Goal: Task Accomplishment & Management: Use online tool/utility

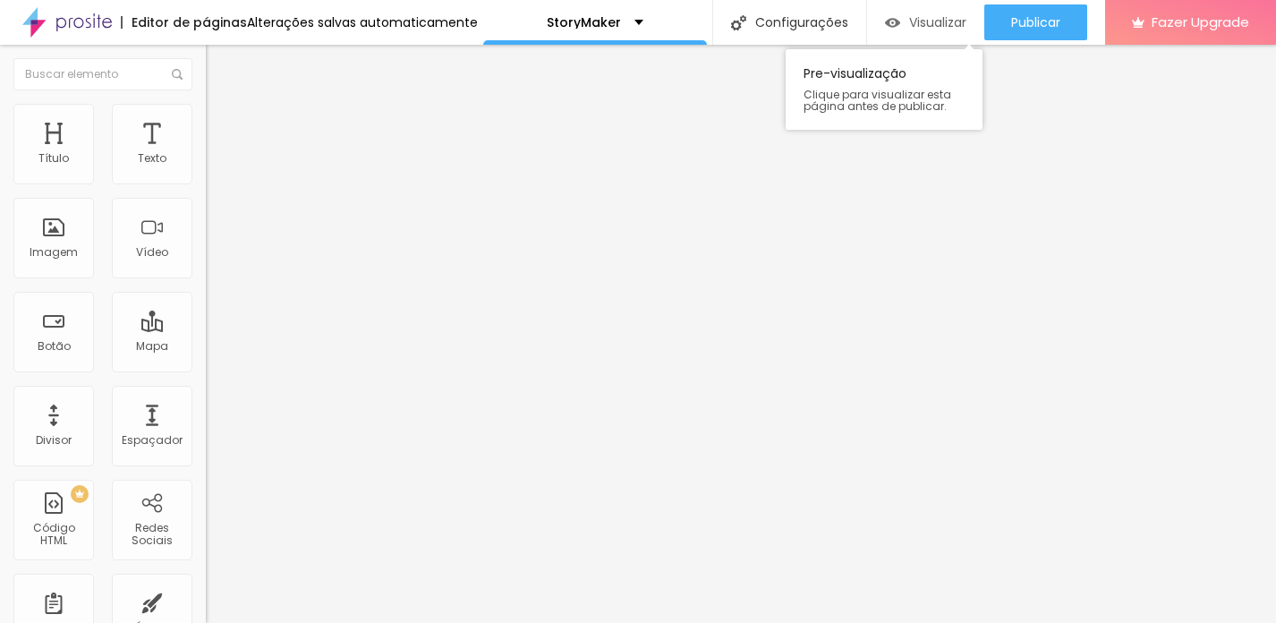
click at [942, 28] on span "Visualizar" at bounding box center [937, 22] width 57 height 14
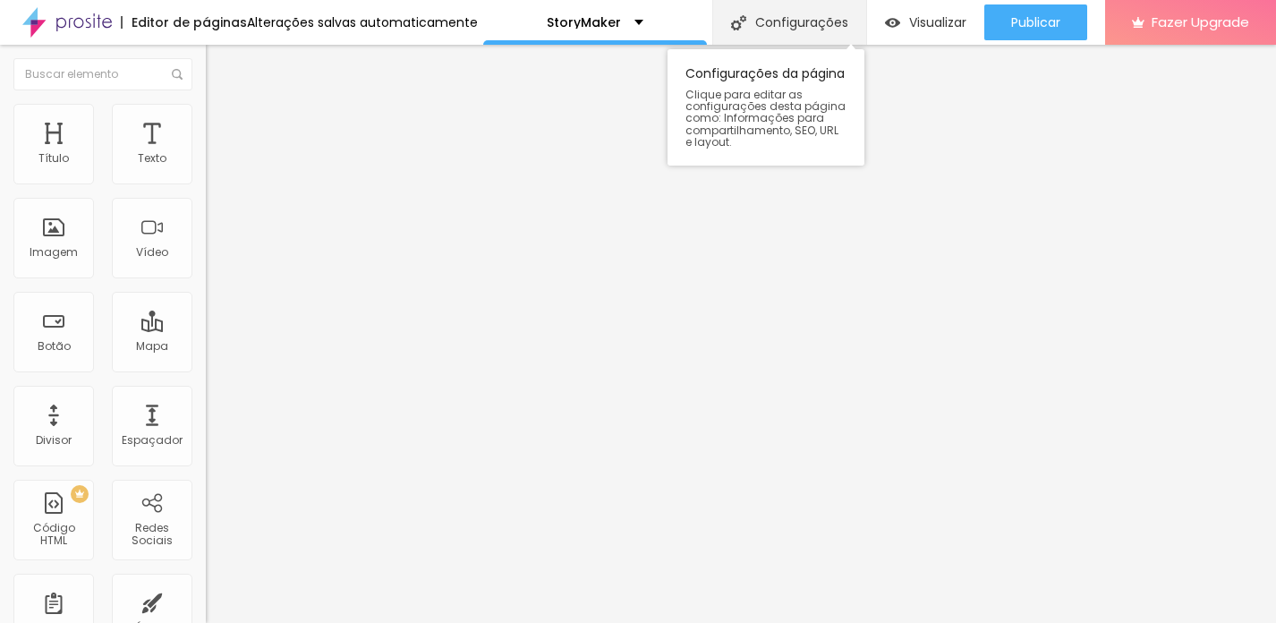
click at [748, 21] on div "Configurações" at bounding box center [789, 22] width 154 height 45
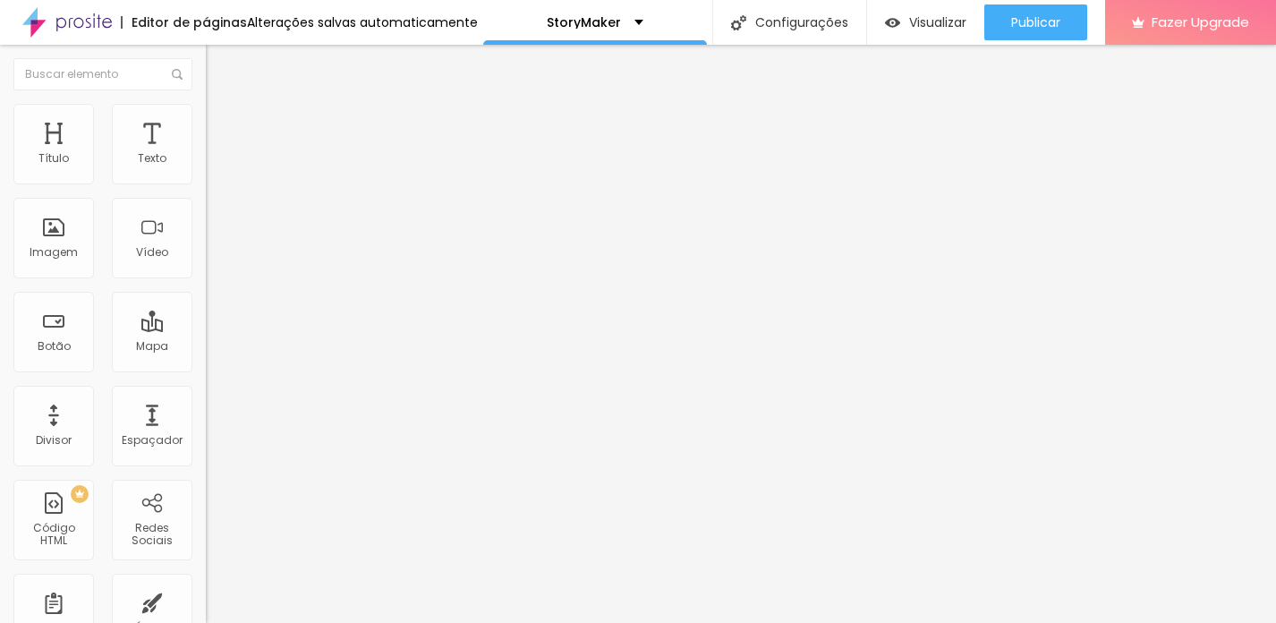
click at [222, 123] on span "Avançado" at bounding box center [251, 115] width 59 height 15
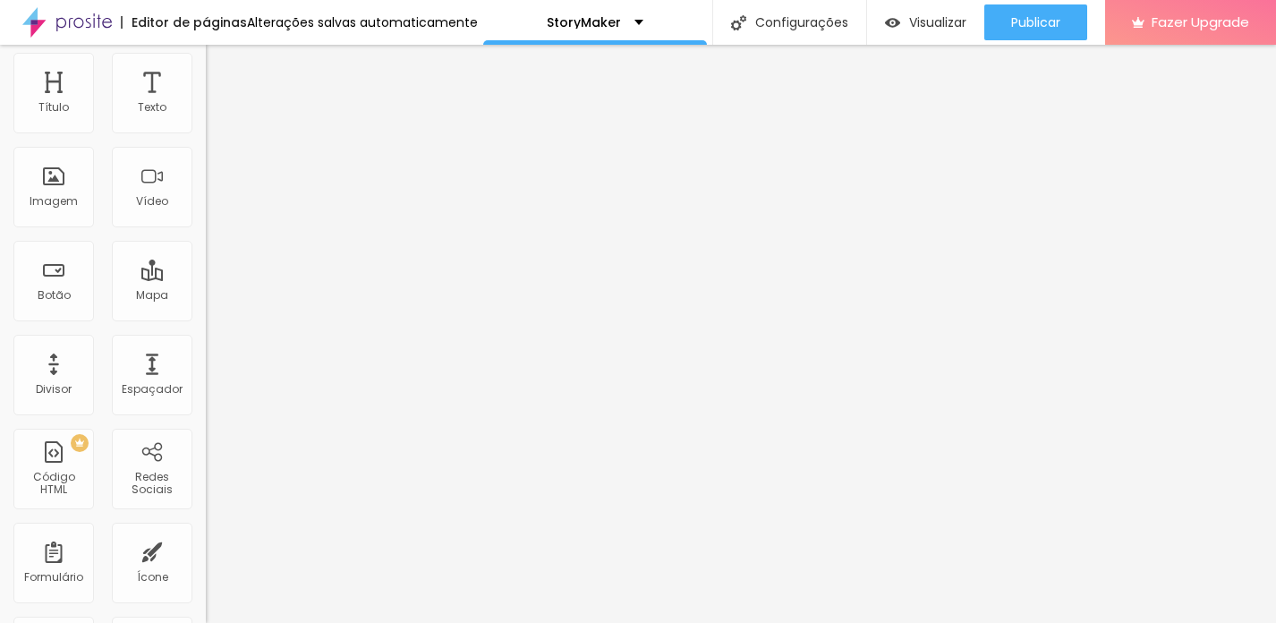
scroll to position [50, 0]
click at [222, 55] on span "Estilo" at bounding box center [236, 47] width 28 height 15
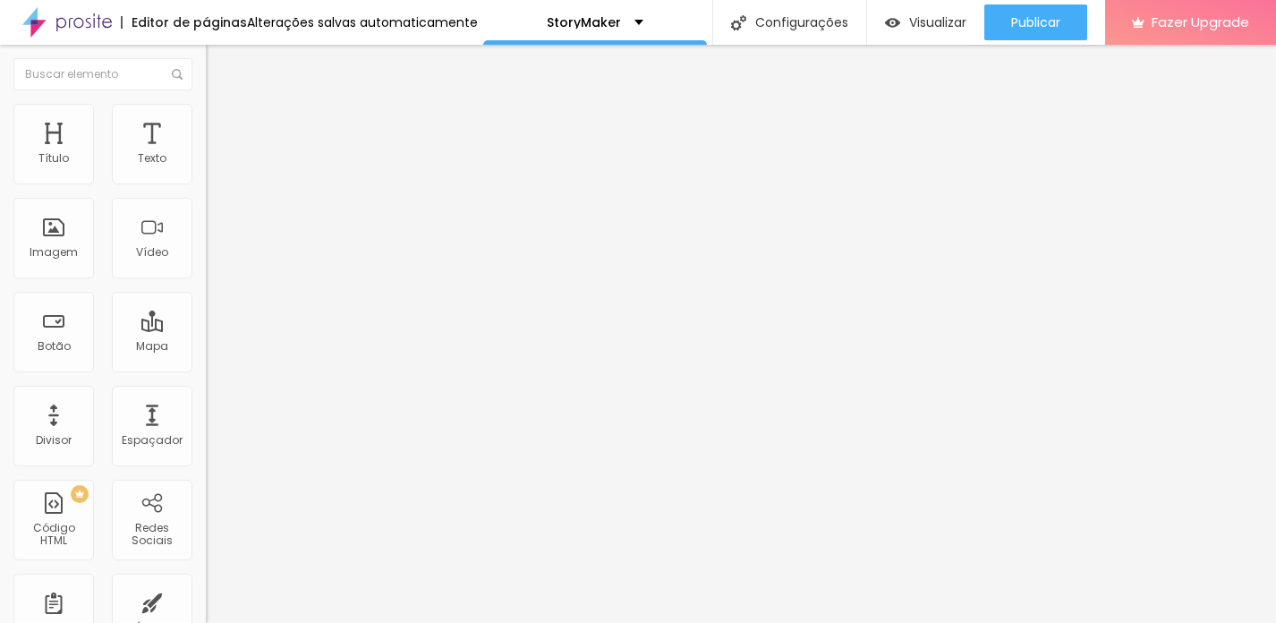
click at [219, 60] on img "button" at bounding box center [226, 65] width 14 height 14
click at [222, 121] on span "Avançado" at bounding box center [251, 115] width 59 height 15
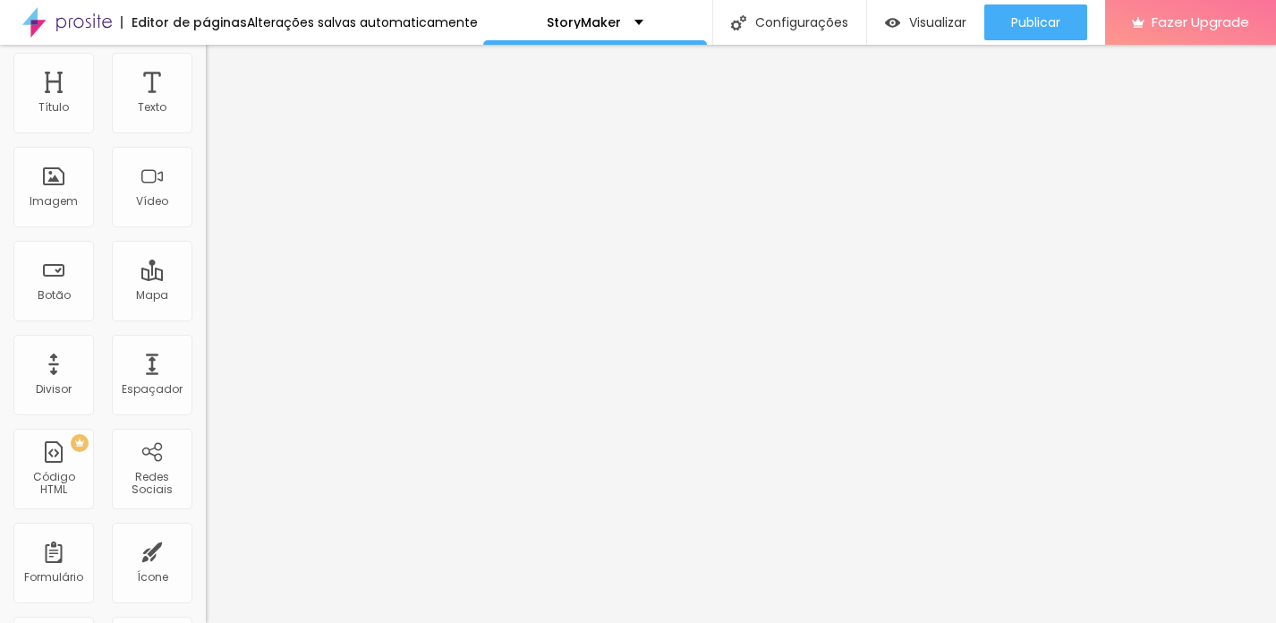
scroll to position [50, 0]
click at [206, 52] on img at bounding box center [214, 44] width 16 height 16
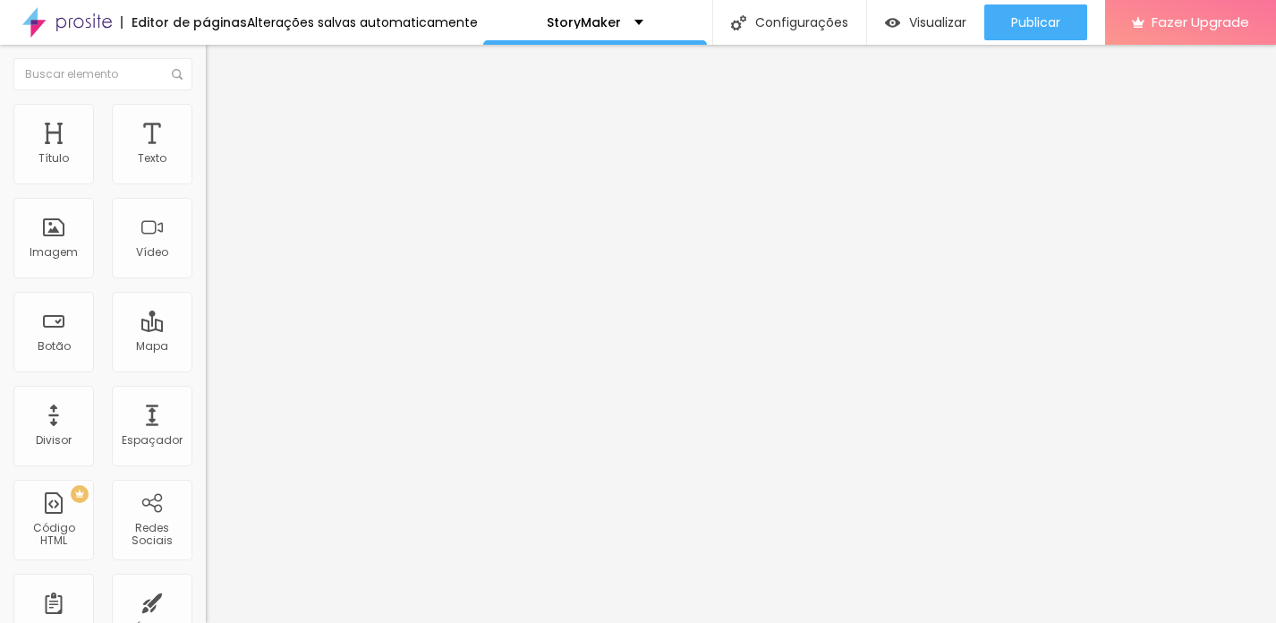
click at [222, 123] on span "Estilo" at bounding box center [236, 115] width 28 height 15
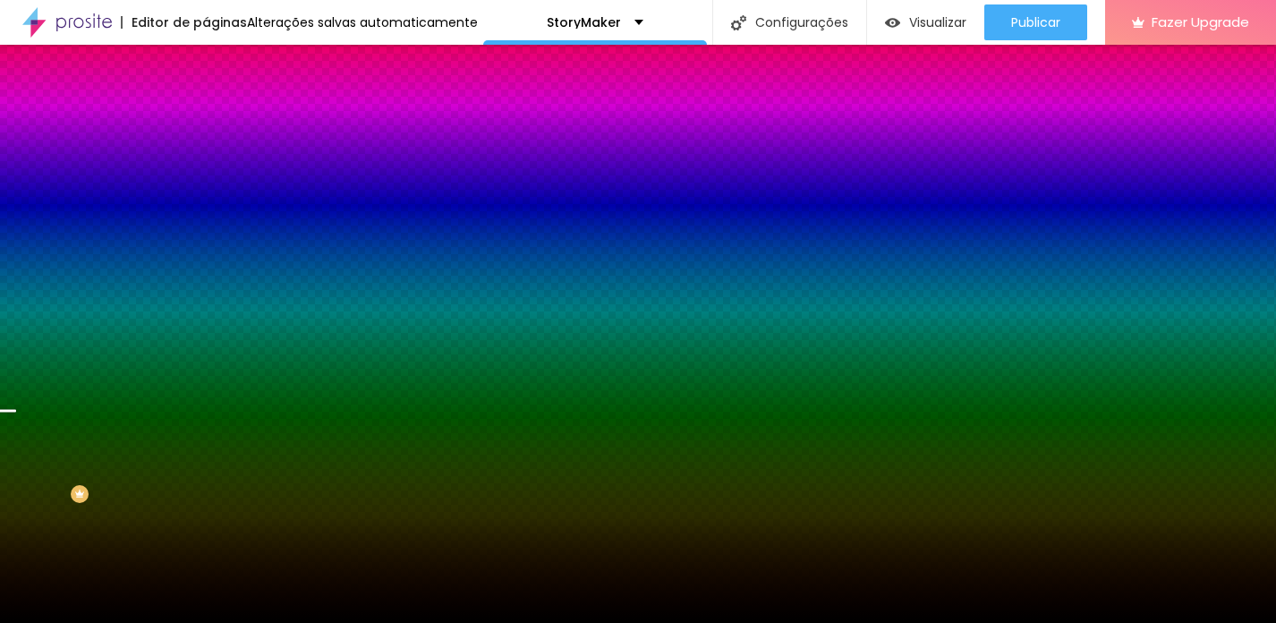
click at [206, 165] on span "Trocar imagem" at bounding box center [255, 156] width 98 height 15
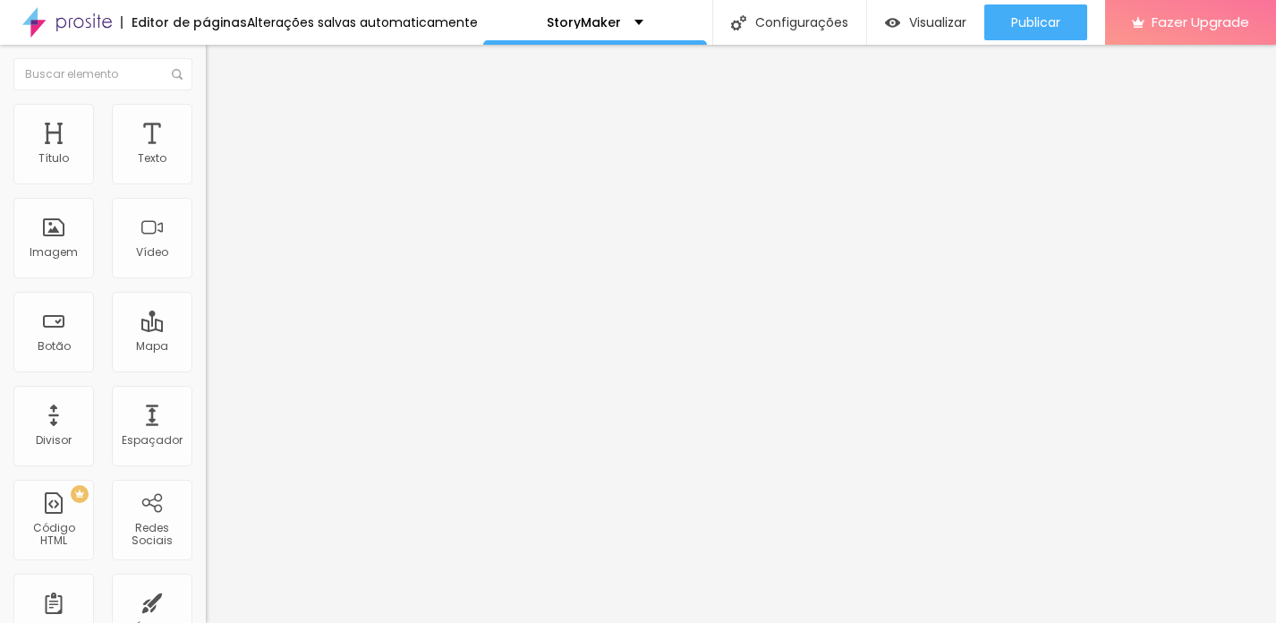
type input "22"
type input "23"
type input "20"
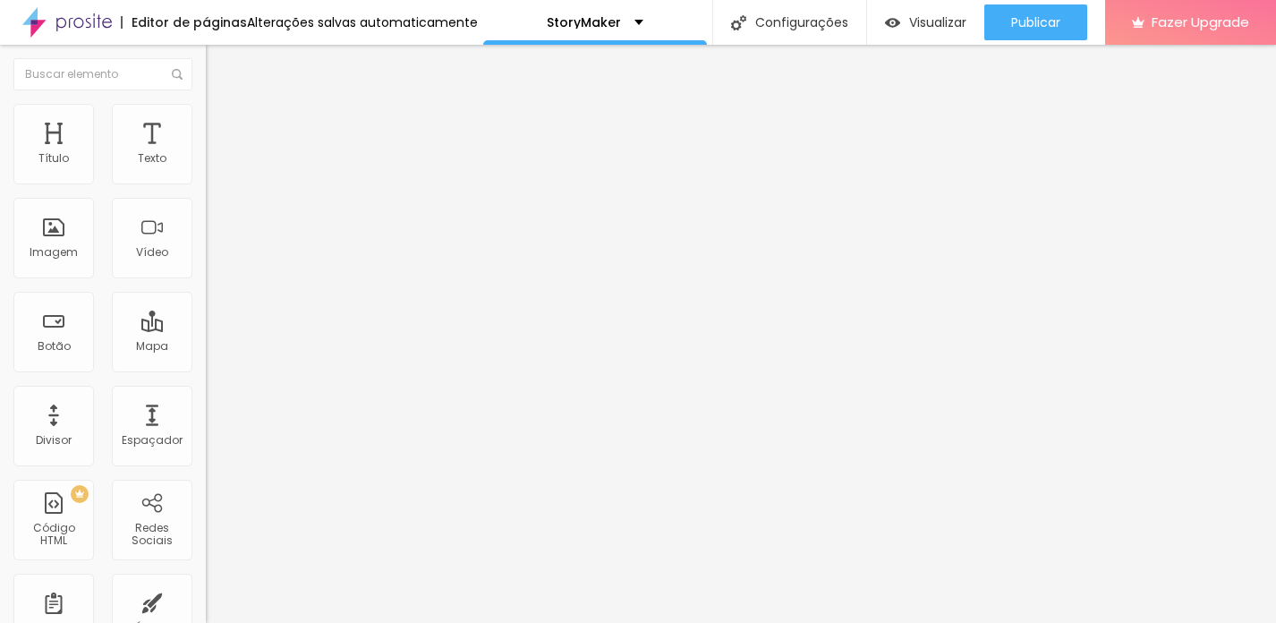
type input "20"
type input "19"
type input "20"
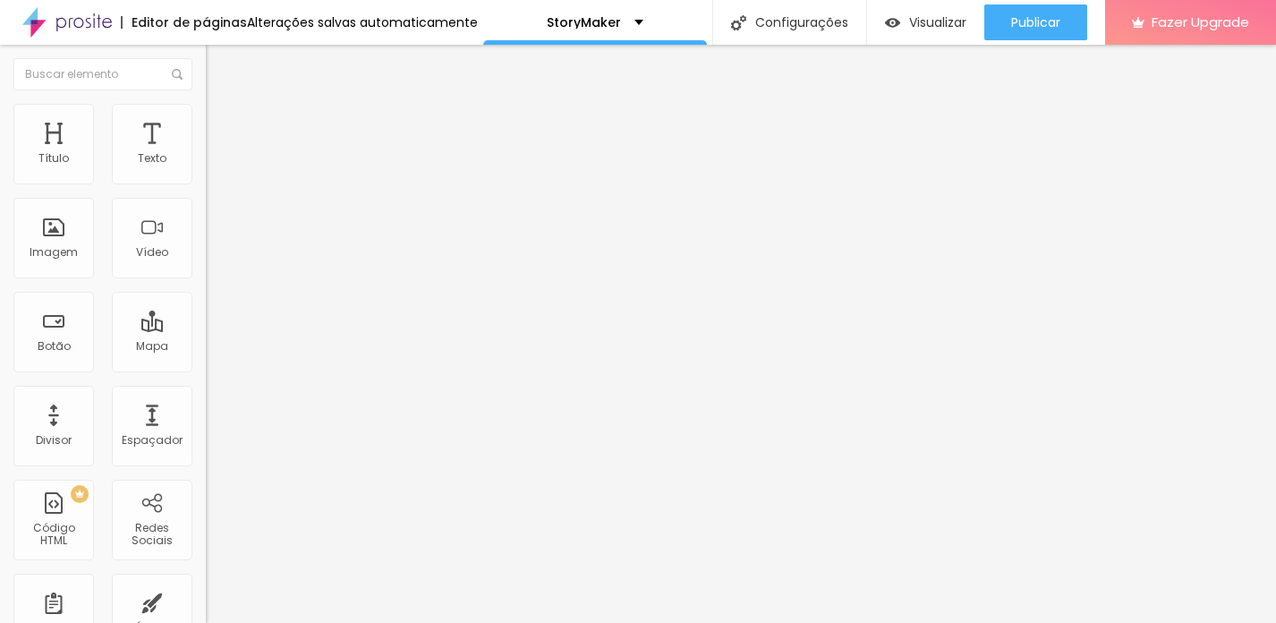
type input "21"
drag, startPoint x: 94, startPoint y: 174, endPoint x: 102, endPoint y: 178, distance: 9.2
type input "21"
click at [206, 329] on input "range" at bounding box center [263, 336] width 115 height 14
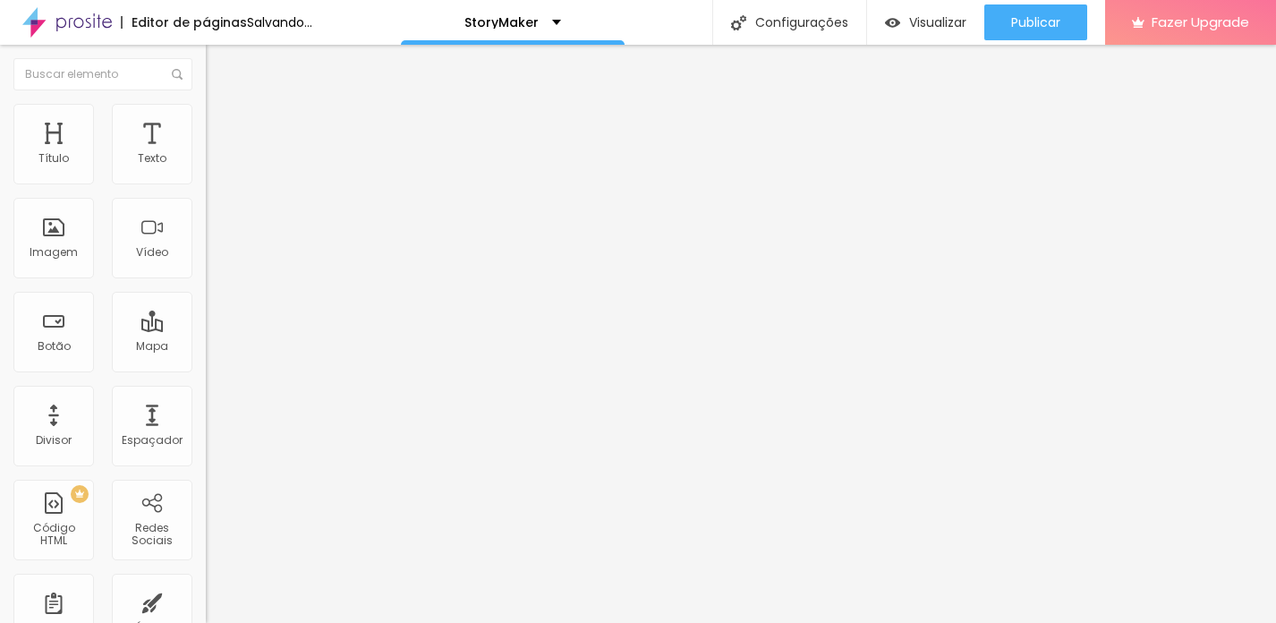
click at [206, 113] on img at bounding box center [214, 112] width 16 height 16
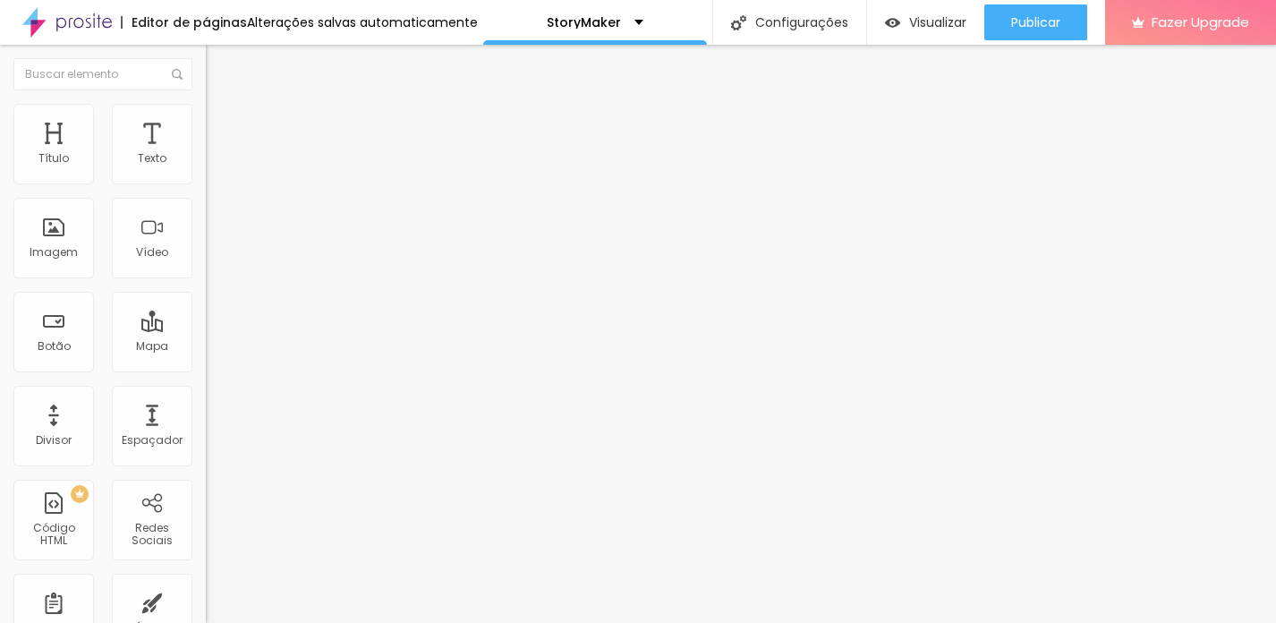
click at [206, 163] on span "Encaixotado" at bounding box center [241, 155] width 70 height 15
click at [206, 191] on span "Completo" at bounding box center [233, 182] width 55 height 15
click at [206, 105] on img at bounding box center [214, 112] width 16 height 16
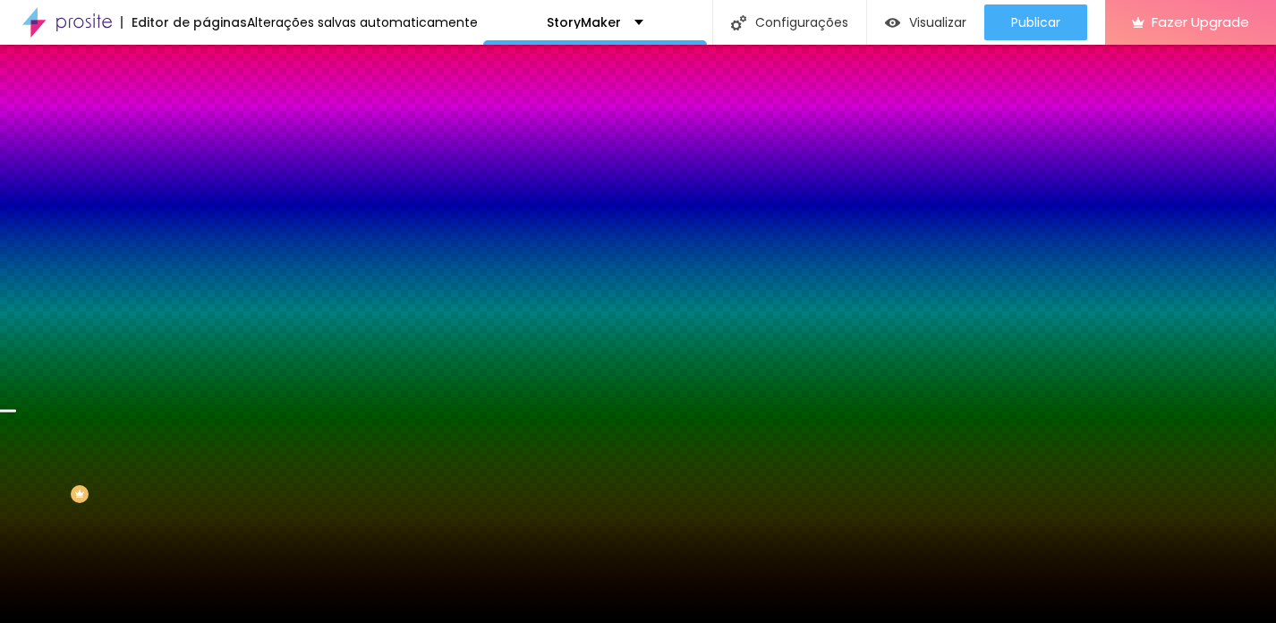
click at [206, 122] on li "Avançado" at bounding box center [309, 131] width 206 height 18
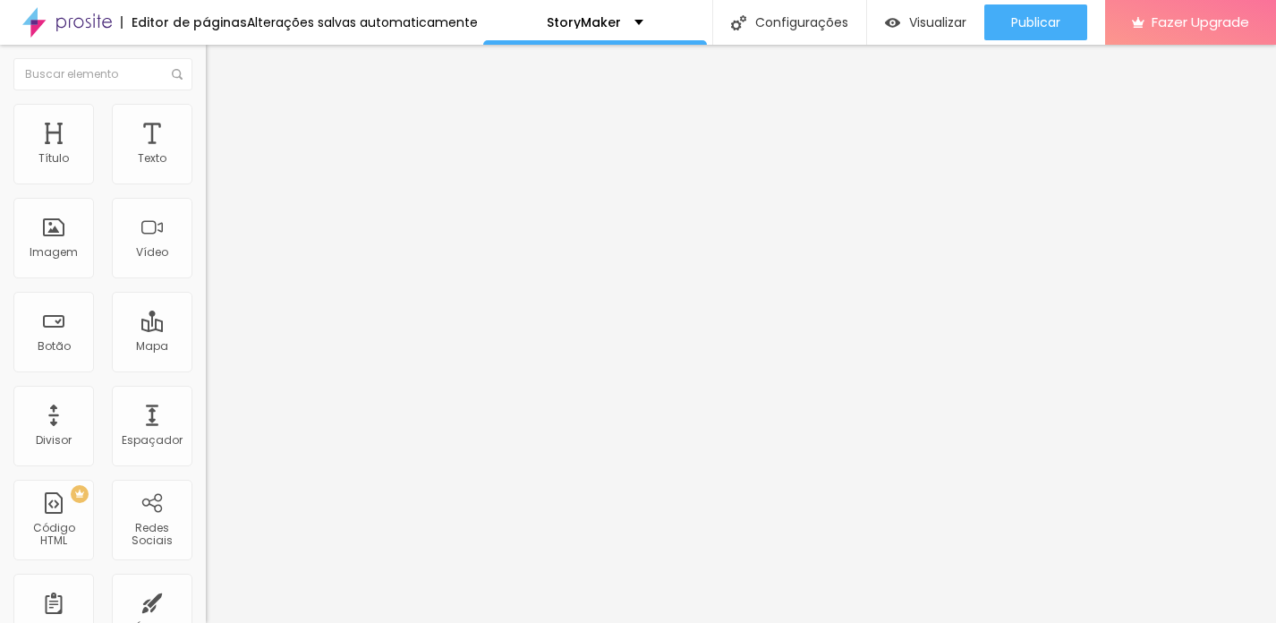
type input "25"
type input "30"
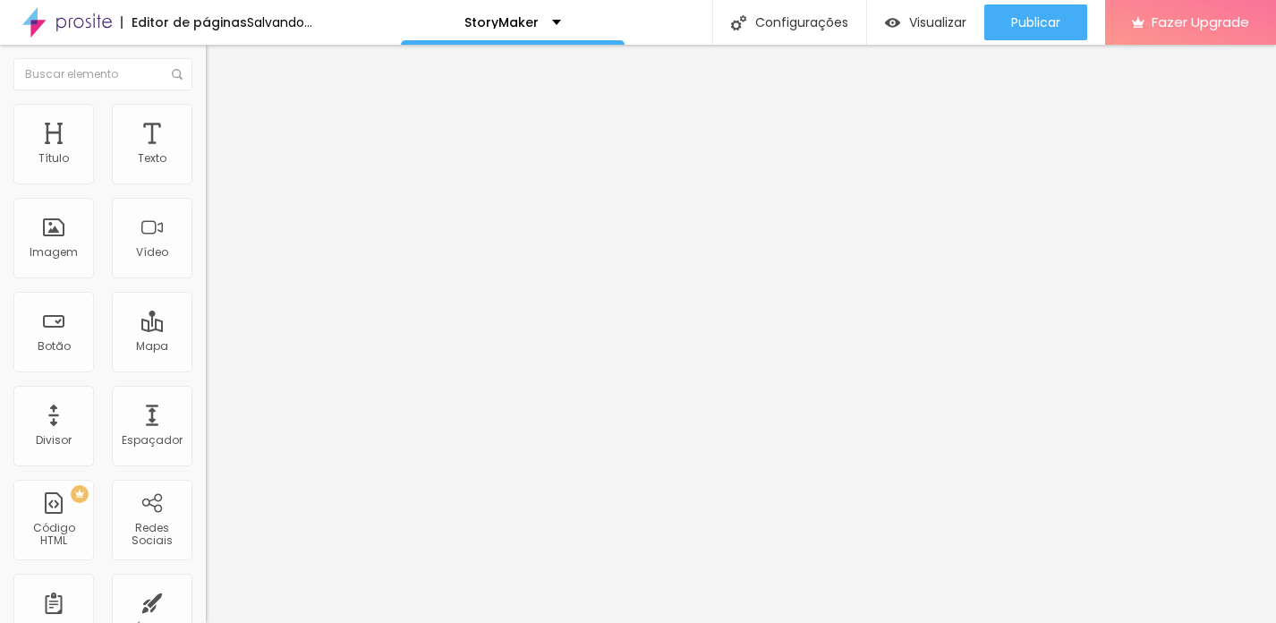
type input "25"
type input "20"
drag, startPoint x: 105, startPoint y: 177, endPoint x: 112, endPoint y: 183, distance: 9.5
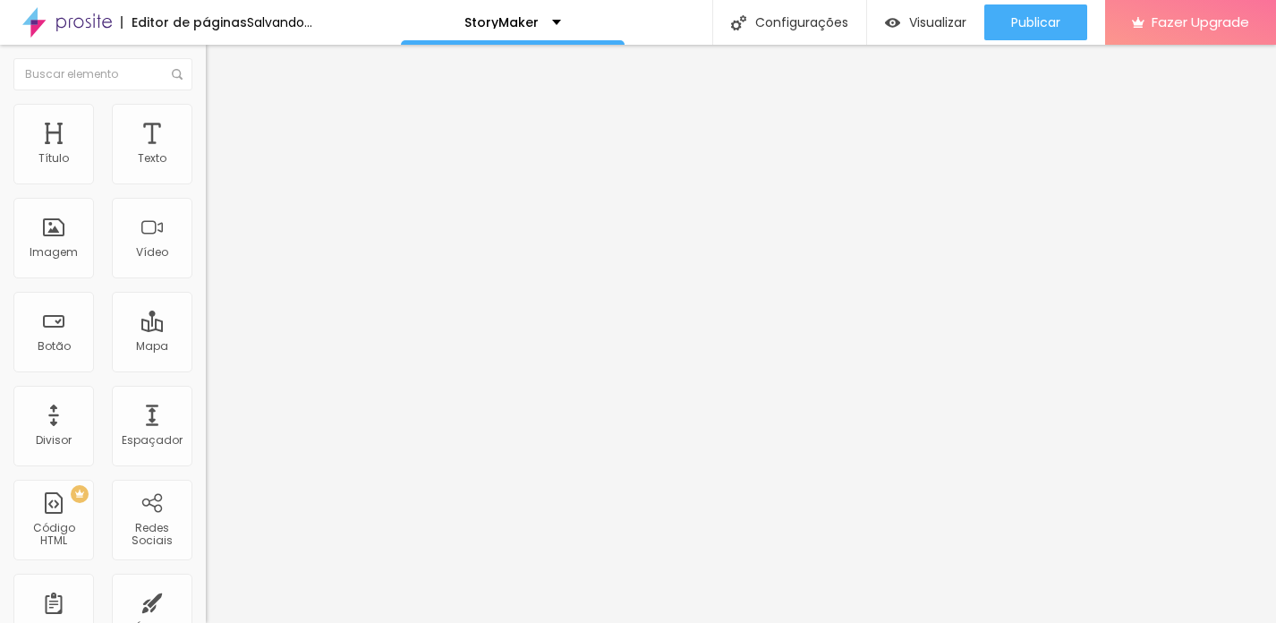
click at [206, 347] on input "range" at bounding box center [263, 354] width 115 height 14
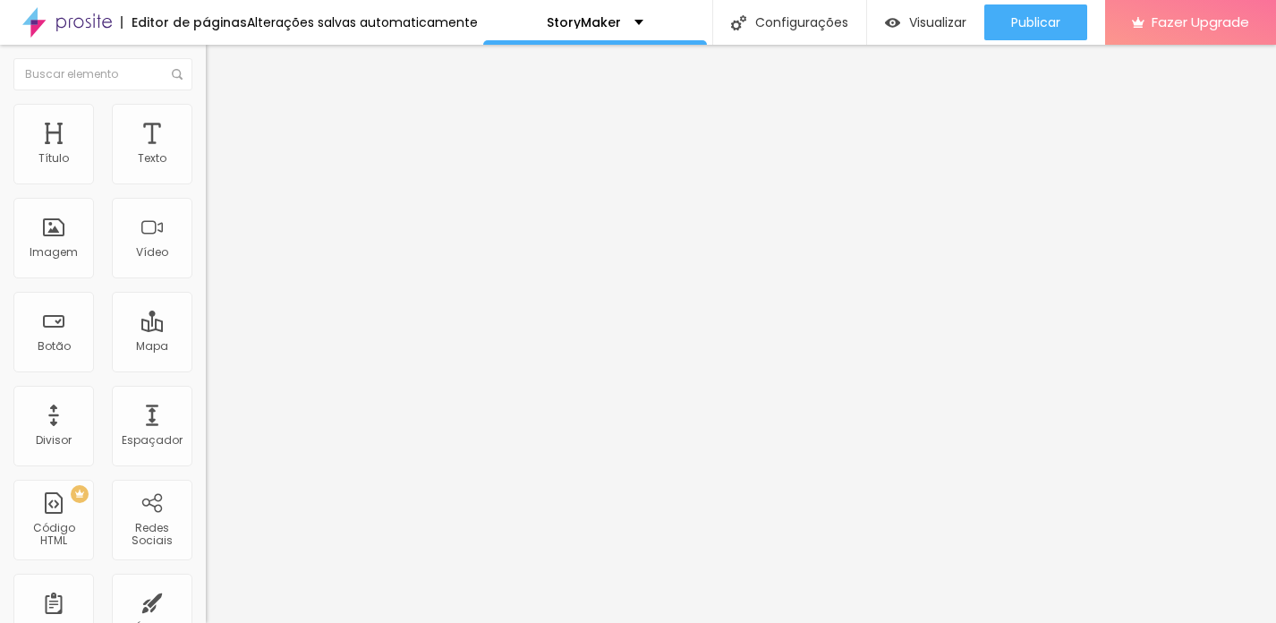
type input "55"
type input "93"
type input "102"
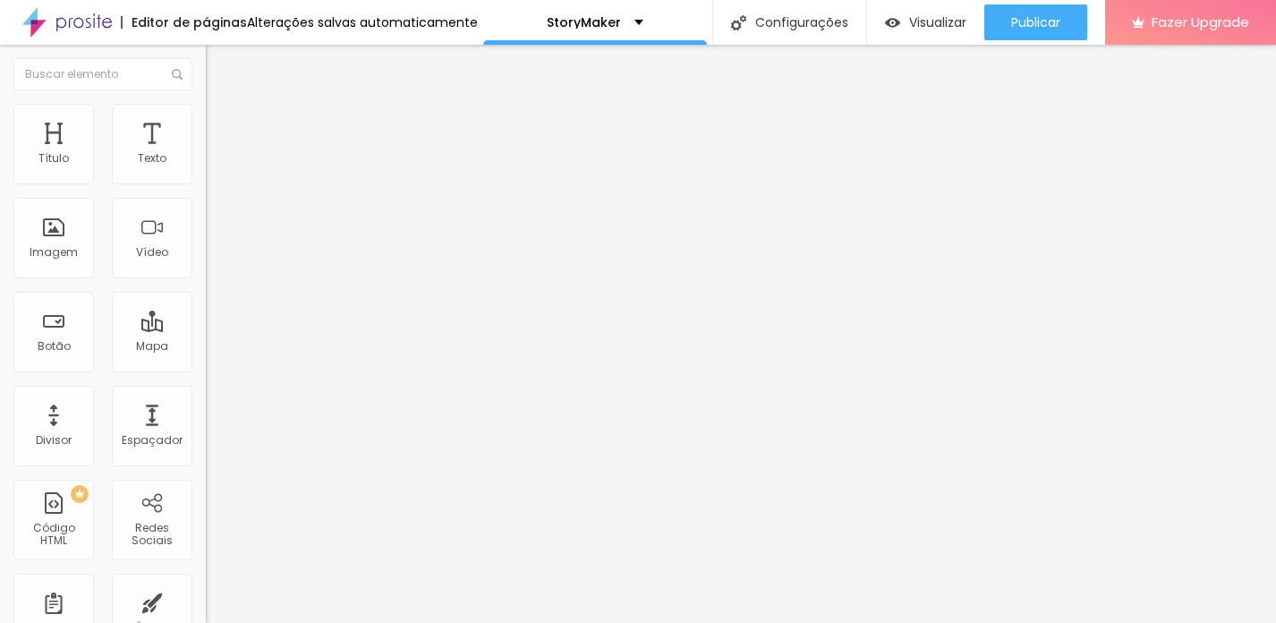
type input "102"
type input "110"
type input "113"
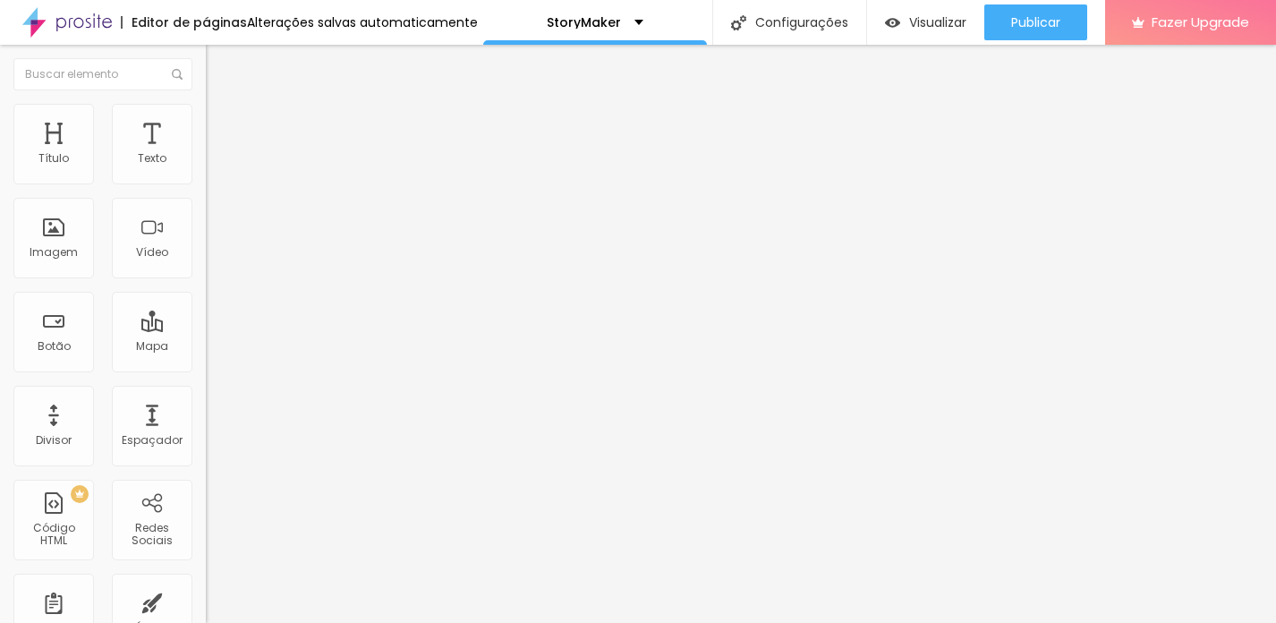
type input "125"
type input "137"
type input "148"
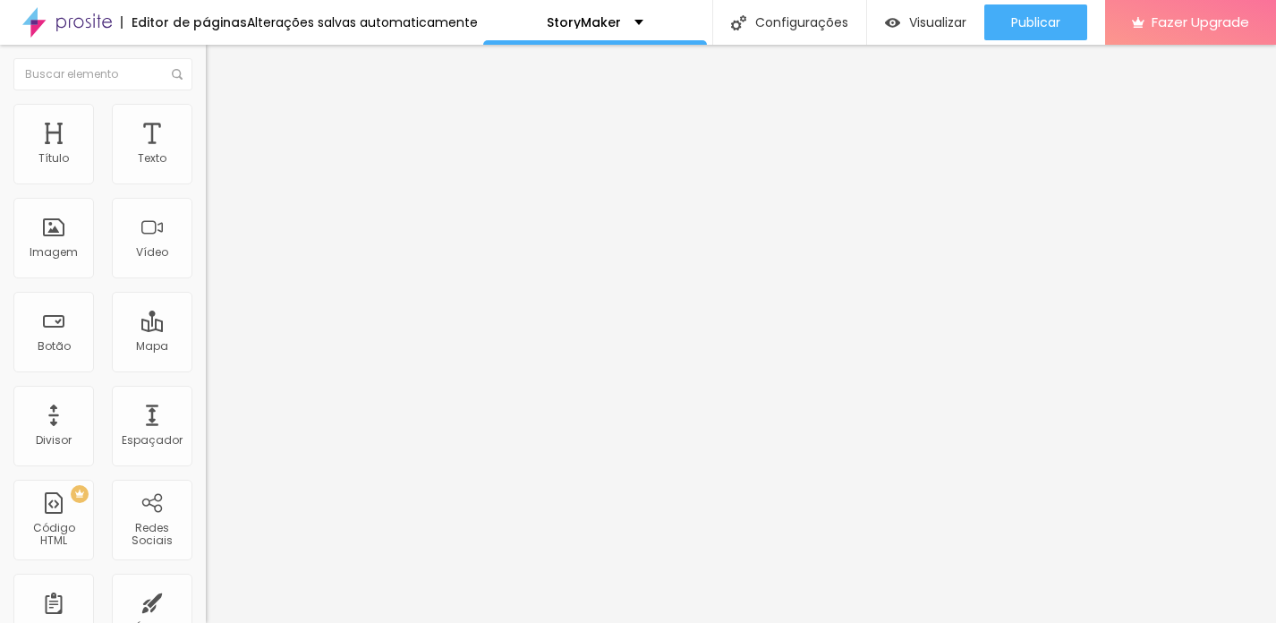
type input "148"
type input "177"
type input "188"
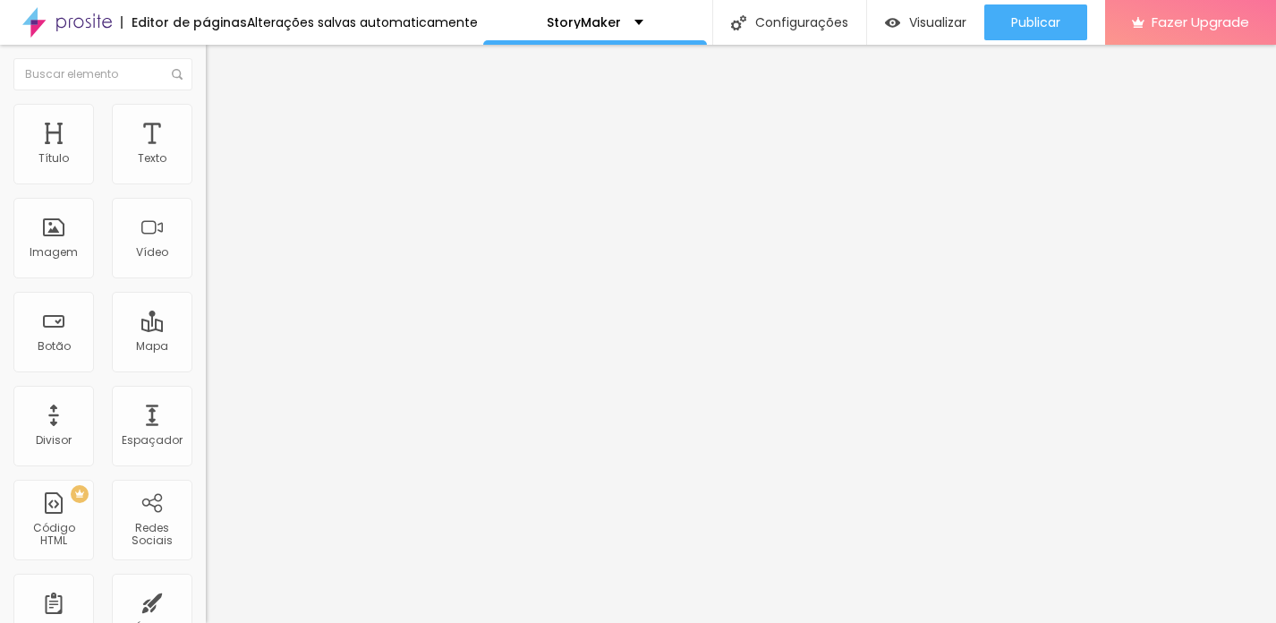
type input "194"
type input "196"
type input "197"
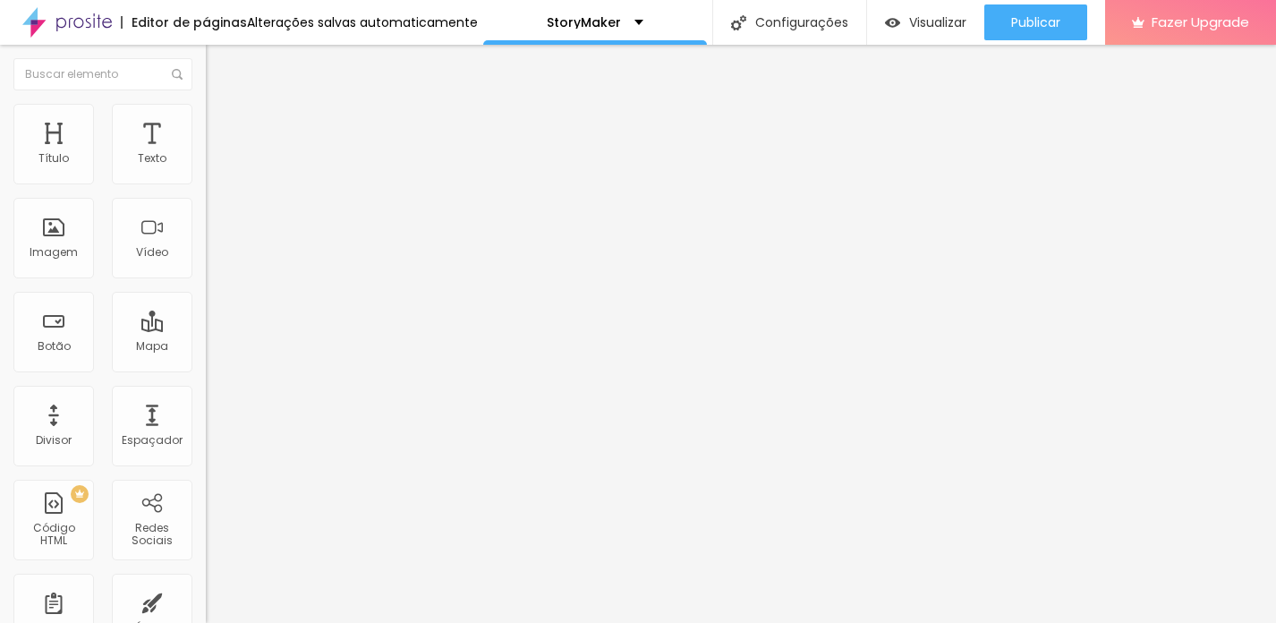
type input "197"
type input "194"
type input "182"
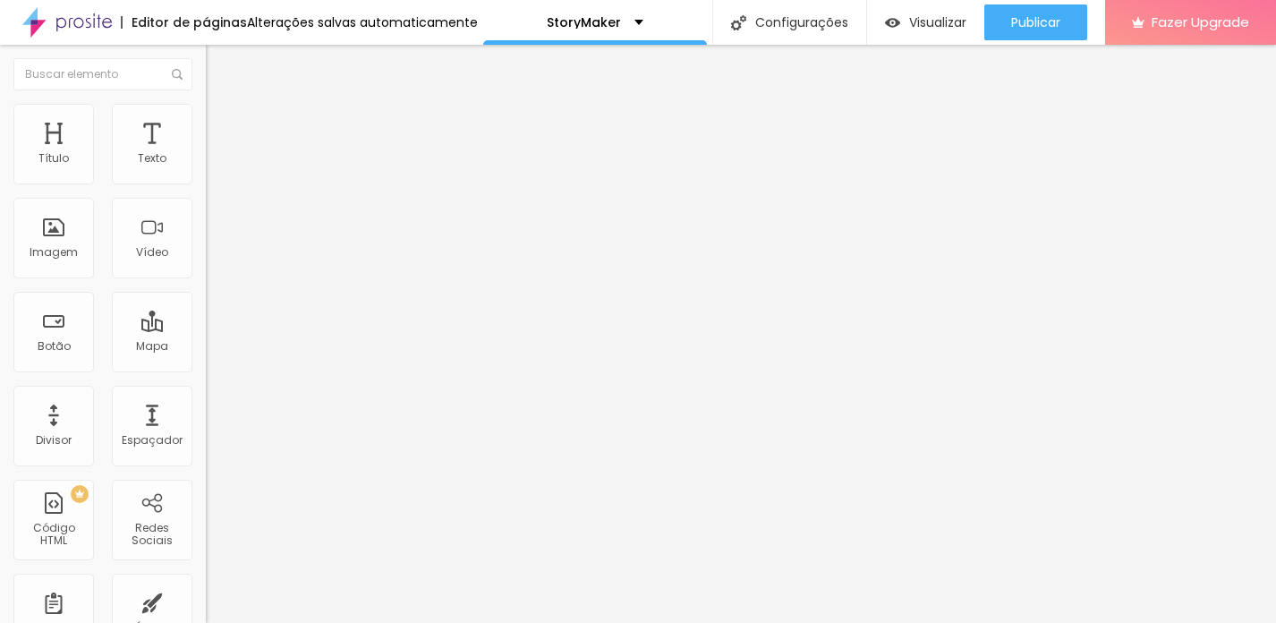
type input "179"
type input "169"
type input "160"
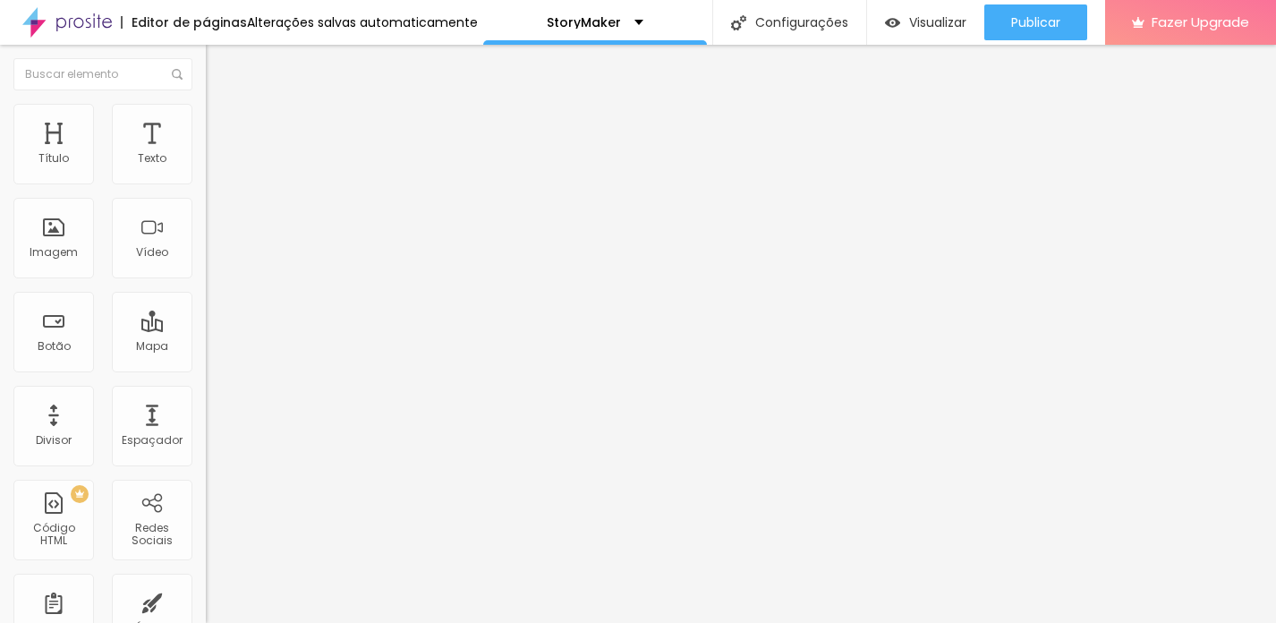
type input "160"
type input "154"
type input "153"
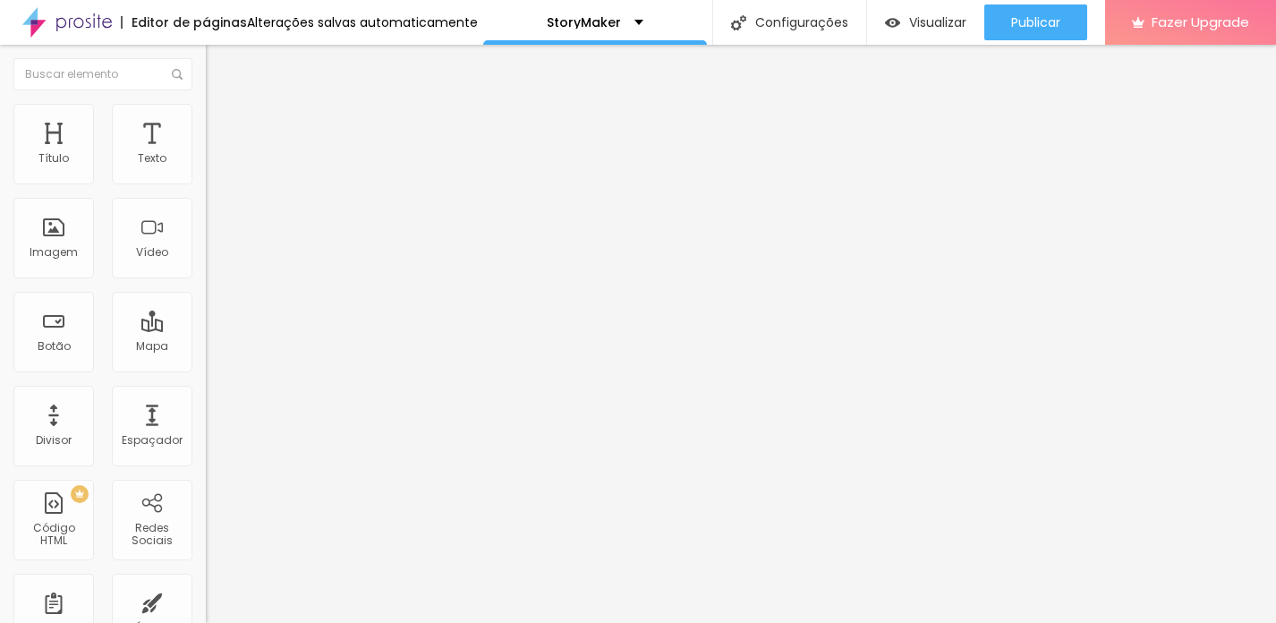
type input "150"
type input "146"
type input "143"
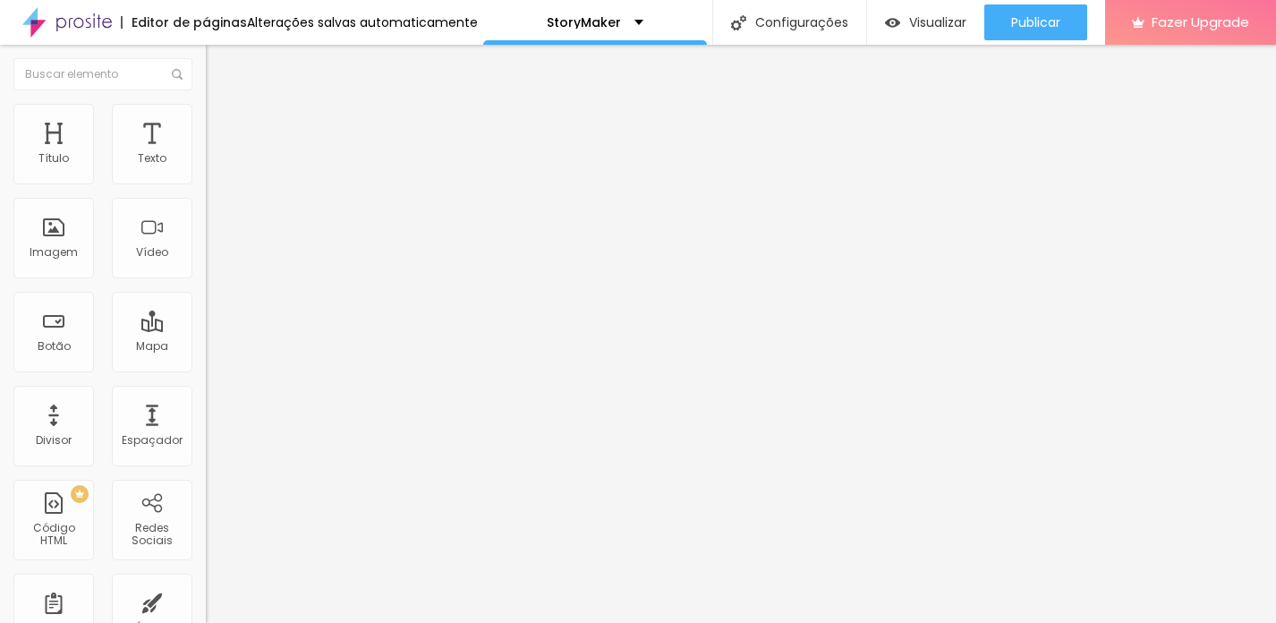
type input "143"
type input "140"
type input "138"
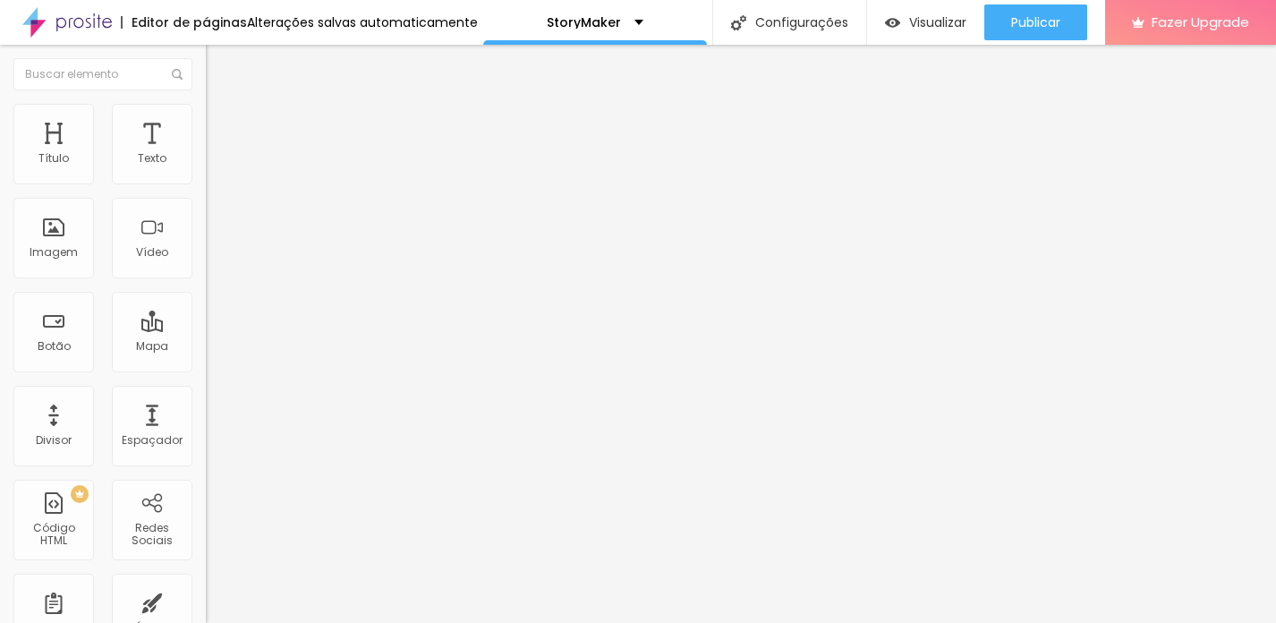
type input "135"
type input "132"
type input "128"
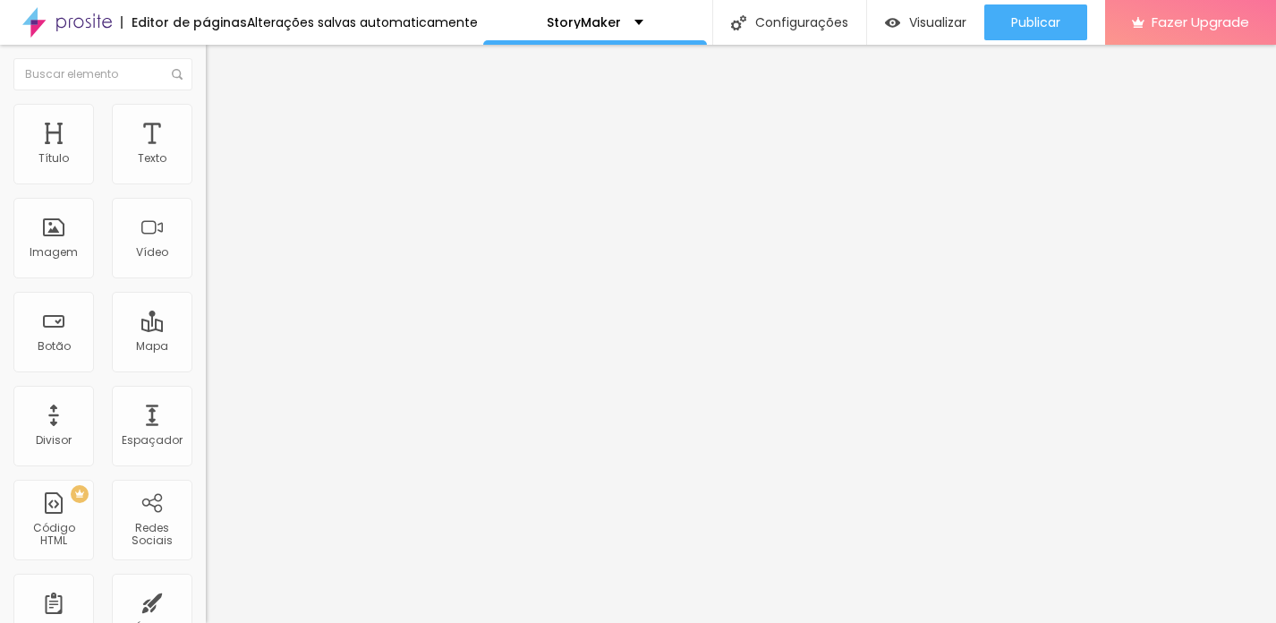
type input "128"
type input "126"
type input "125"
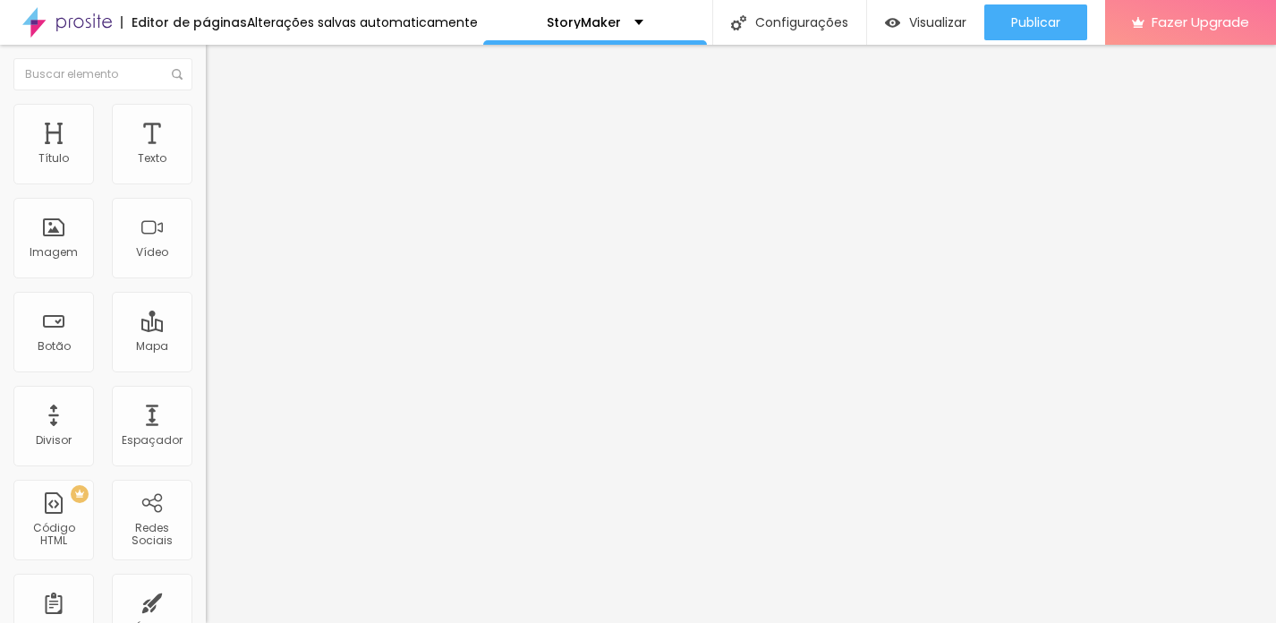
type input "123"
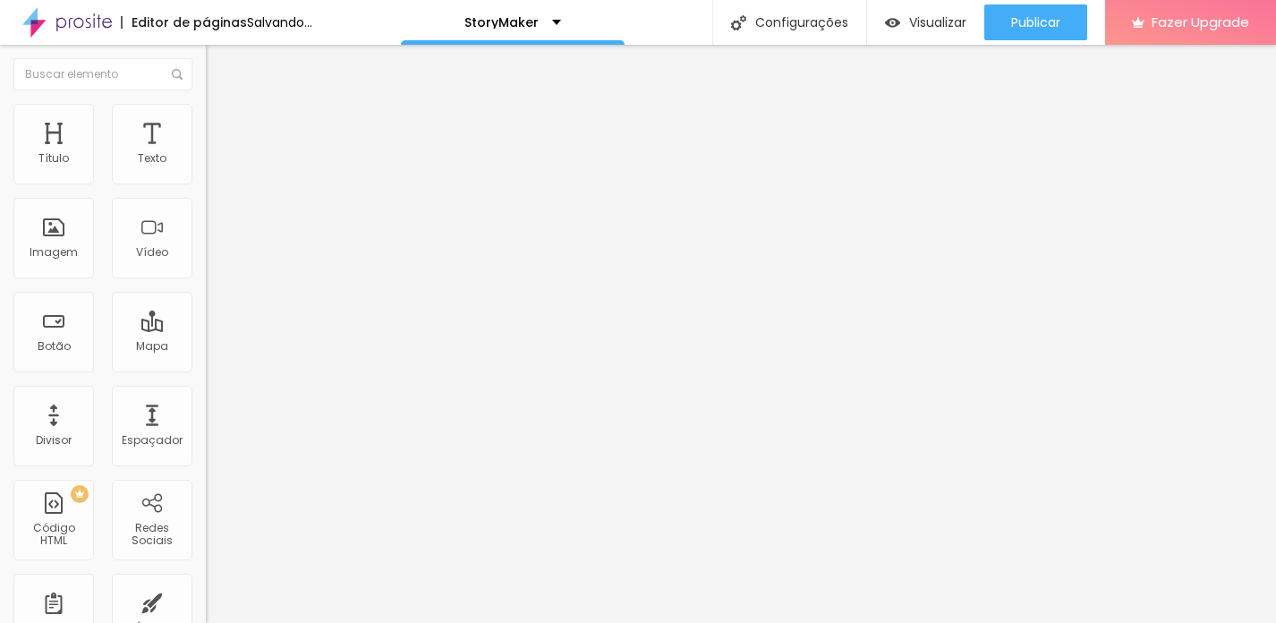
type input "125"
type input "126"
type input "138"
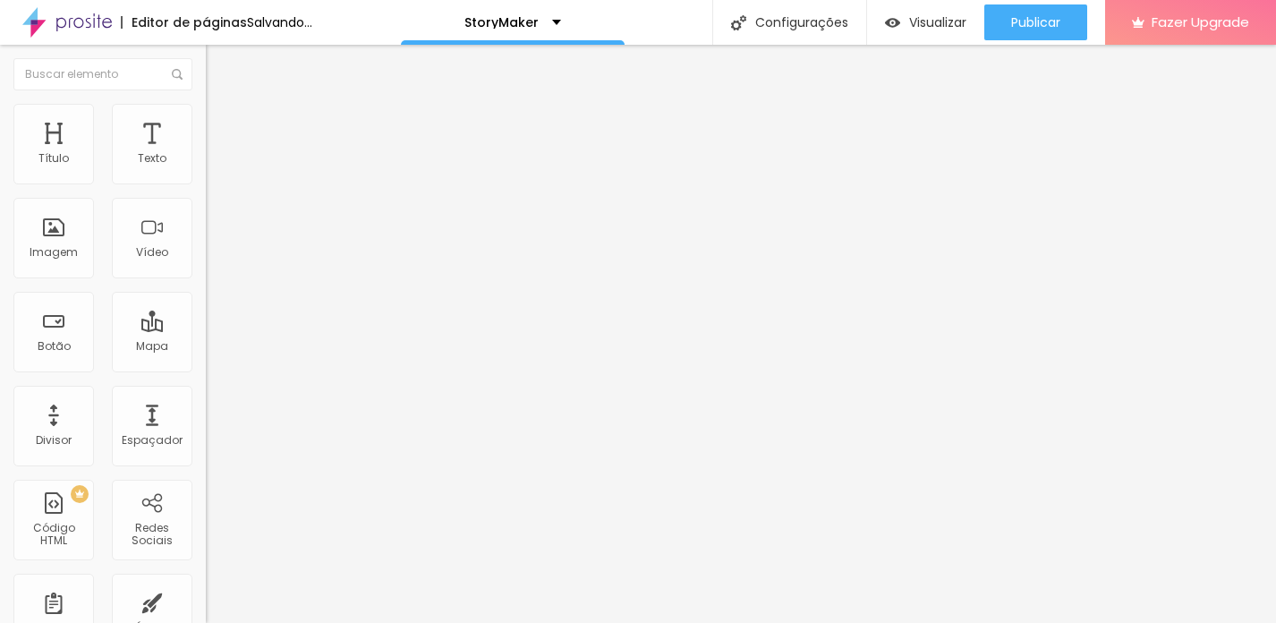
type input "138"
type input "141"
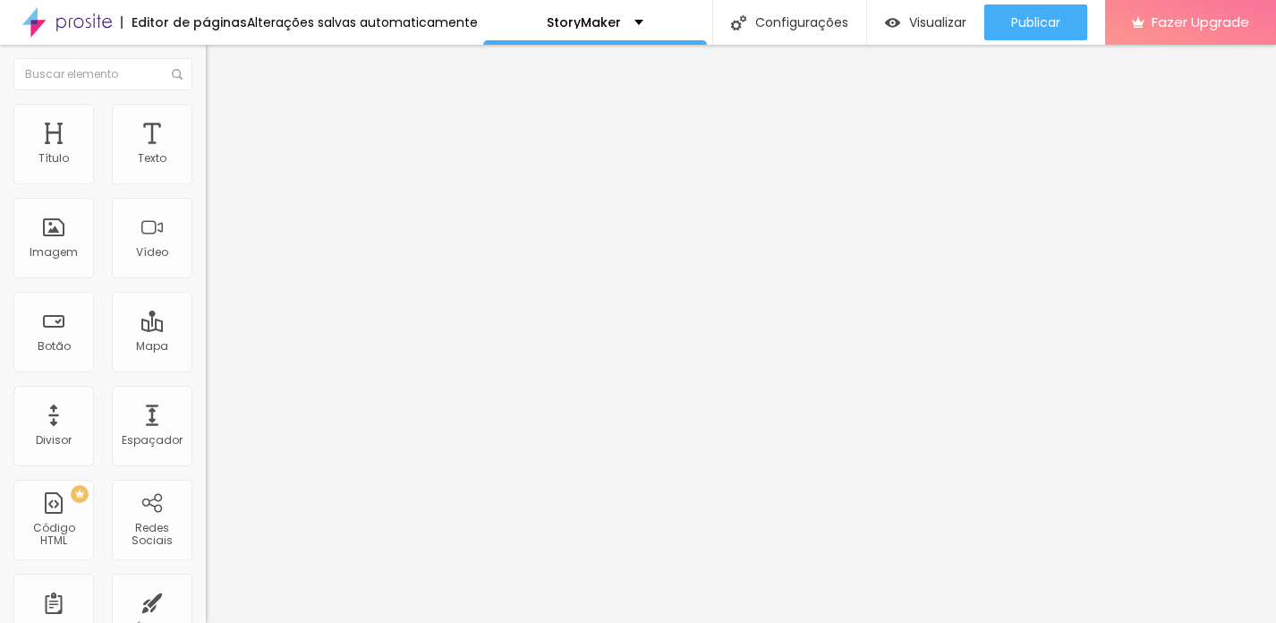
type input "173"
type input "221"
type input "222"
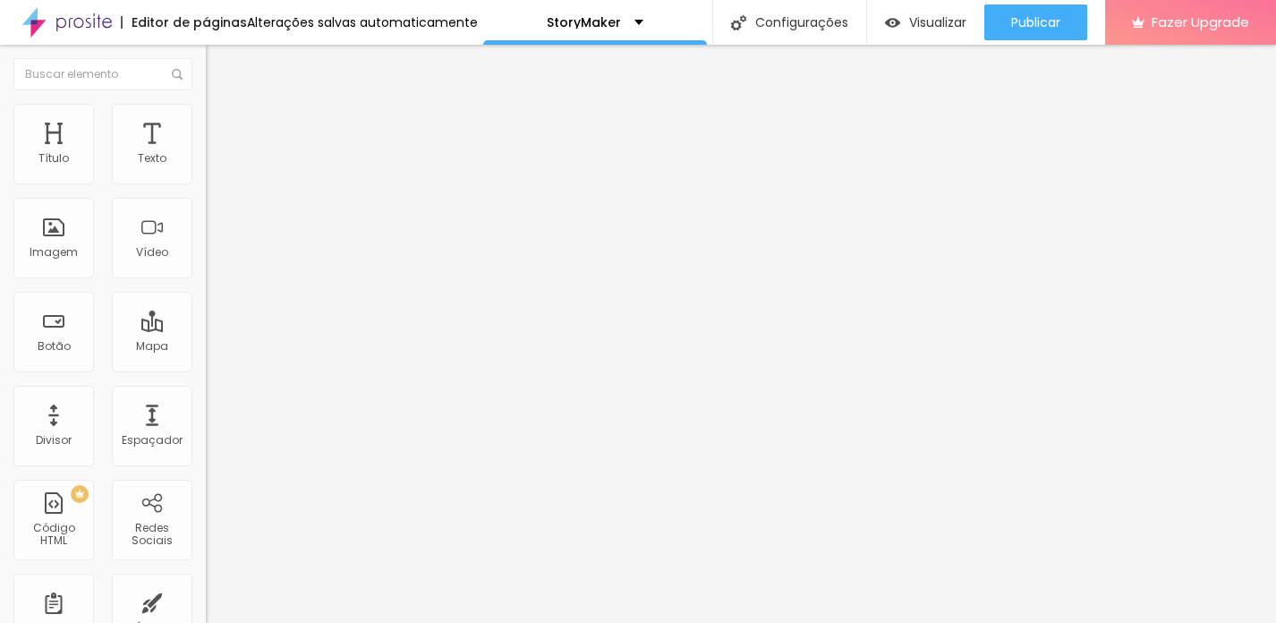
type input "222"
type input "227"
type input "229"
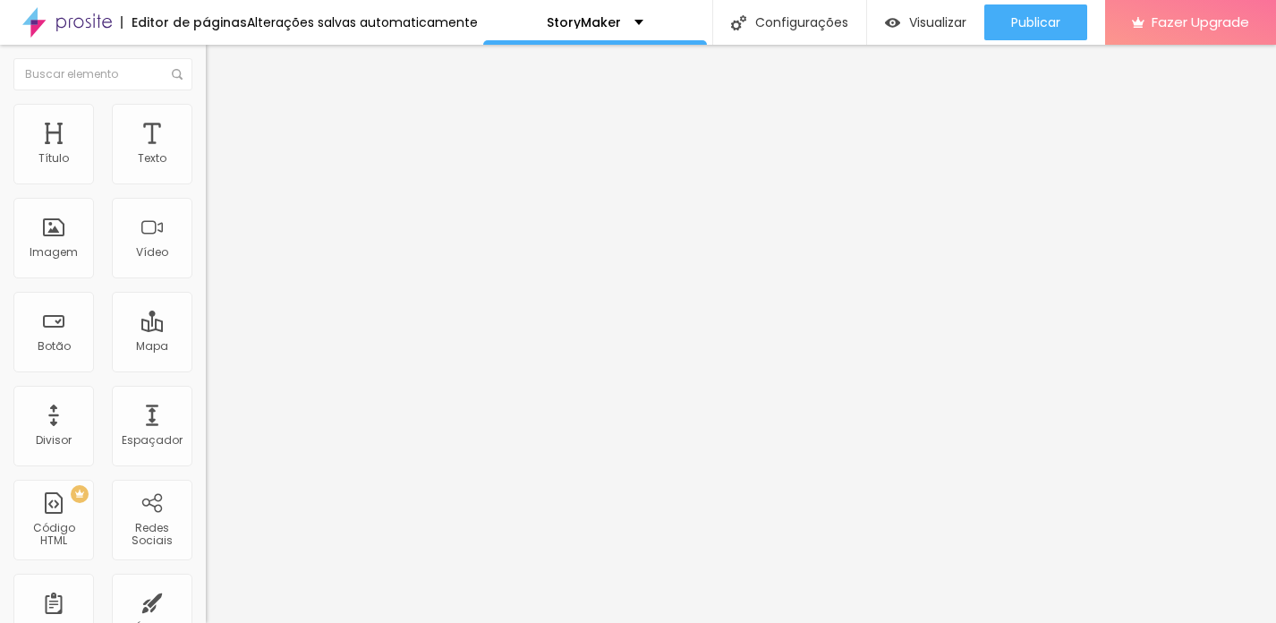
type input "232"
type input "234"
type input "237"
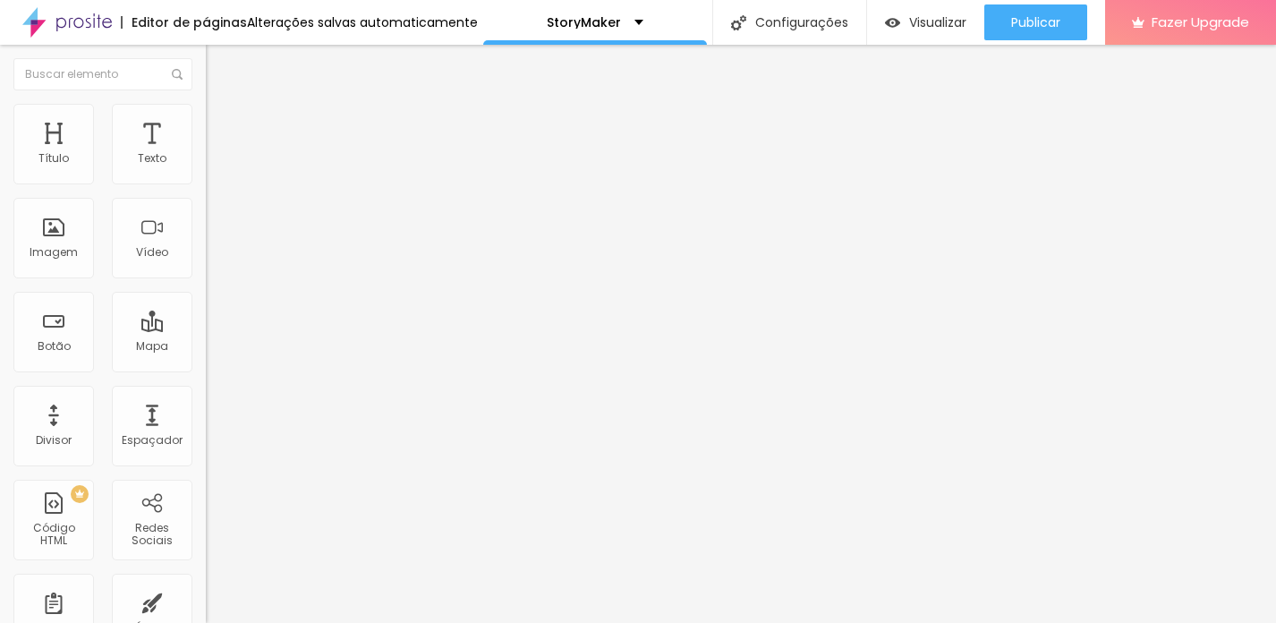
type input "237"
type input "241"
type input "244"
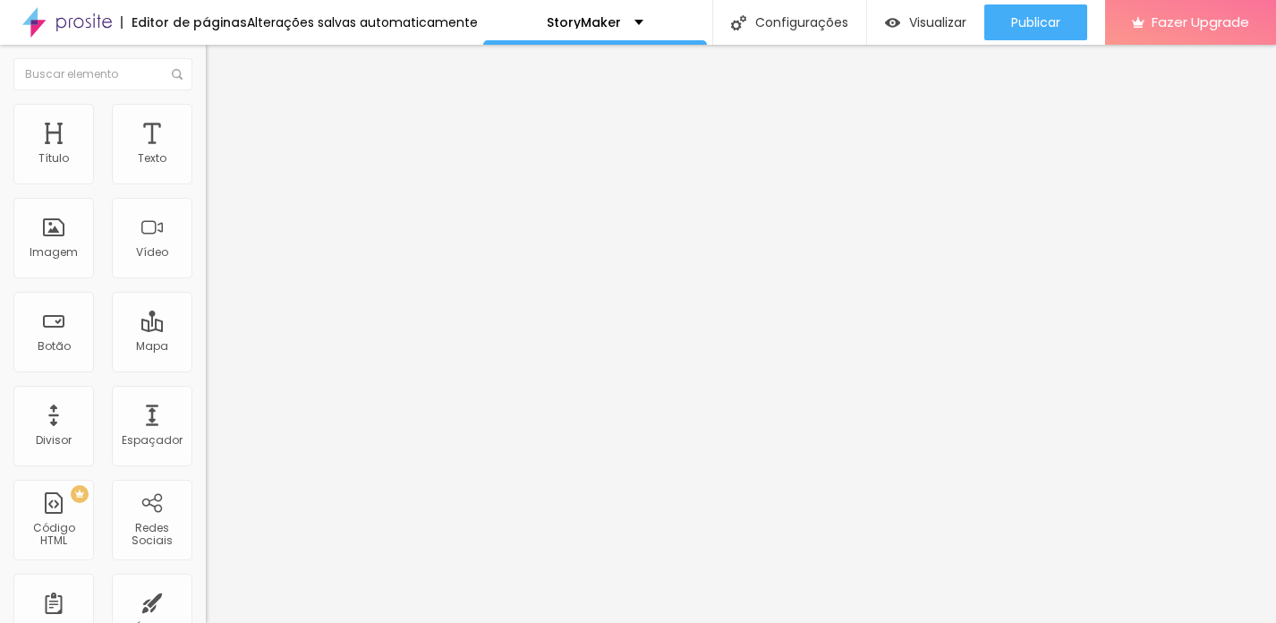
type input "234"
type input "229"
type input "225"
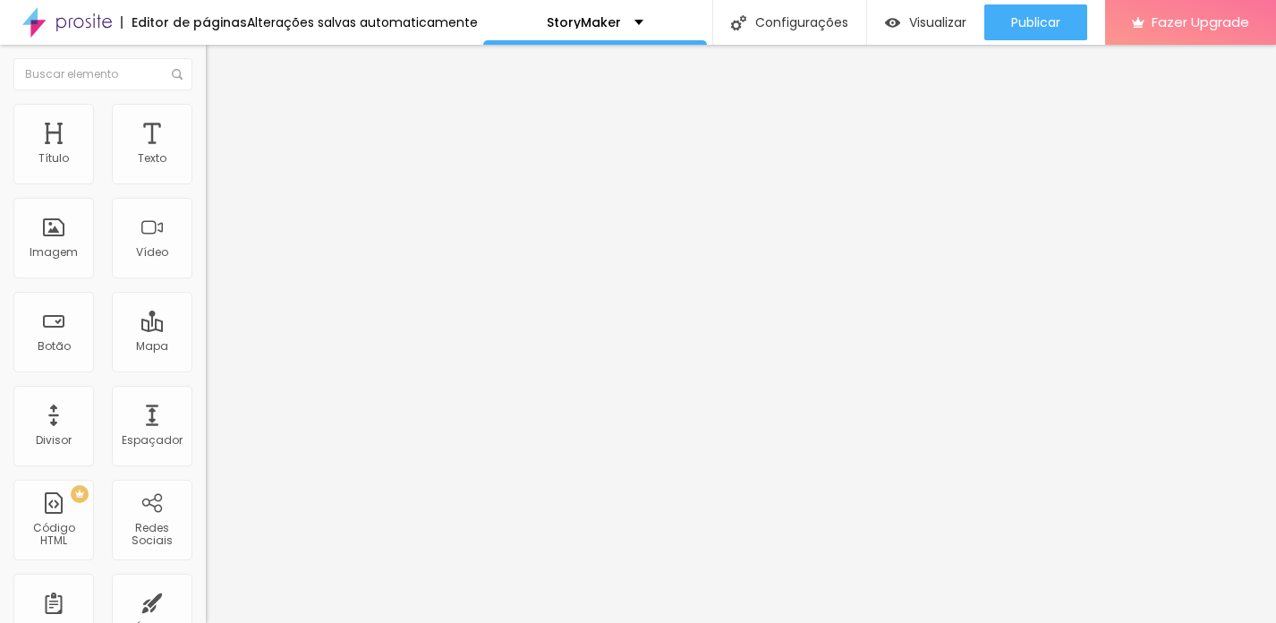
type input "225"
type input "216"
type input "204"
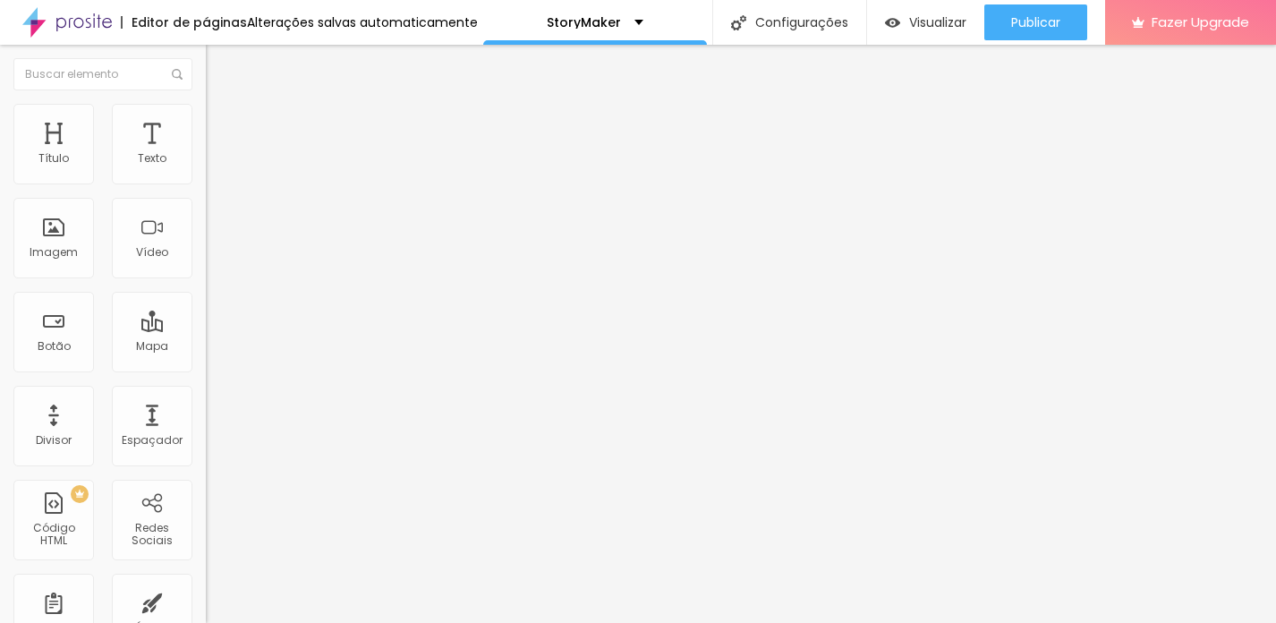
type input "199"
type input "197"
type input "190"
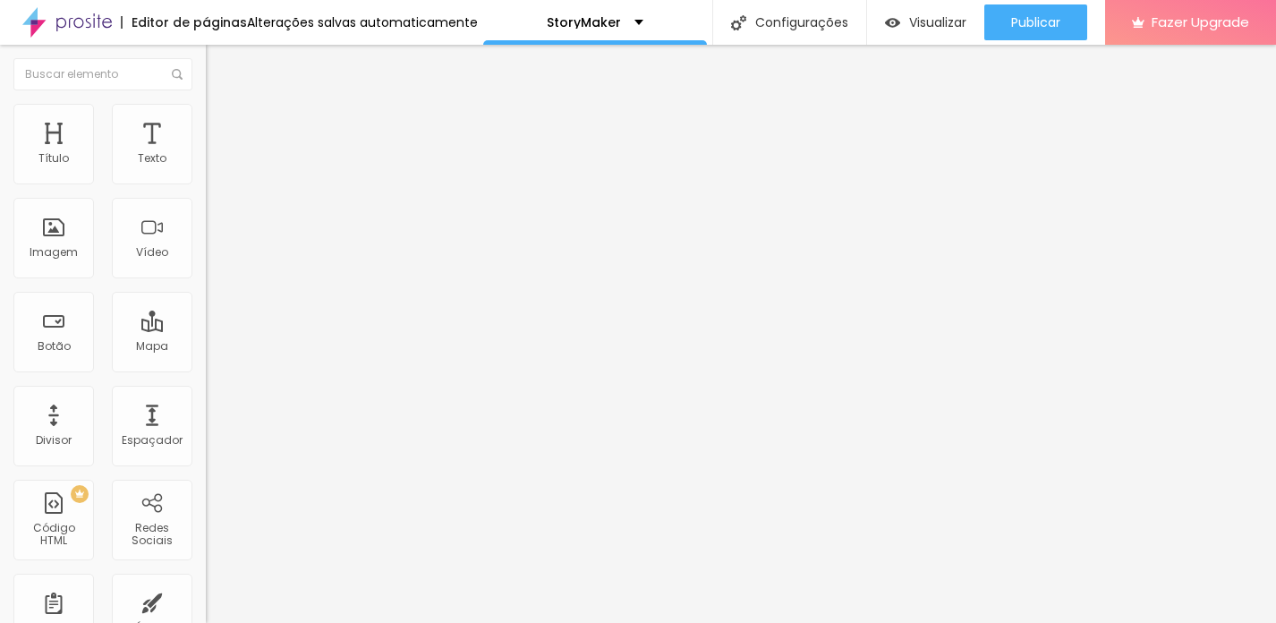
type input "190"
type input "188"
type input "184"
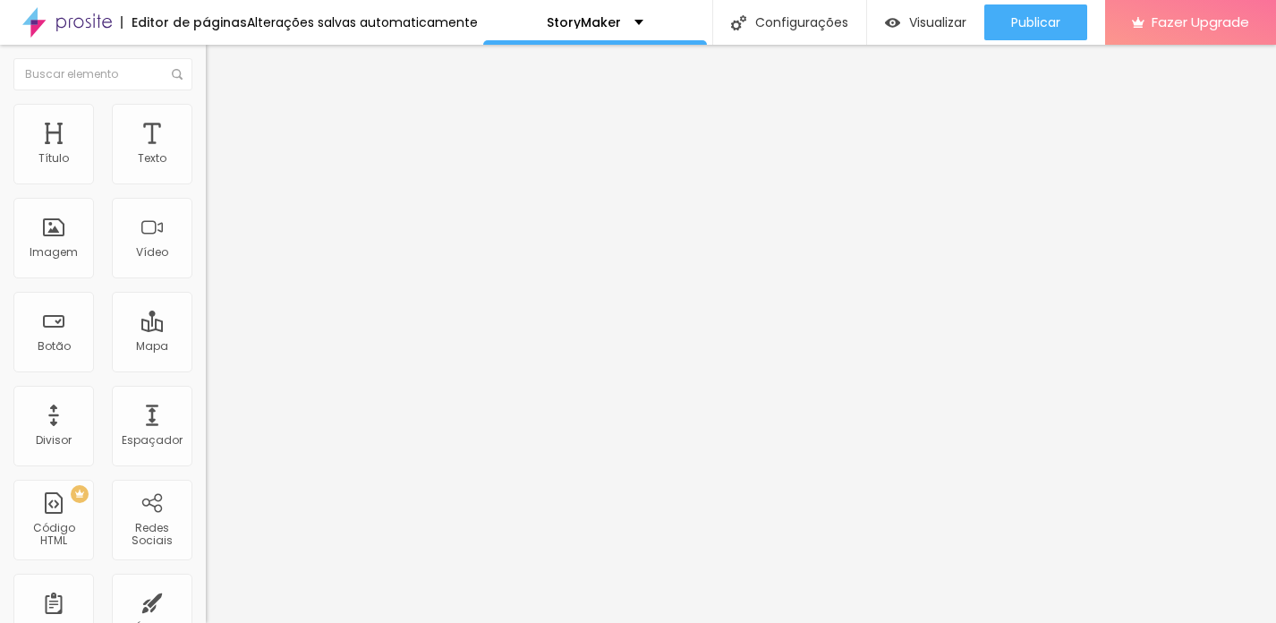
type input "179"
type input "173"
type input "172"
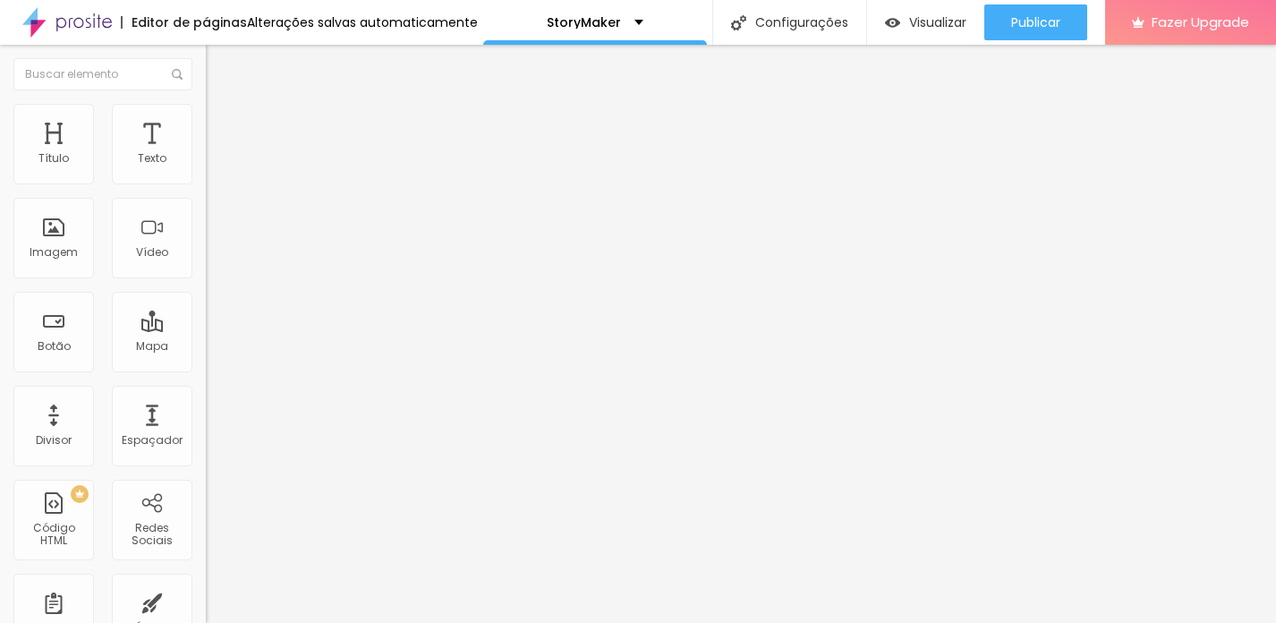
type input "172"
type input "166"
type input "162"
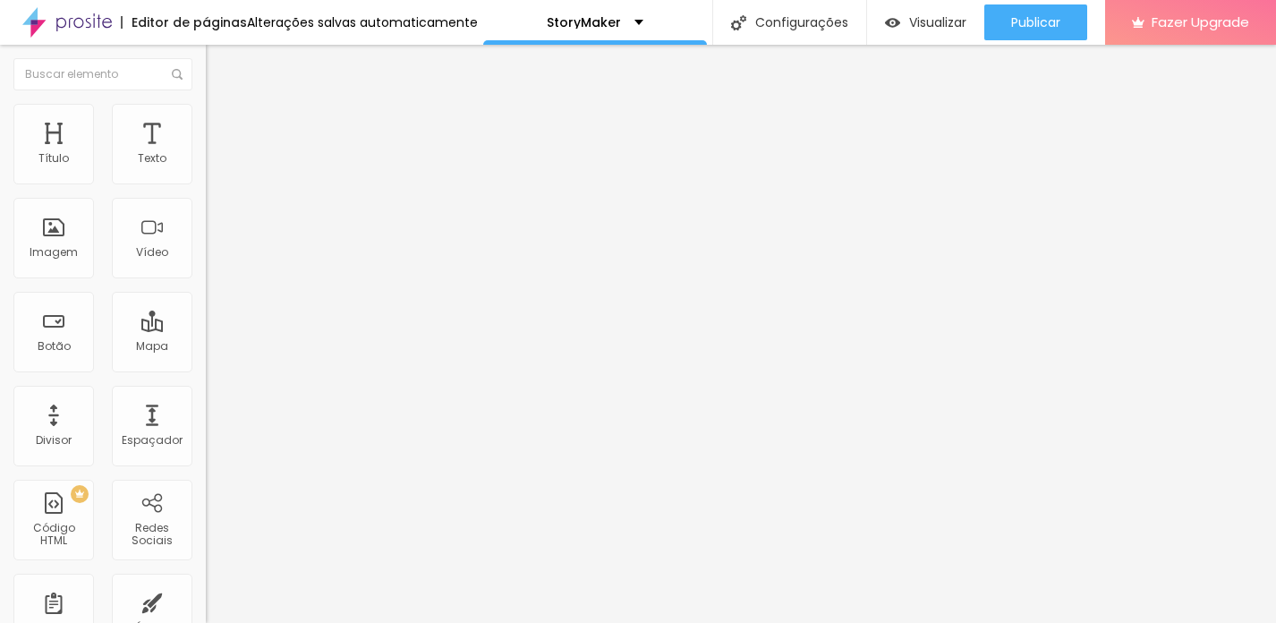
type input "157"
type input "153"
type input "148"
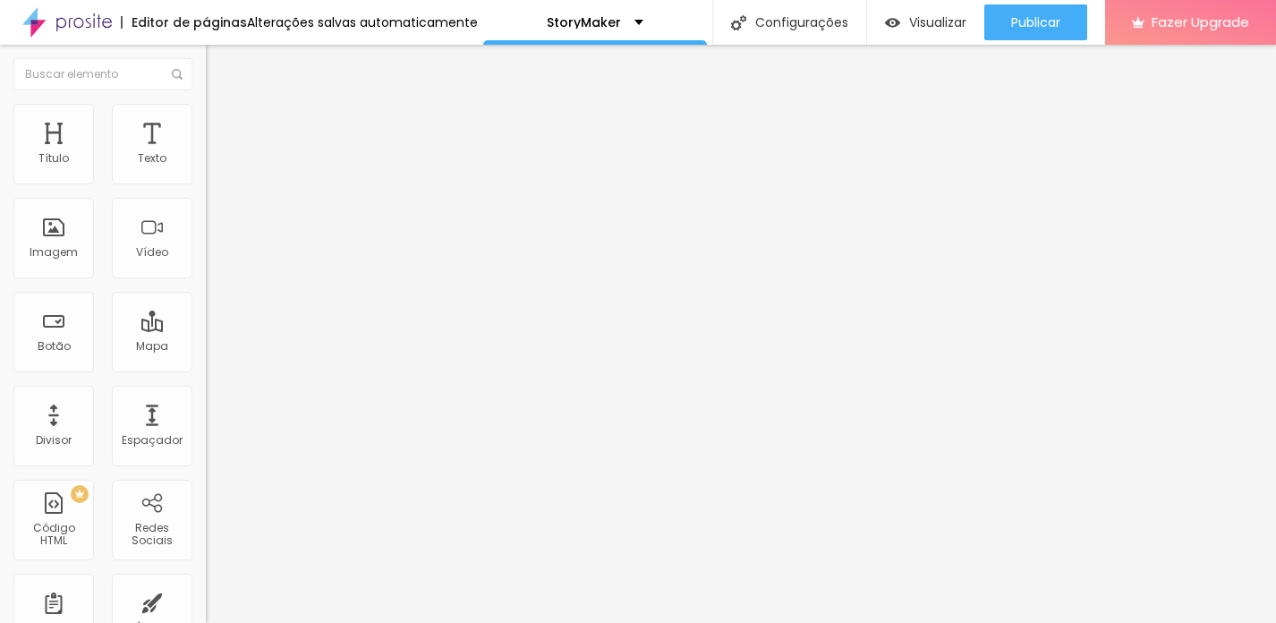
type input "148"
type input "145"
type input "144"
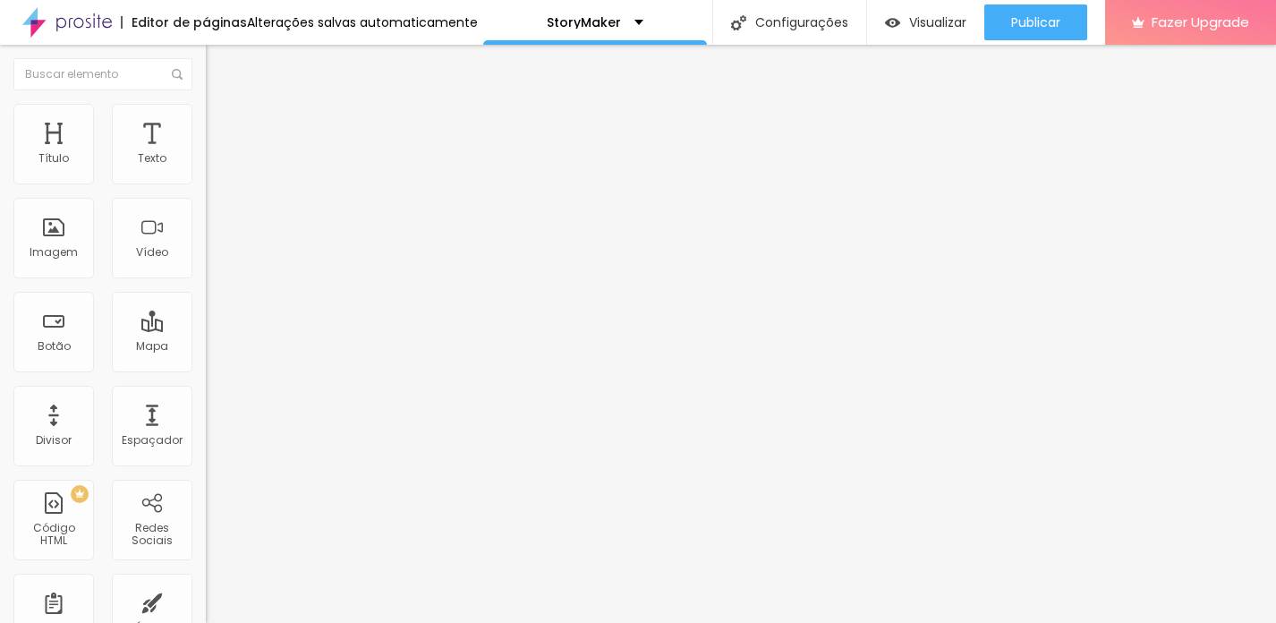
type input "141"
type input "138"
type input "137"
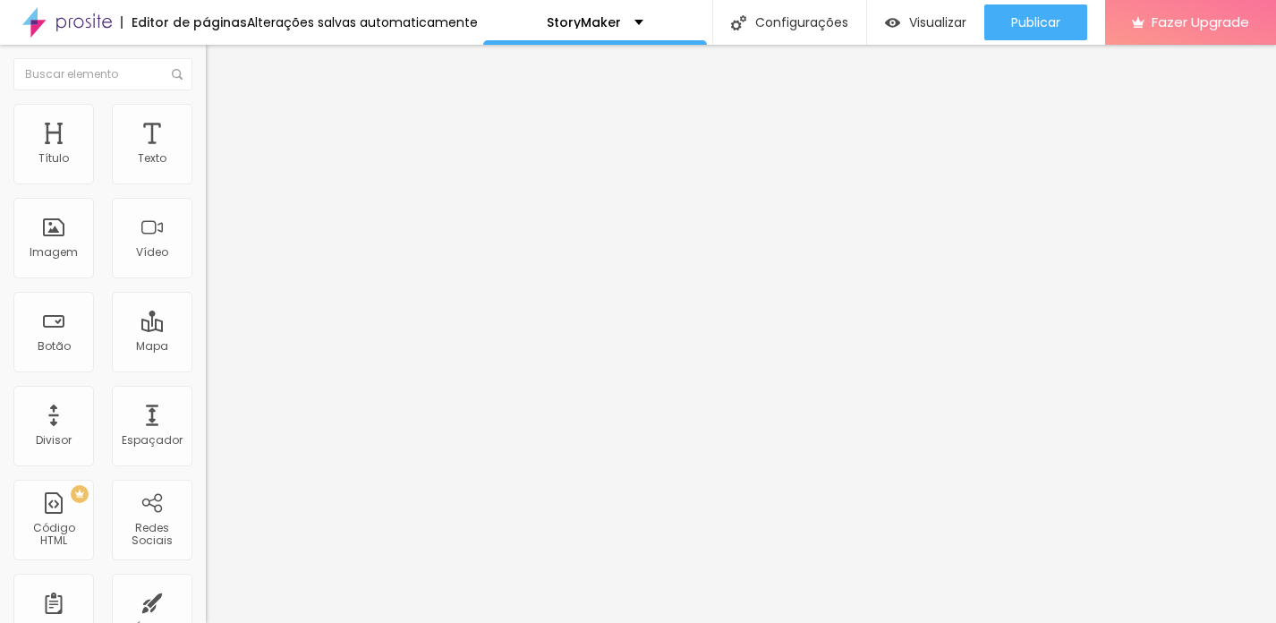
type input "137"
type input "134"
type input "129"
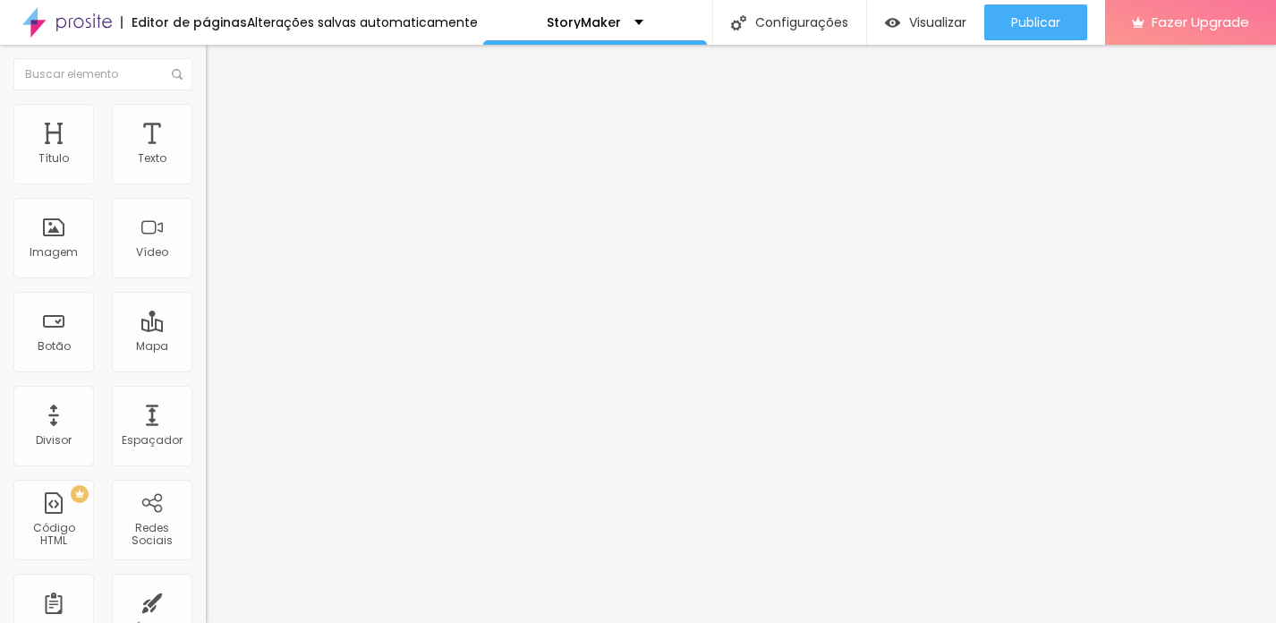
type input "125"
type input "122"
drag, startPoint x: 46, startPoint y: 210, endPoint x: 56, endPoint y: 217, distance: 12.9
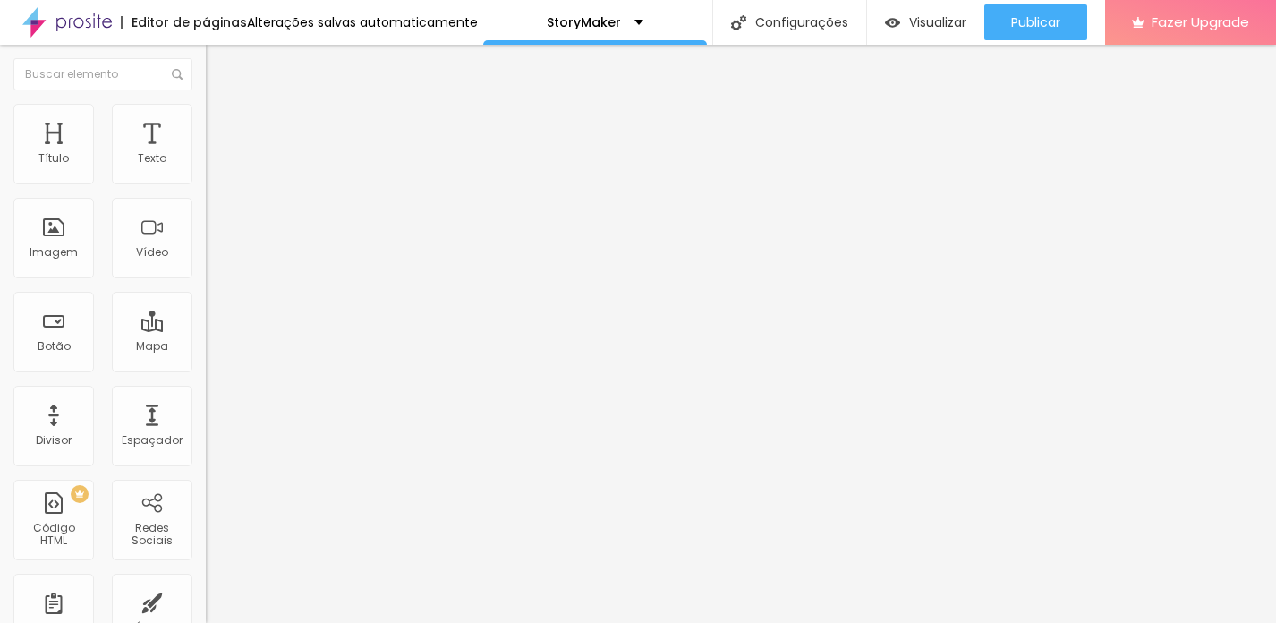
type input "122"
click at [206, 601] on input "range" at bounding box center [263, 608] width 115 height 14
click at [67, 152] on div "Título" at bounding box center [53, 158] width 30 height 13
click at [53, 141] on div "Título" at bounding box center [53, 144] width 81 height 81
click at [213, 260] on icon "button" at bounding box center [218, 254] width 11 height 11
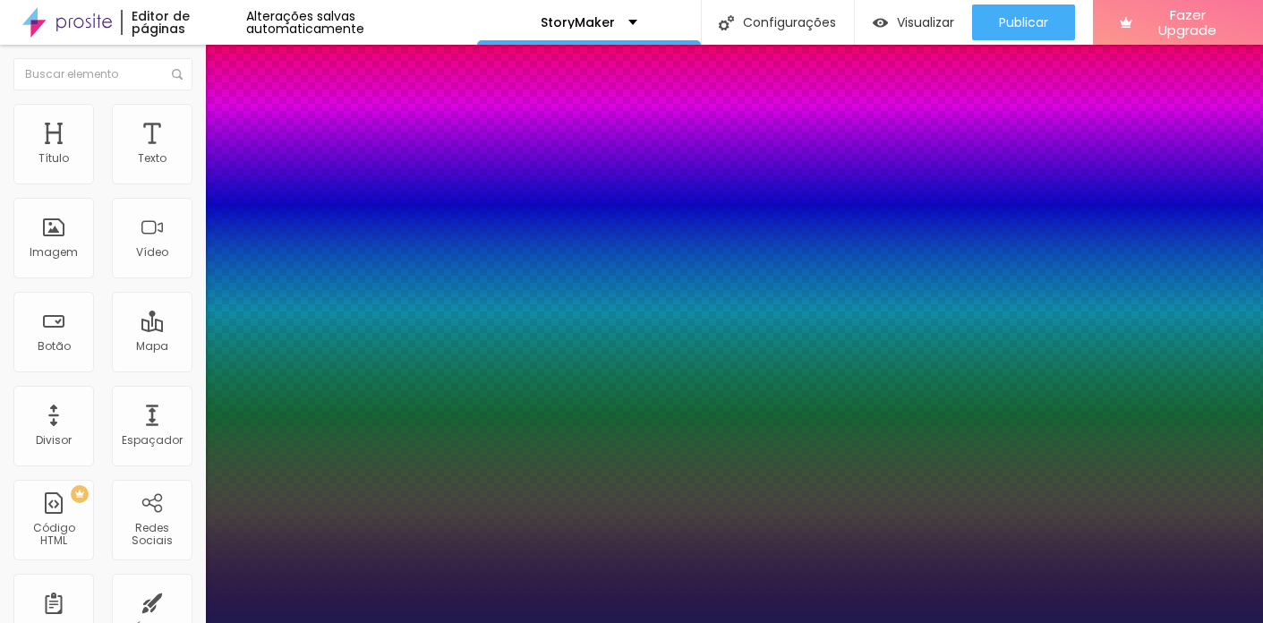
type input "1"
select select "Poppins"
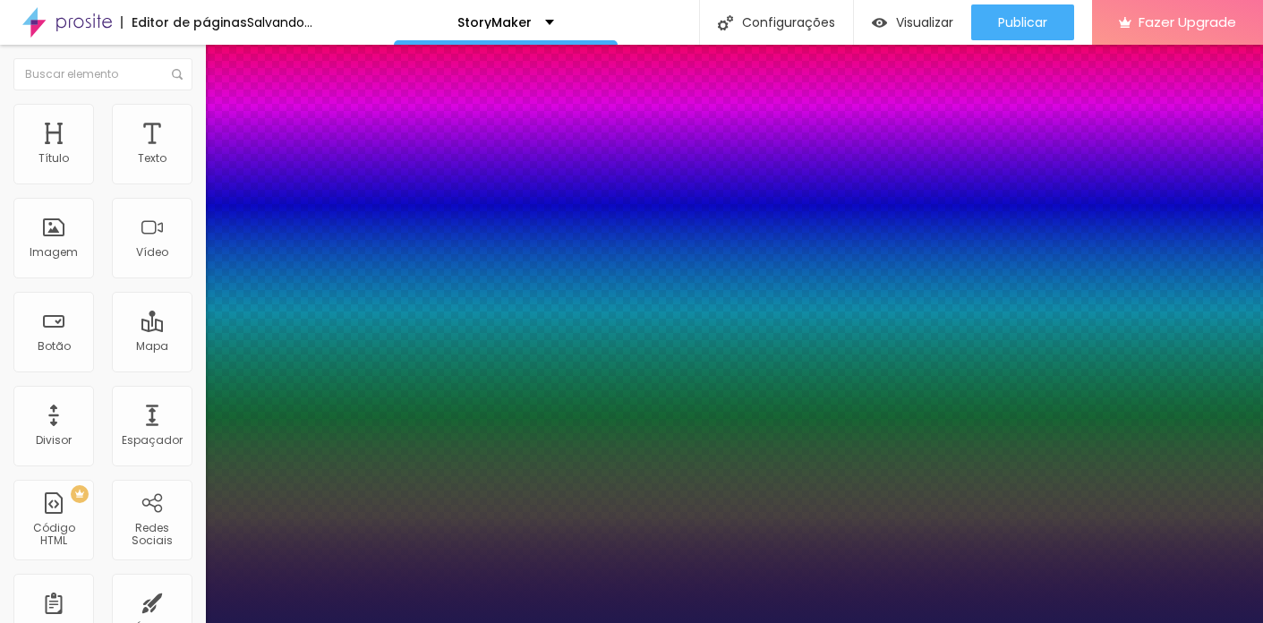
type input "1"
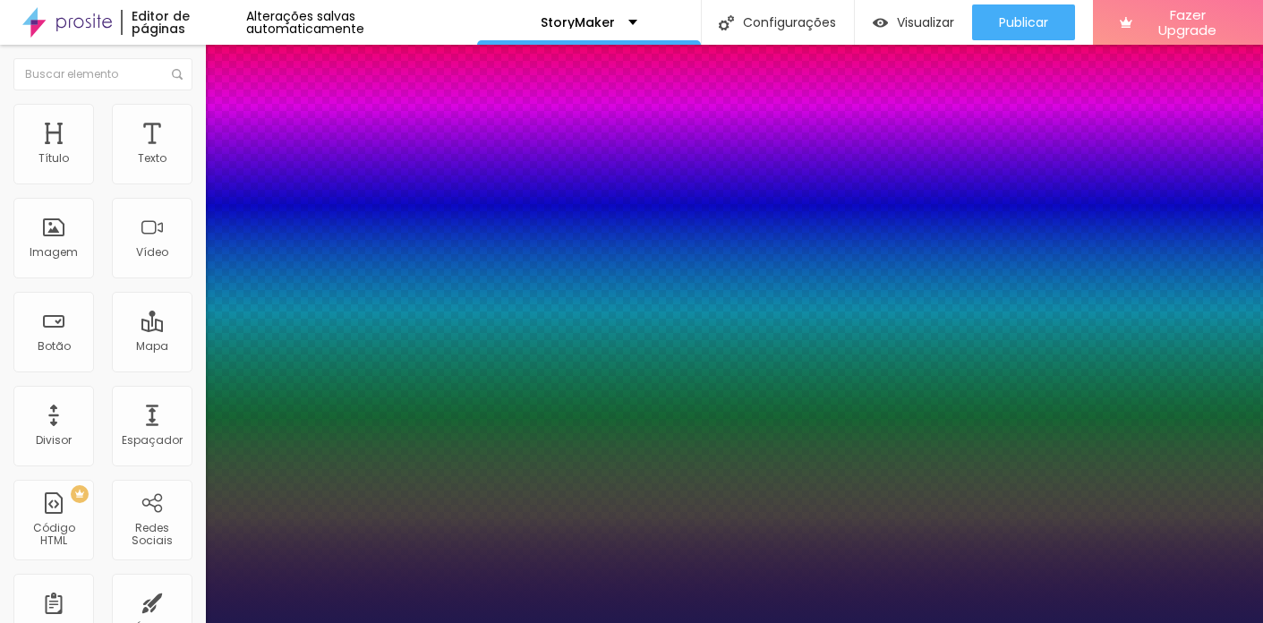
type input "18"
type input "1"
type input "19"
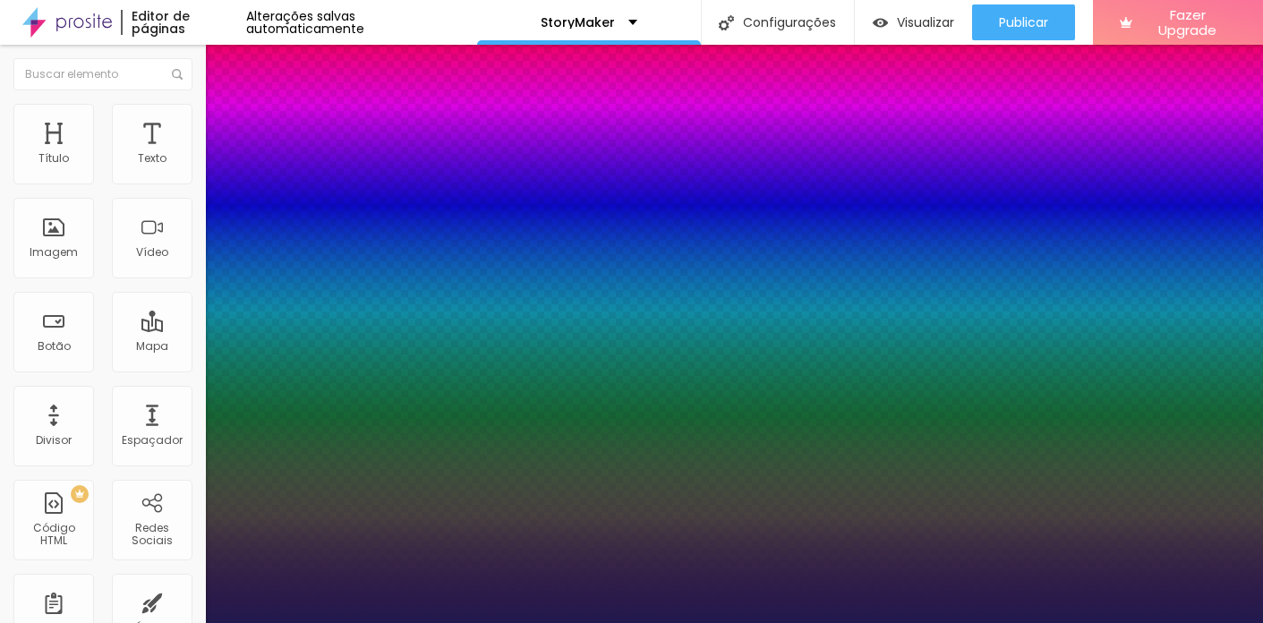
type input "1"
type input "20"
type input "1"
type input "21"
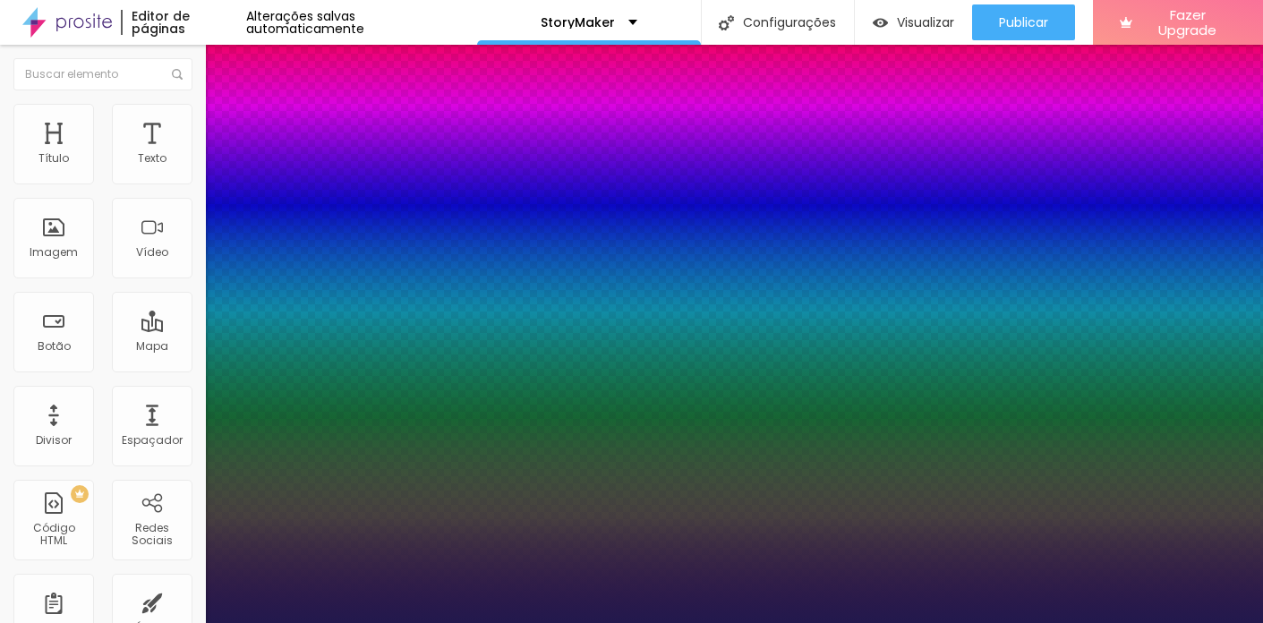
type input "21"
type input "1"
type input "22"
type input "1"
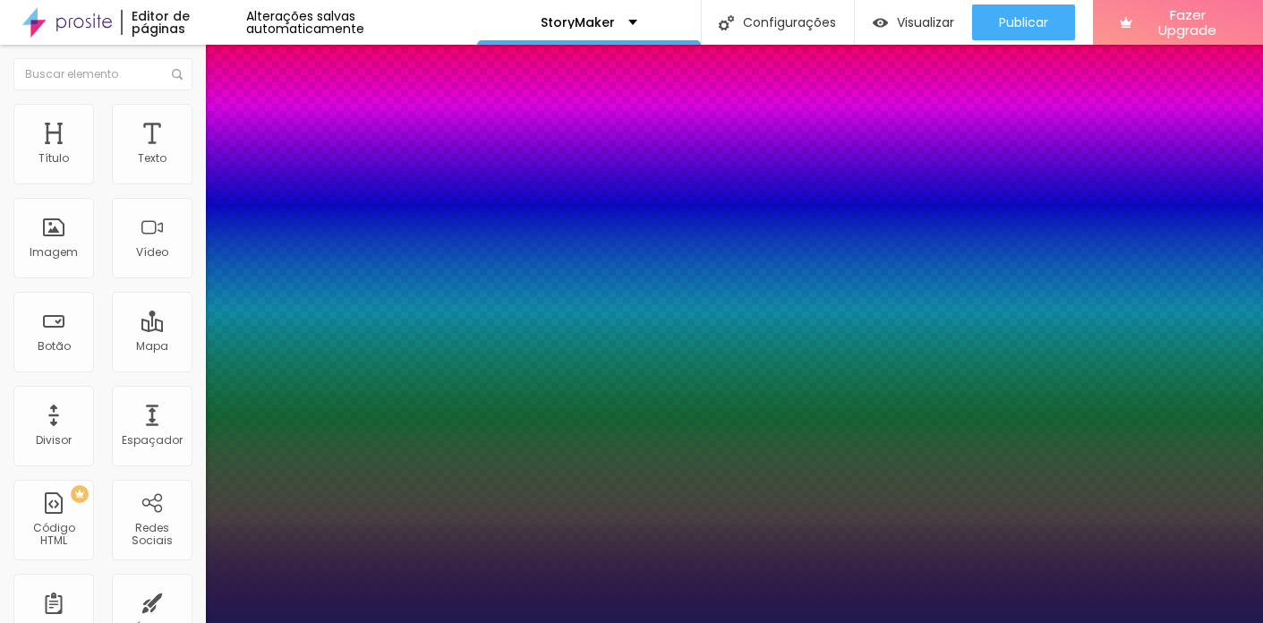
type input "23"
type input "1"
type input "24"
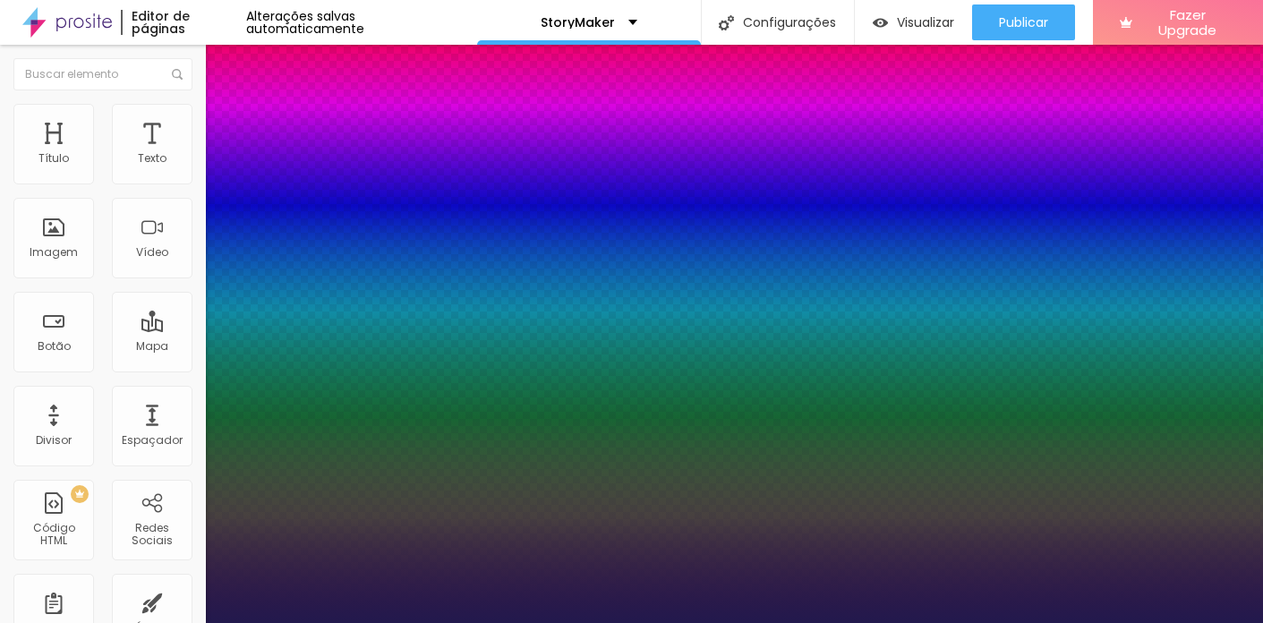
type input "1"
type input "25"
type input "1"
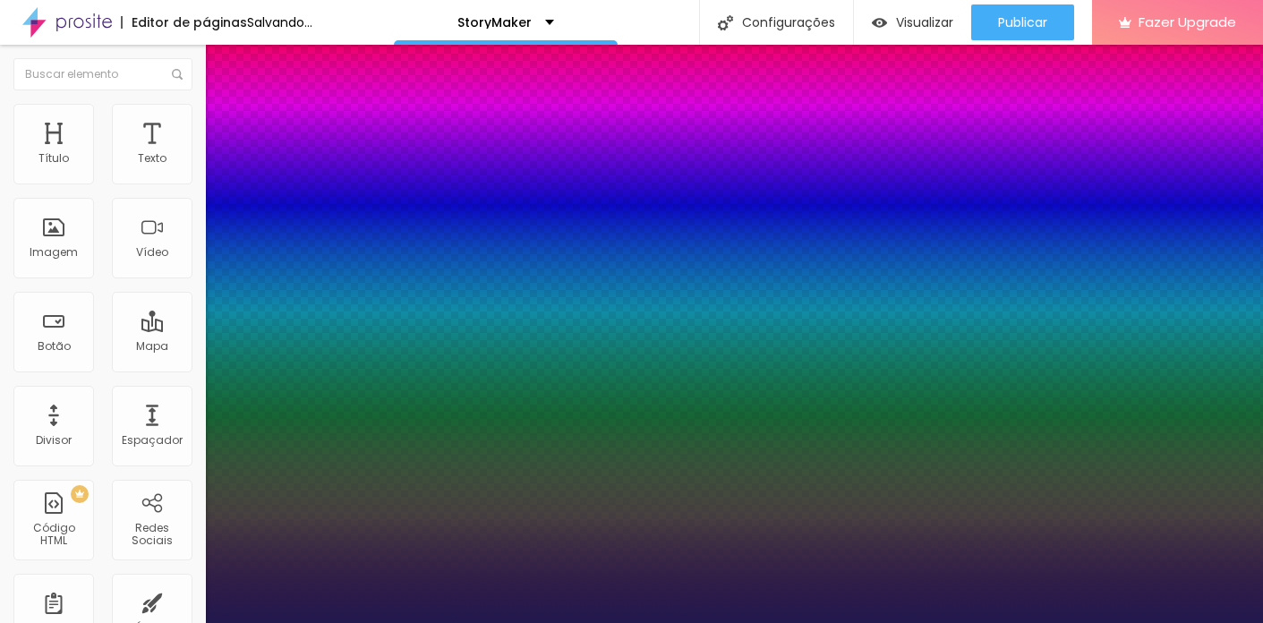
type input "26"
type input "1"
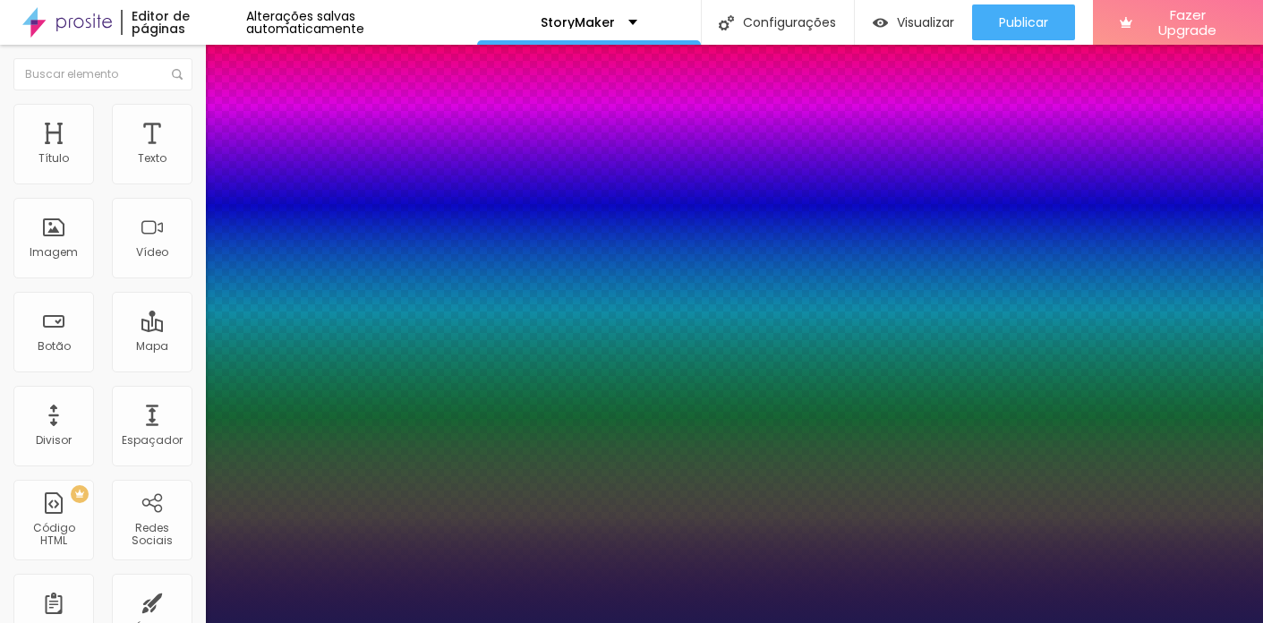
drag, startPoint x: 243, startPoint y: 504, endPoint x: 256, endPoint y: 505, distance: 13.5
type input "26"
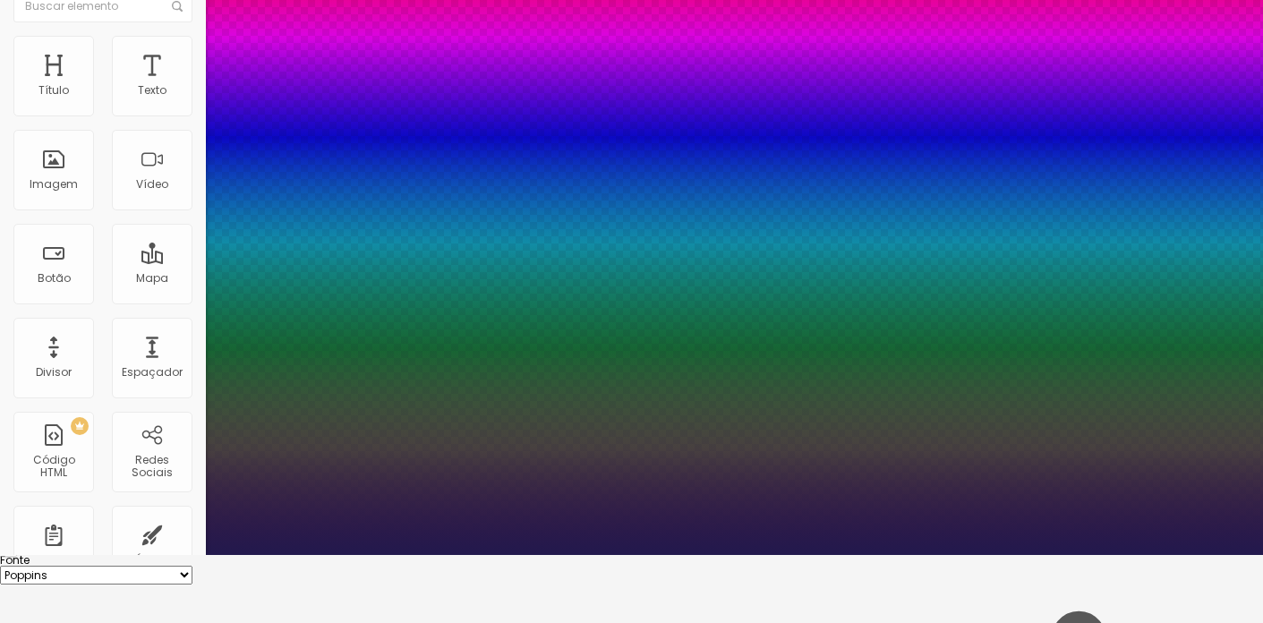
scroll to position [208, 0]
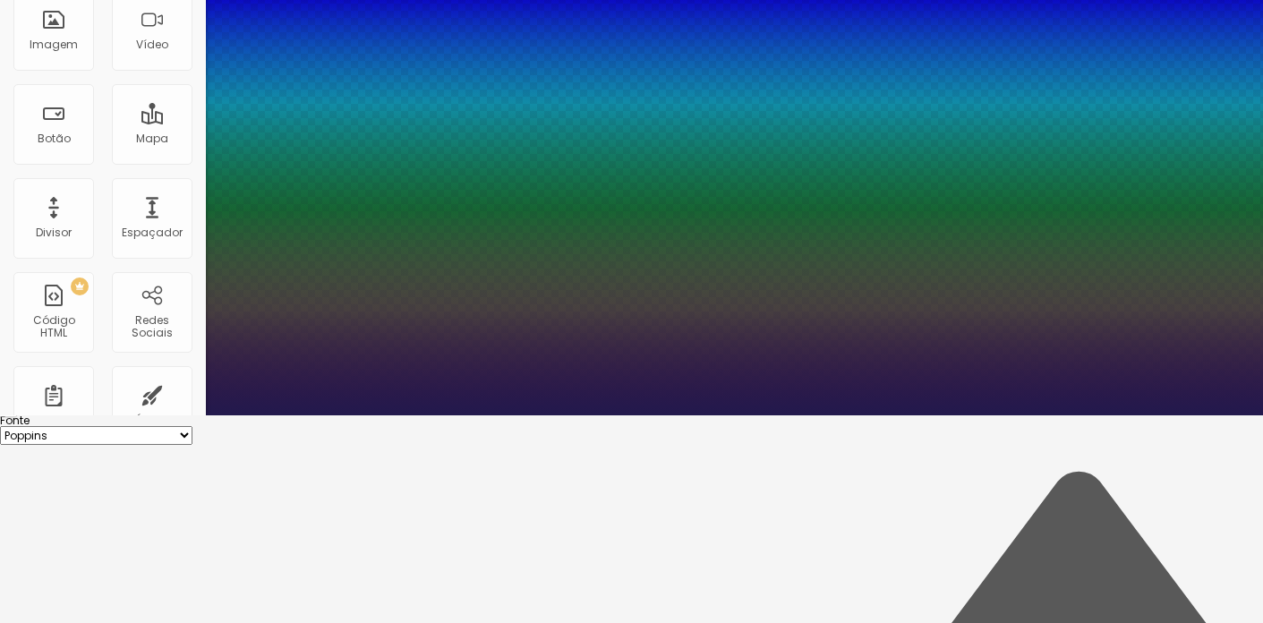
type input "1"
type input "0.2"
drag, startPoint x: 226, startPoint y: 378, endPoint x: 212, endPoint y: 382, distance: 14.2
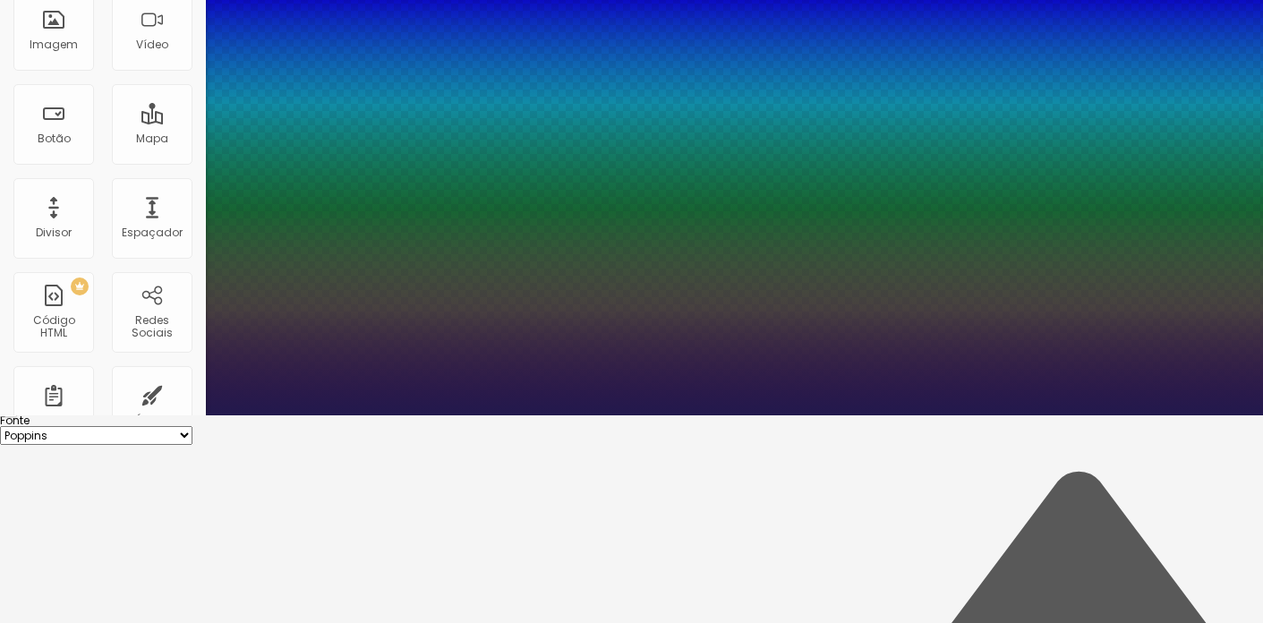
click at [540, 415] on div at bounding box center [631, 415] width 1263 height 0
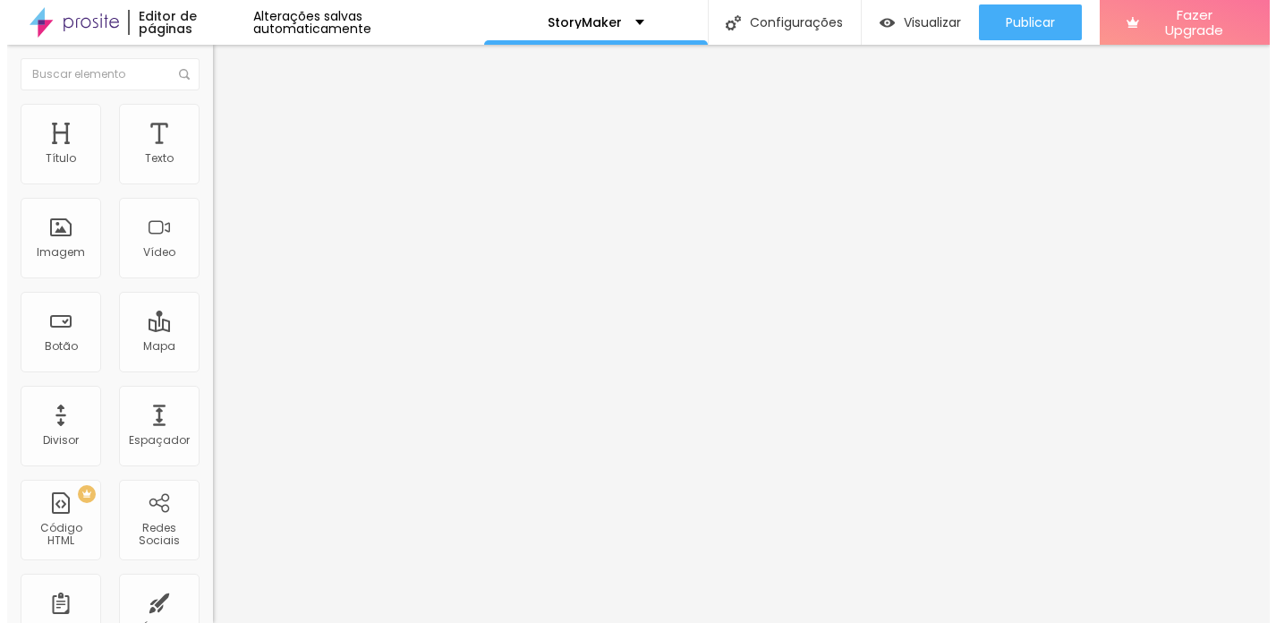
scroll to position [0, 0]
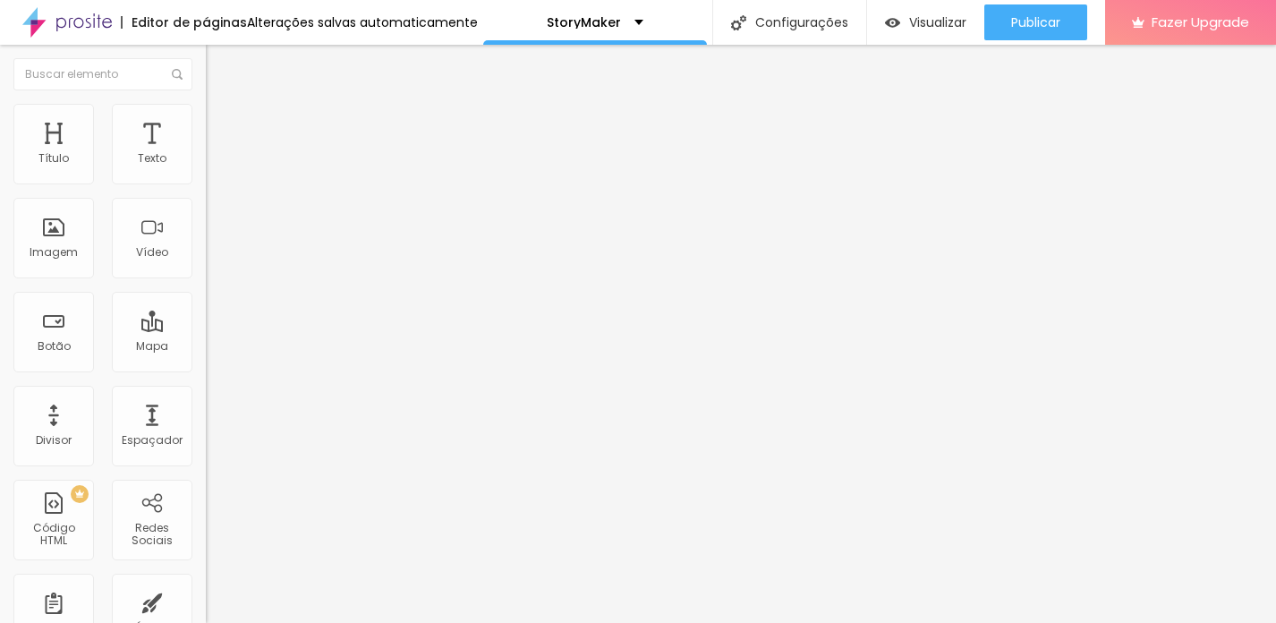
click at [206, 325] on button "button" at bounding box center [218, 315] width 25 height 19
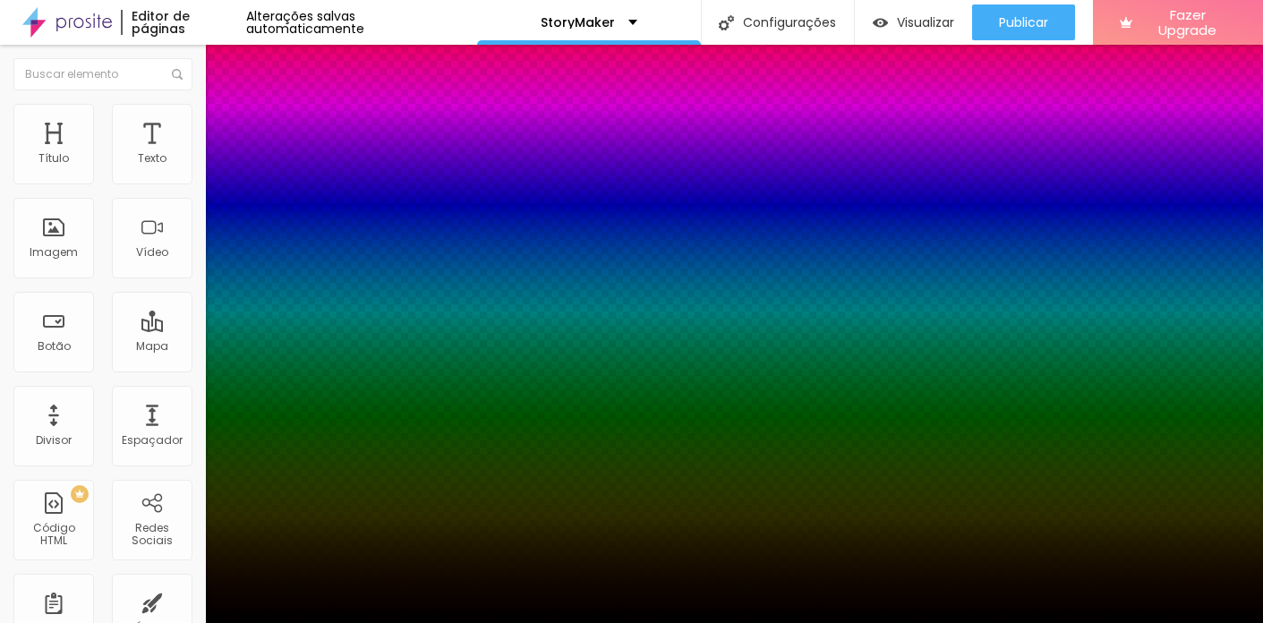
click at [135, 622] on div at bounding box center [631, 623] width 1263 height 0
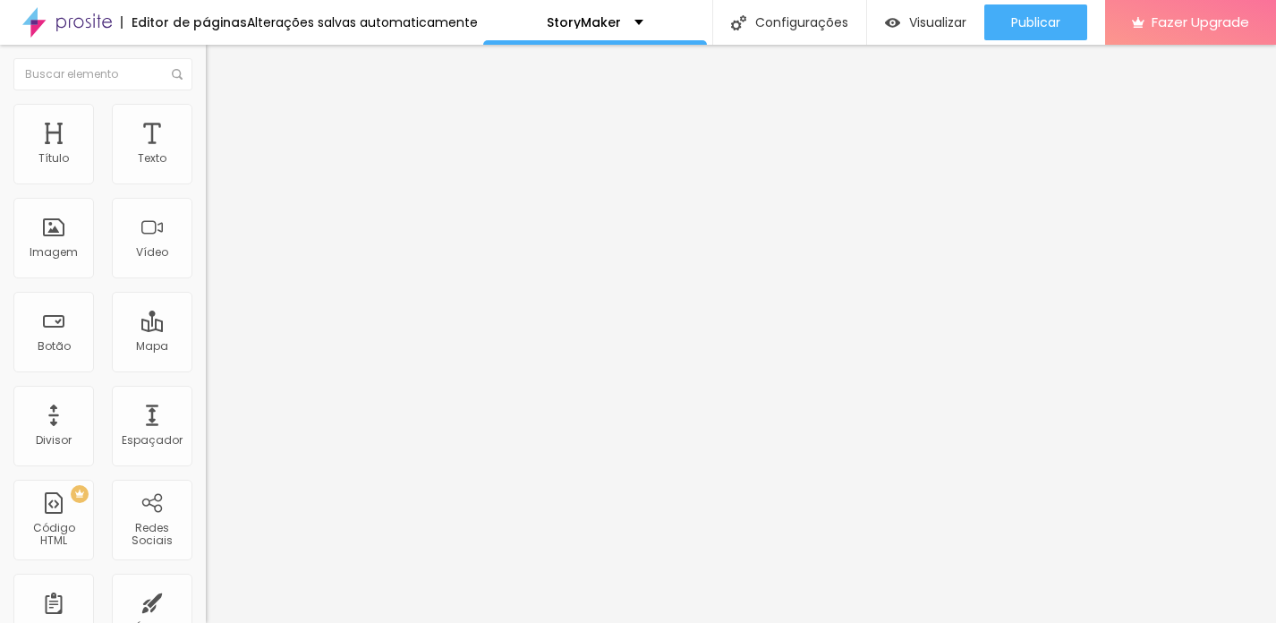
click at [206, 104] on li "Avançado" at bounding box center [309, 113] width 206 height 18
click at [909, 15] on span "Visualizar" at bounding box center [937, 22] width 57 height 14
click at [149, 165] on div "Texto" at bounding box center [152, 158] width 29 height 13
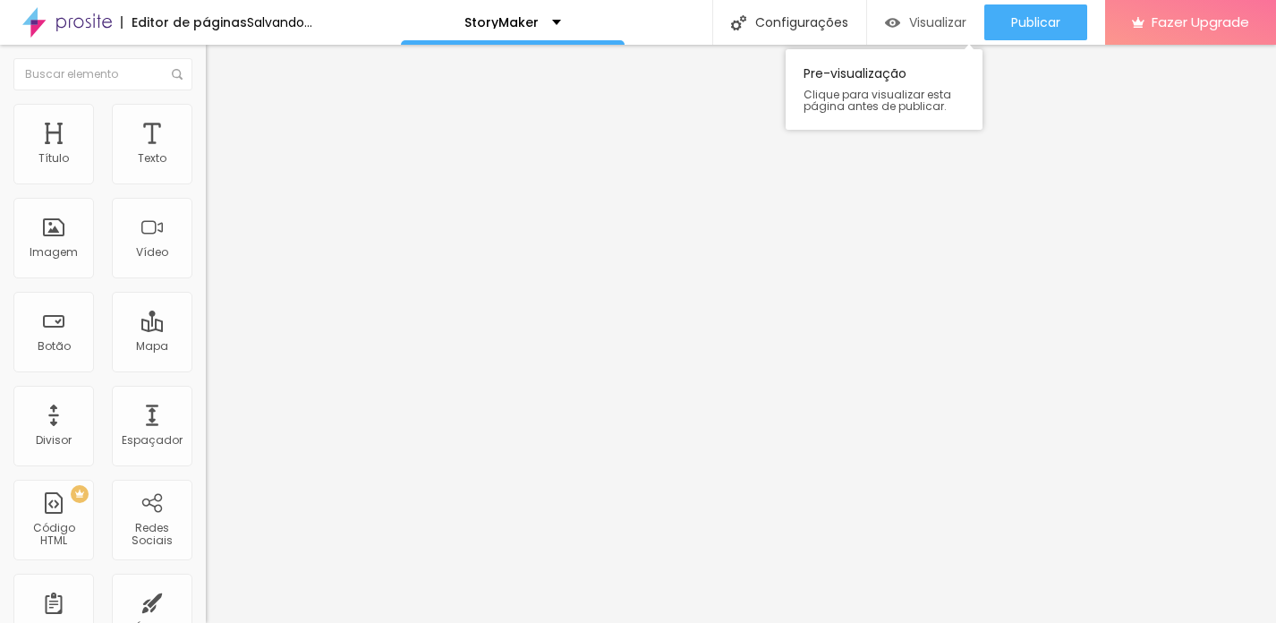
click at [913, 23] on span "Visualizar" at bounding box center [937, 22] width 57 height 14
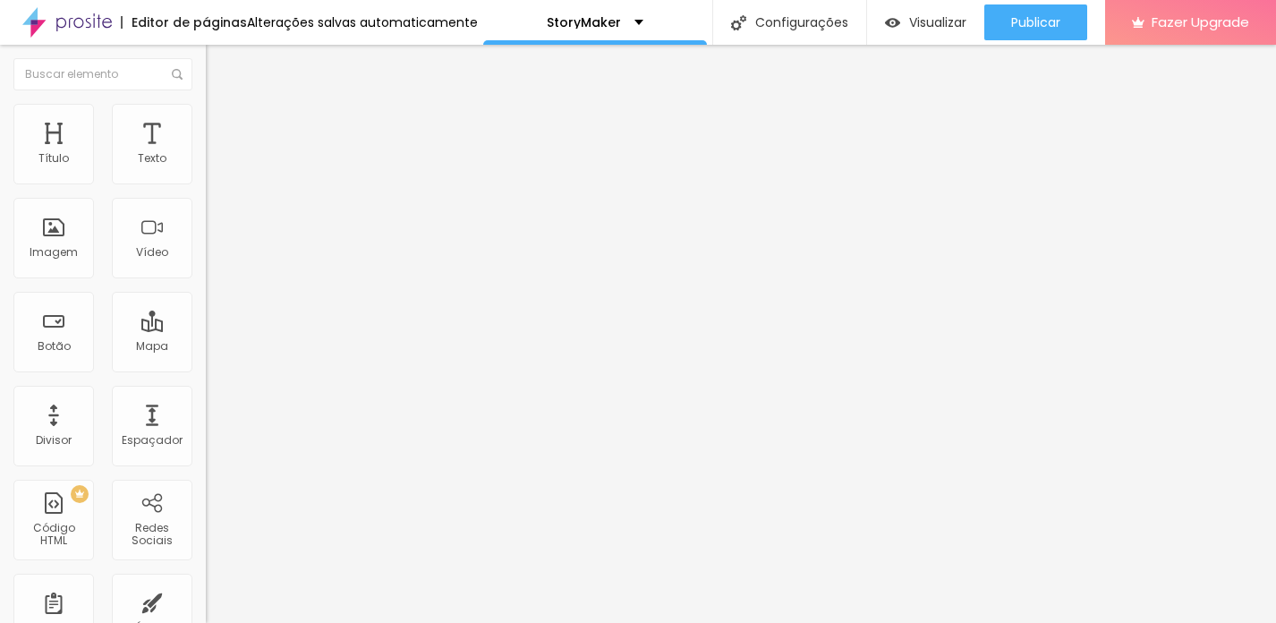
click at [206, 265] on button "button" at bounding box center [218, 255] width 25 height 19
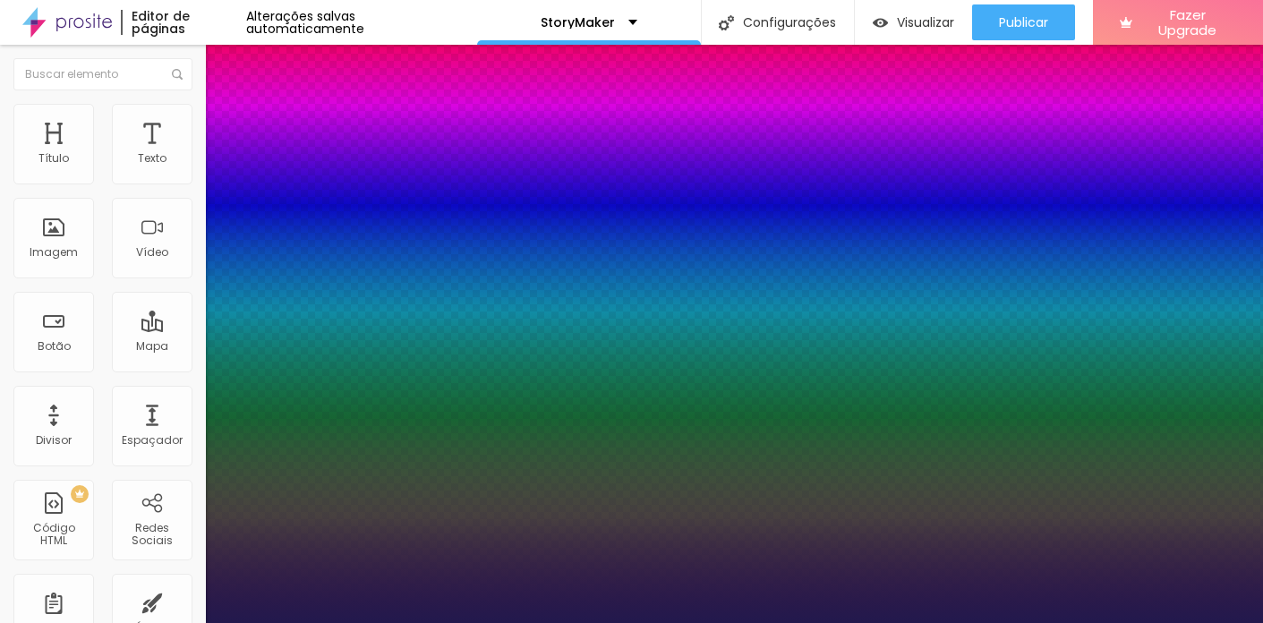
drag, startPoint x: 250, startPoint y: 501, endPoint x: 265, endPoint y: 503, distance: 15.3
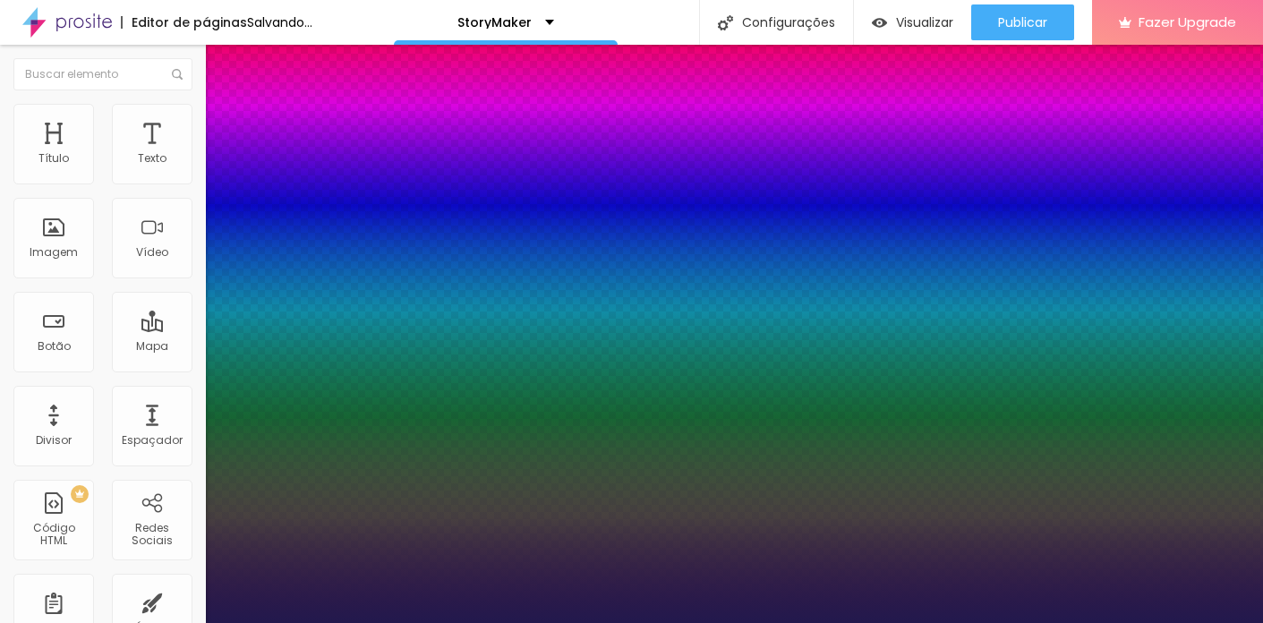
click at [857, 622] on div at bounding box center [631, 623] width 1263 height 0
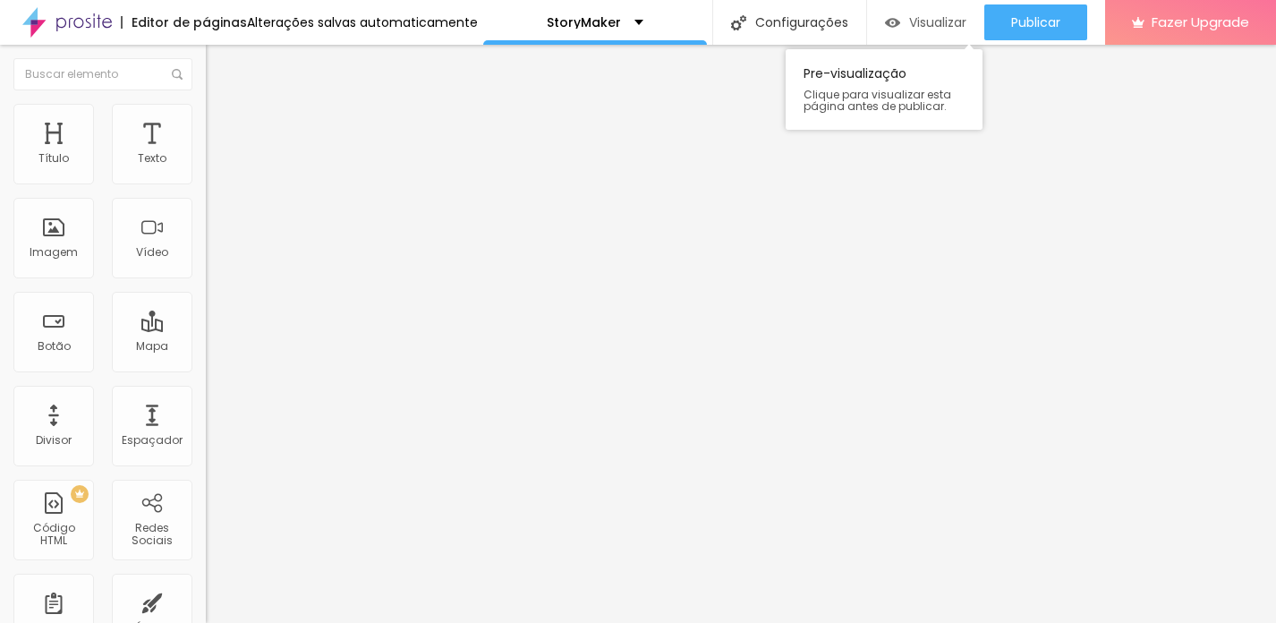
drag, startPoint x: 134, startPoint y: 425, endPoint x: 920, endPoint y: 24, distance: 882.2
click at [213, 166] on icon "button" at bounding box center [218, 161] width 11 height 11
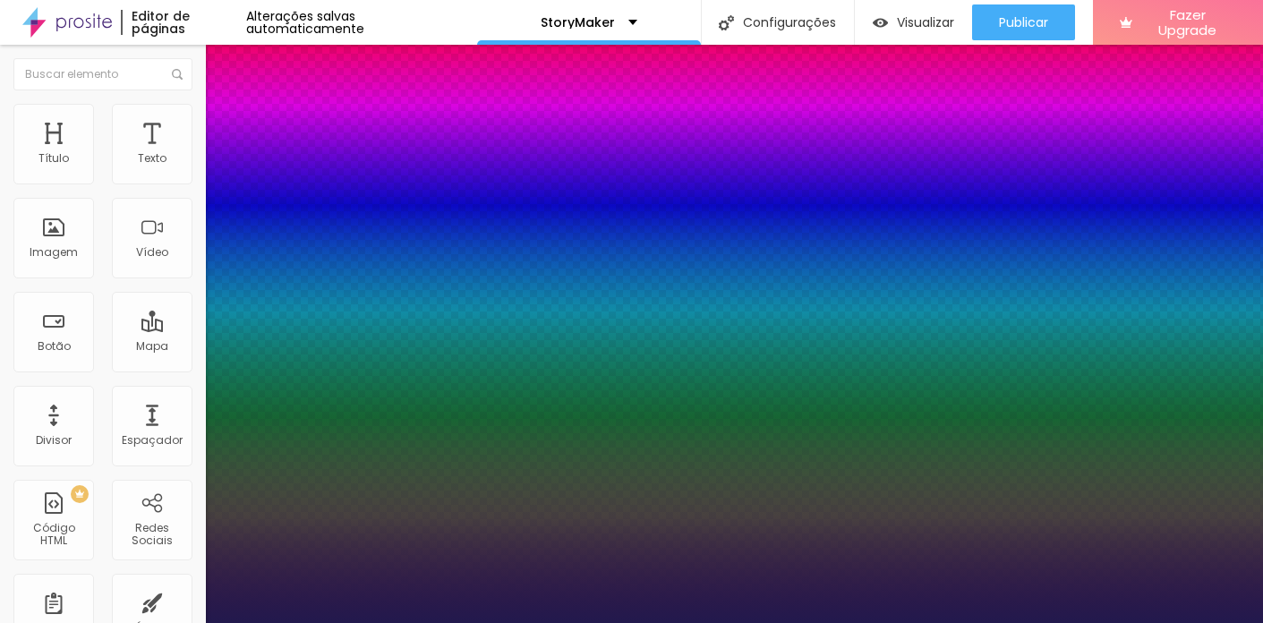
click at [709, 622] on div at bounding box center [631, 623] width 1263 height 0
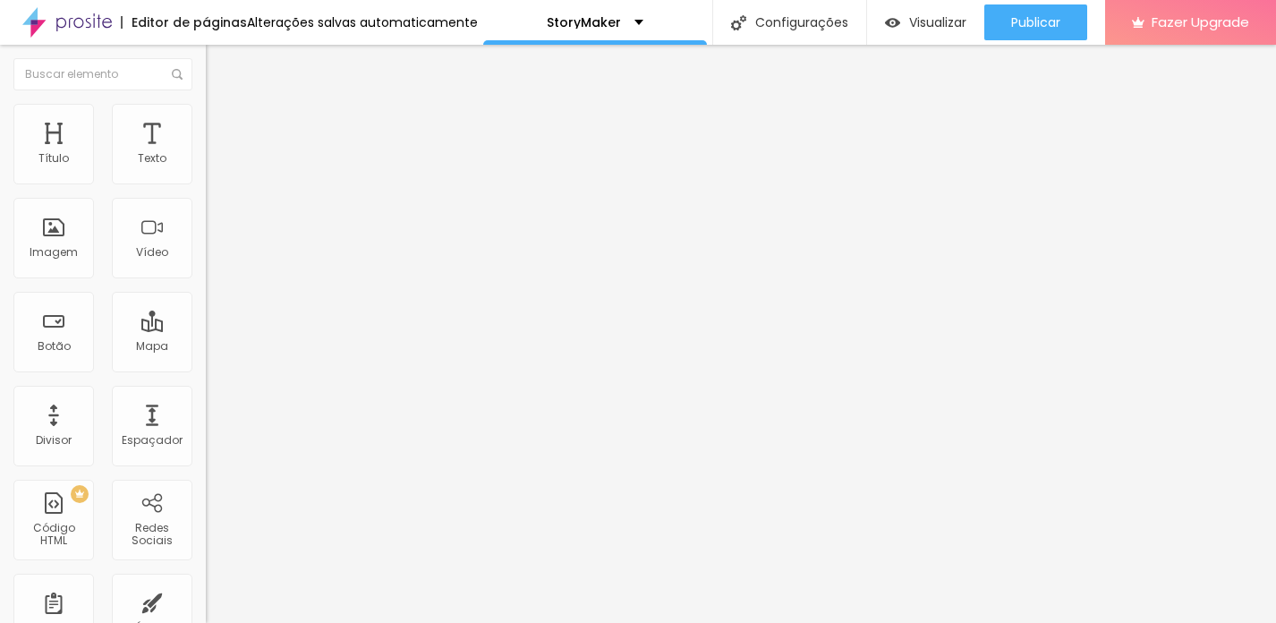
click at [206, 172] on button "button" at bounding box center [218, 162] width 25 height 19
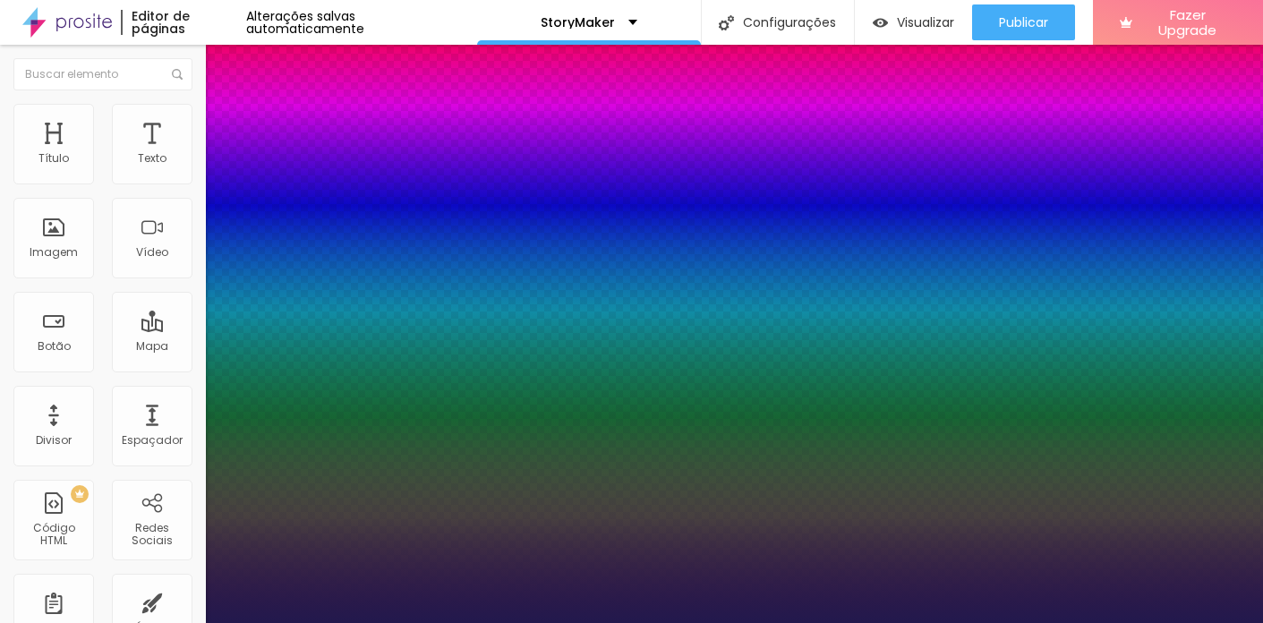
click at [562, 622] on div at bounding box center [631, 623] width 1263 height 0
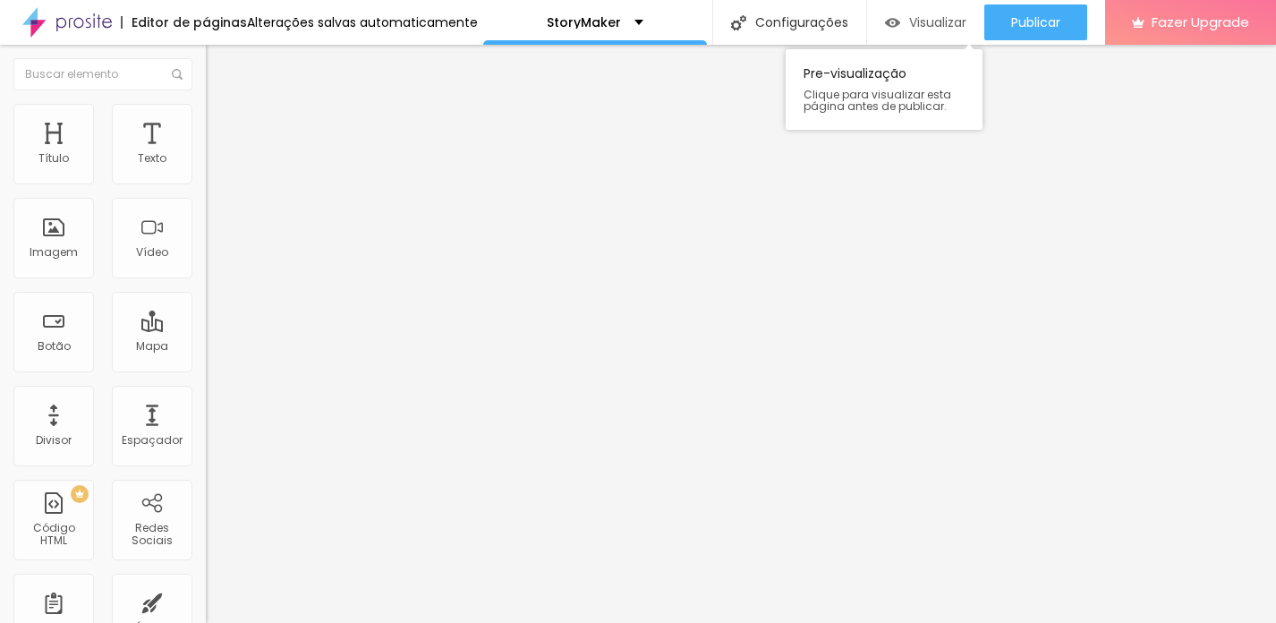
click at [949, 20] on span "Visualizar" at bounding box center [937, 22] width 57 height 14
click at [885, 13] on div "Visualizar" at bounding box center [925, 22] width 81 height 36
click at [915, 32] on div "Visualizar" at bounding box center [925, 22] width 81 height 36
click at [303, 150] on img at bounding box center [308, 145] width 11 height 11
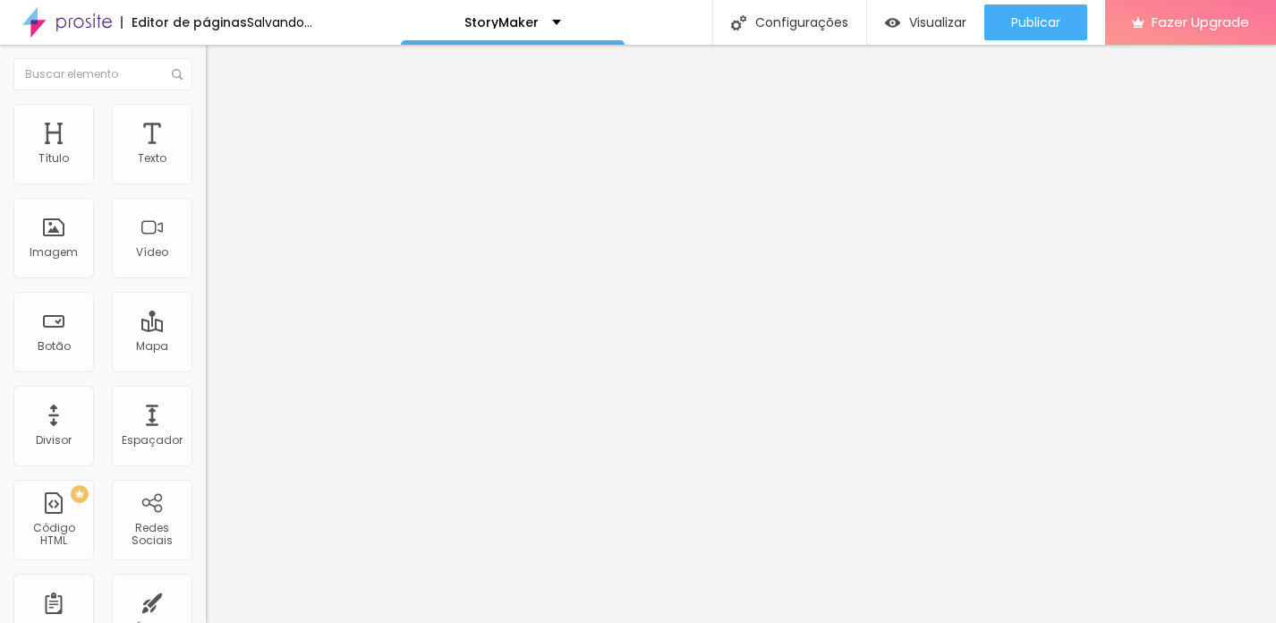
click at [219, 64] on img "button" at bounding box center [226, 65] width 14 height 14
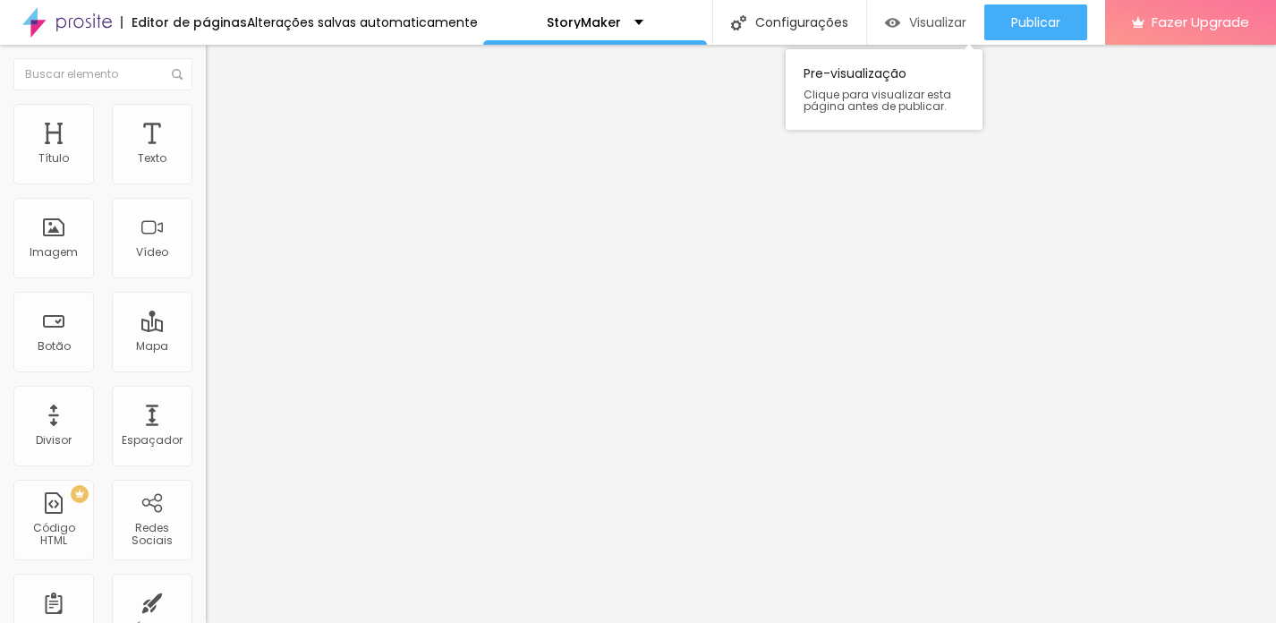
click at [919, 18] on span "Visualizar" at bounding box center [937, 22] width 57 height 14
click at [219, 68] on img "button" at bounding box center [226, 65] width 14 height 14
click at [909, 23] on span "Visualizar" at bounding box center [937, 22] width 57 height 14
click at [222, 124] on span "Estilo" at bounding box center [236, 115] width 28 height 15
click at [222, 126] on span "Avançado" at bounding box center [251, 133] width 59 height 15
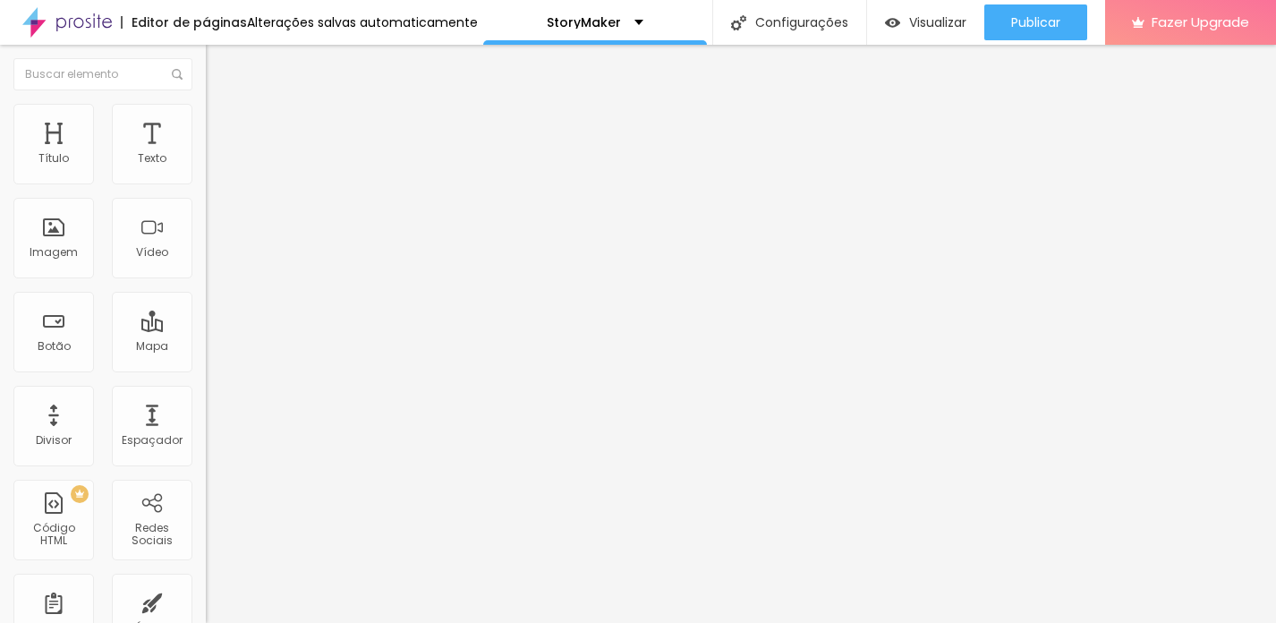
click at [206, 102] on img at bounding box center [214, 94] width 16 height 16
click at [206, 168] on input "text" at bounding box center [313, 159] width 215 height 18
paste input "[URL][DOMAIN_NAME]"
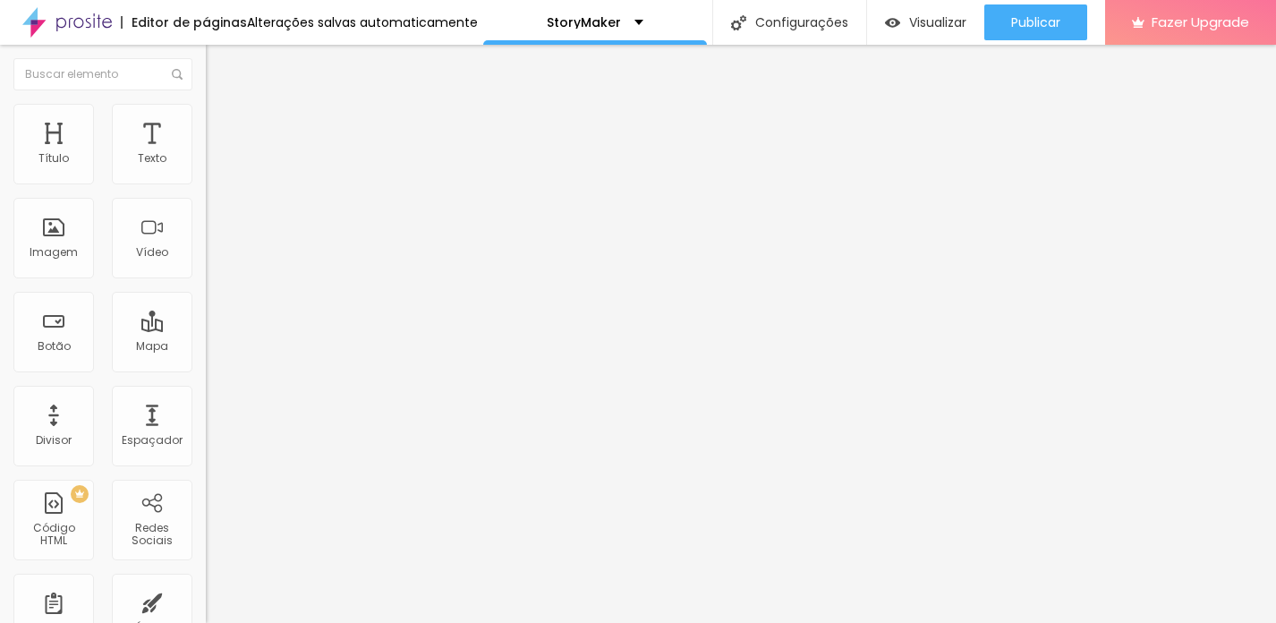
click at [206, 407] on div "Editar Vídeo Conteúdo Estilo Avançado URL do vídeo [URL][DOMAIN_NAME] Alinhamen…" at bounding box center [309, 334] width 206 height 578
click at [222, 123] on span "Estilo" at bounding box center [236, 115] width 28 height 15
click at [206, 104] on li "Conteúdo" at bounding box center [309, 95] width 206 height 18
click at [206, 168] on input "[URL][DOMAIN_NAME]" at bounding box center [313, 159] width 215 height 18
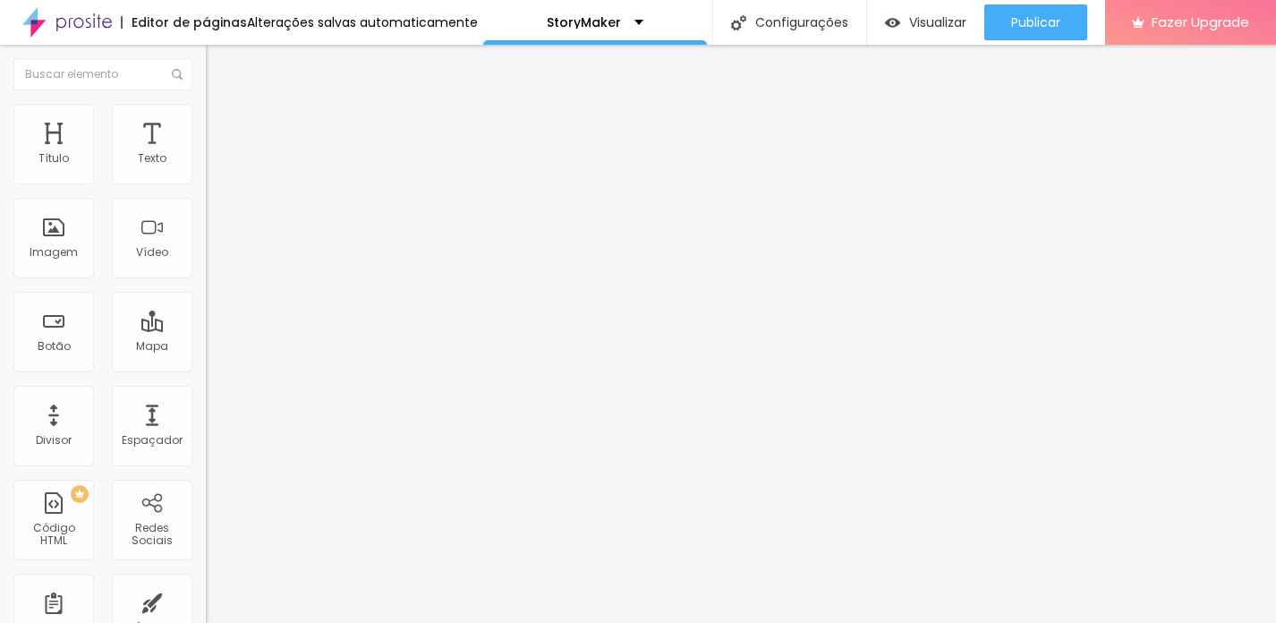
scroll to position [0, 422]
click at [206, 168] on input "[URL][DOMAIN_NAME]" at bounding box center [313, 159] width 215 height 18
drag, startPoint x: 188, startPoint y: 200, endPoint x: 4, endPoint y: 200, distance: 184.4
click at [206, 200] on div "URL do vídeo [URL][DOMAIN_NAME] Alinhamento Proporção 4:3 Standard Ultrawide 21…" at bounding box center [309, 244] width 206 height 208
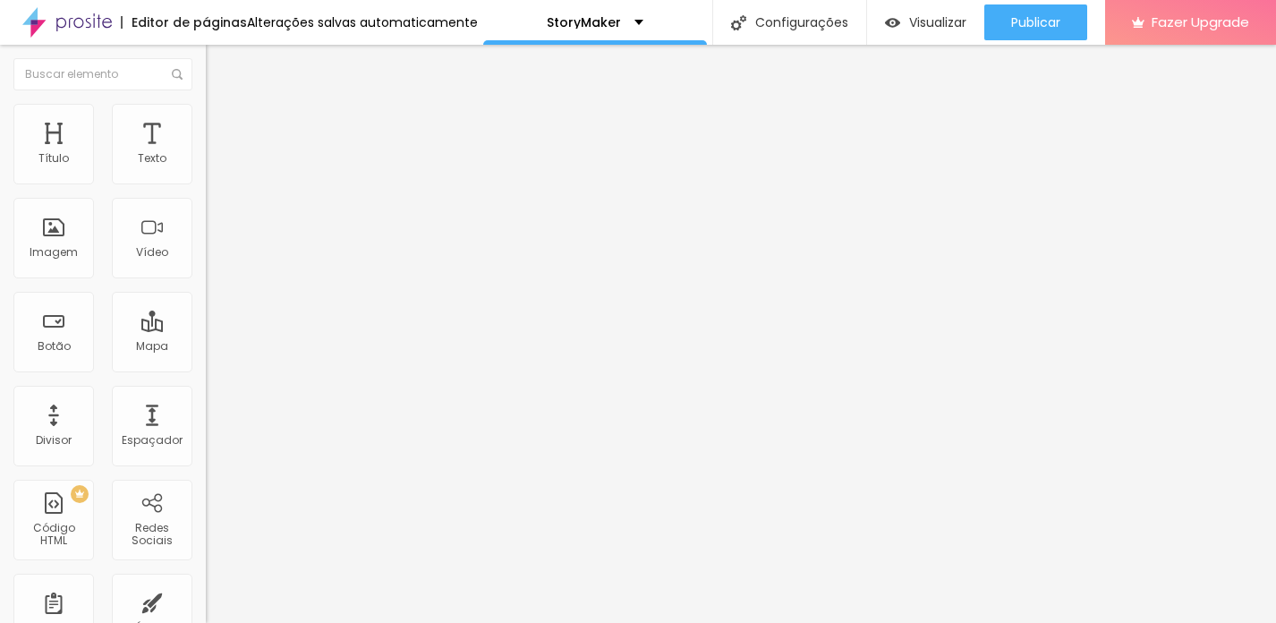
paste input "[URL][DOMAIN_NAME]"
click at [909, 24] on span "Visualizar" at bounding box center [937, 22] width 57 height 14
click at [206, 168] on input "text" at bounding box center [313, 159] width 215 height 18
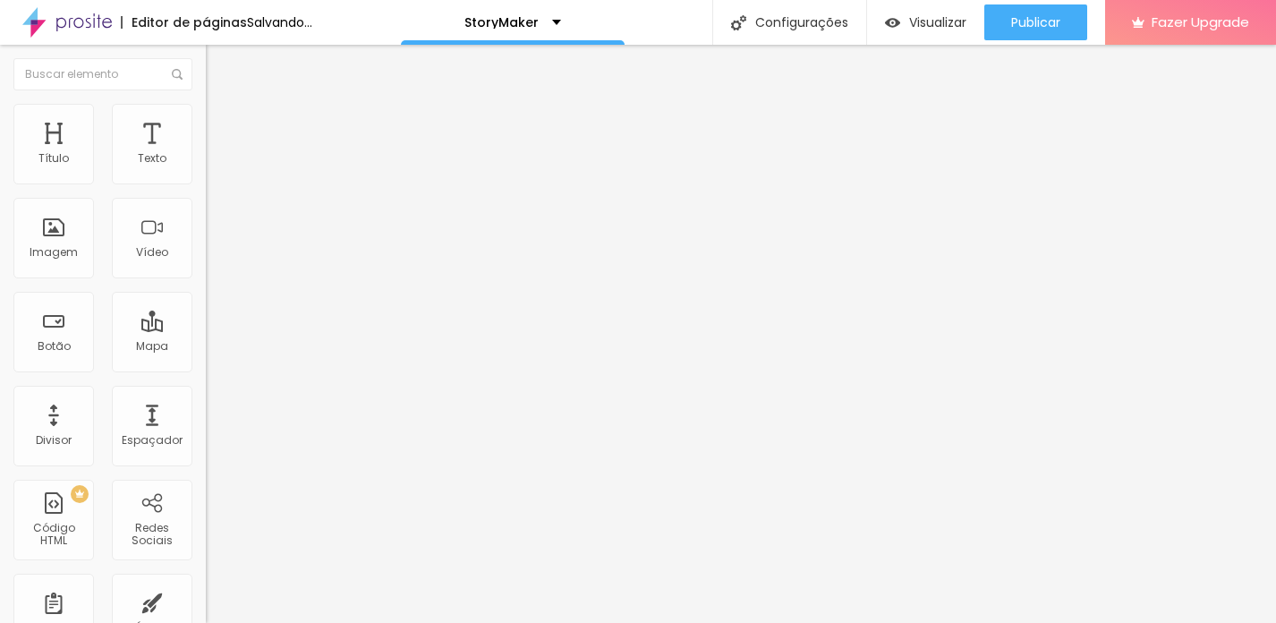
paste input "[URL][DOMAIN_NAME]"
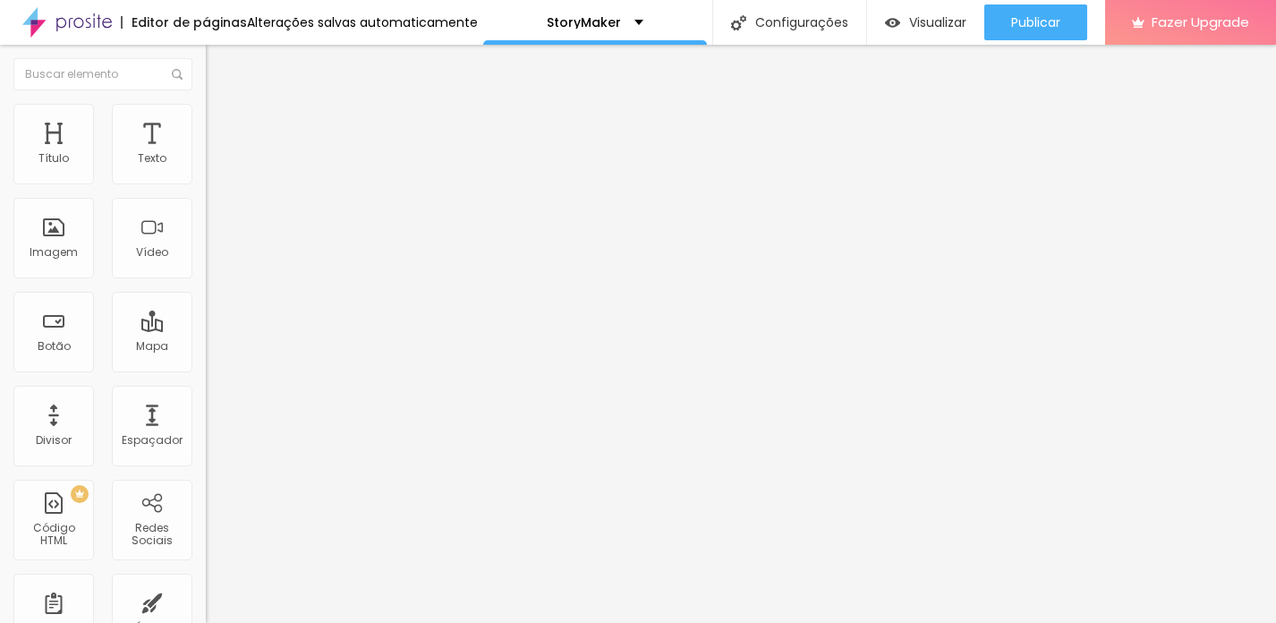
scroll to position [0, 148]
click at [206, 422] on div "Editar Vídeo Conteúdo Estilo Avançado URL do vídeo [URL][DOMAIN_NAME] Alinhamen…" at bounding box center [309, 334] width 206 height 578
click at [206, 111] on img at bounding box center [214, 112] width 16 height 16
click at [206, 122] on li "Avançado" at bounding box center [309, 131] width 206 height 18
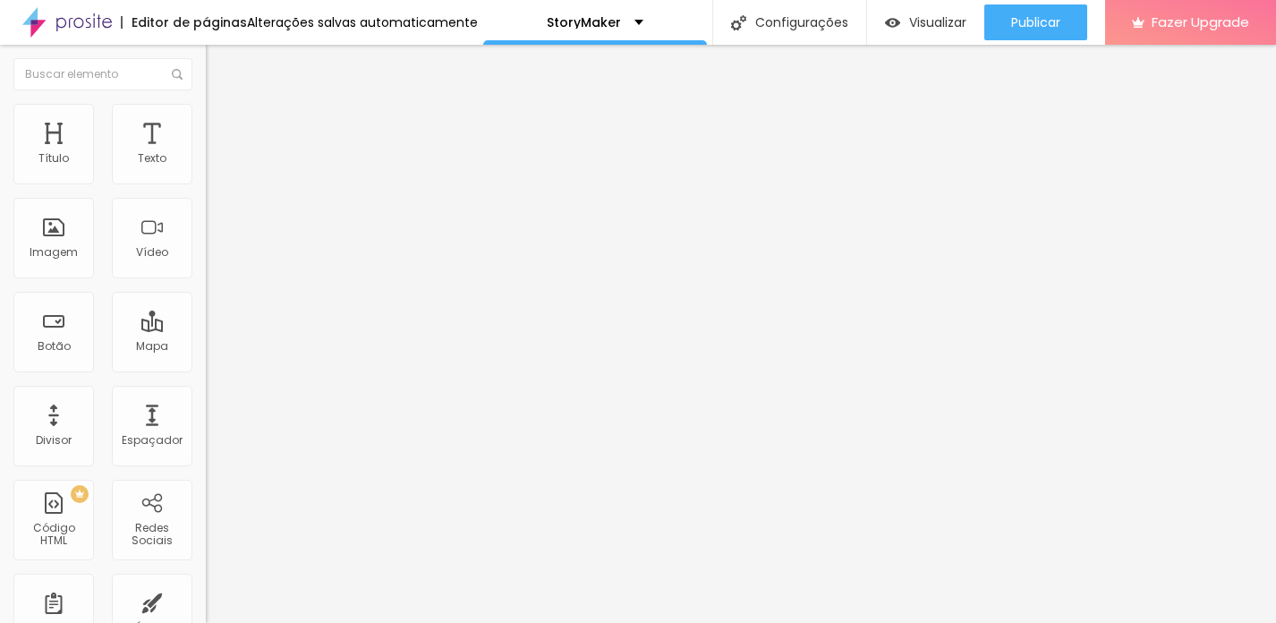
click at [219, 67] on img "button" at bounding box center [226, 65] width 14 height 14
click at [219, 64] on img "button" at bounding box center [226, 65] width 14 height 14
click at [219, 69] on div "Editar Vídeo" at bounding box center [270, 65] width 102 height 14
click at [219, 61] on img "button" at bounding box center [226, 65] width 14 height 14
click at [146, 256] on div "Vídeo" at bounding box center [152, 252] width 32 height 13
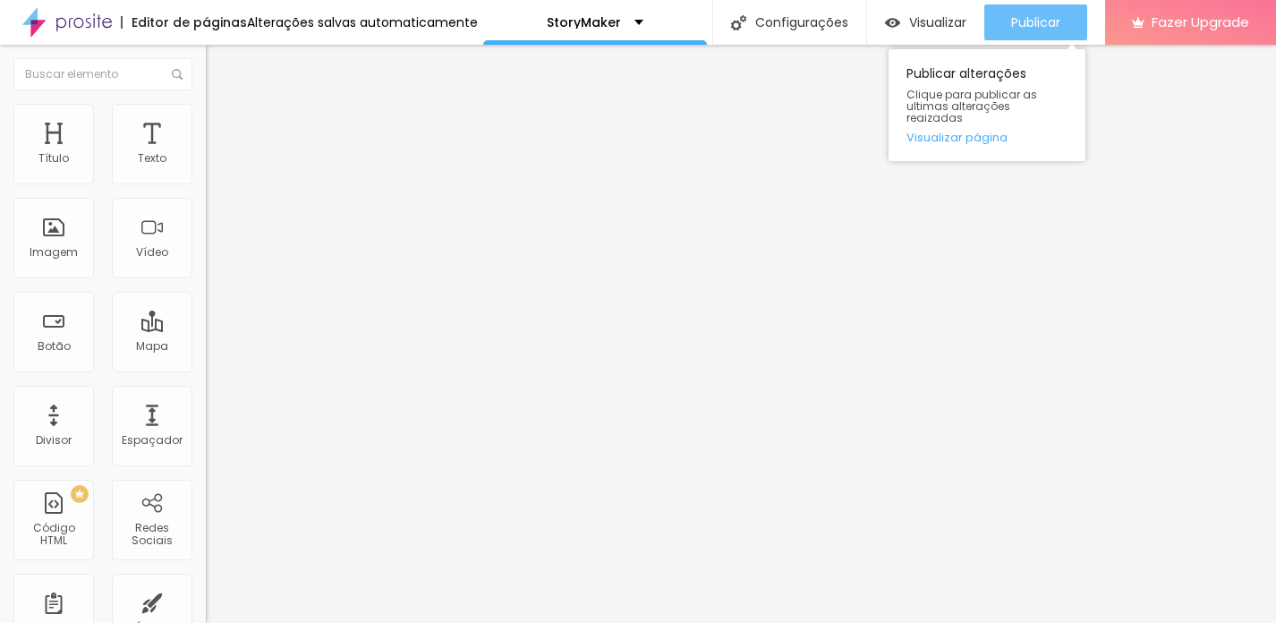
click at [1030, 26] on span "Publicar" at bounding box center [1035, 22] width 49 height 14
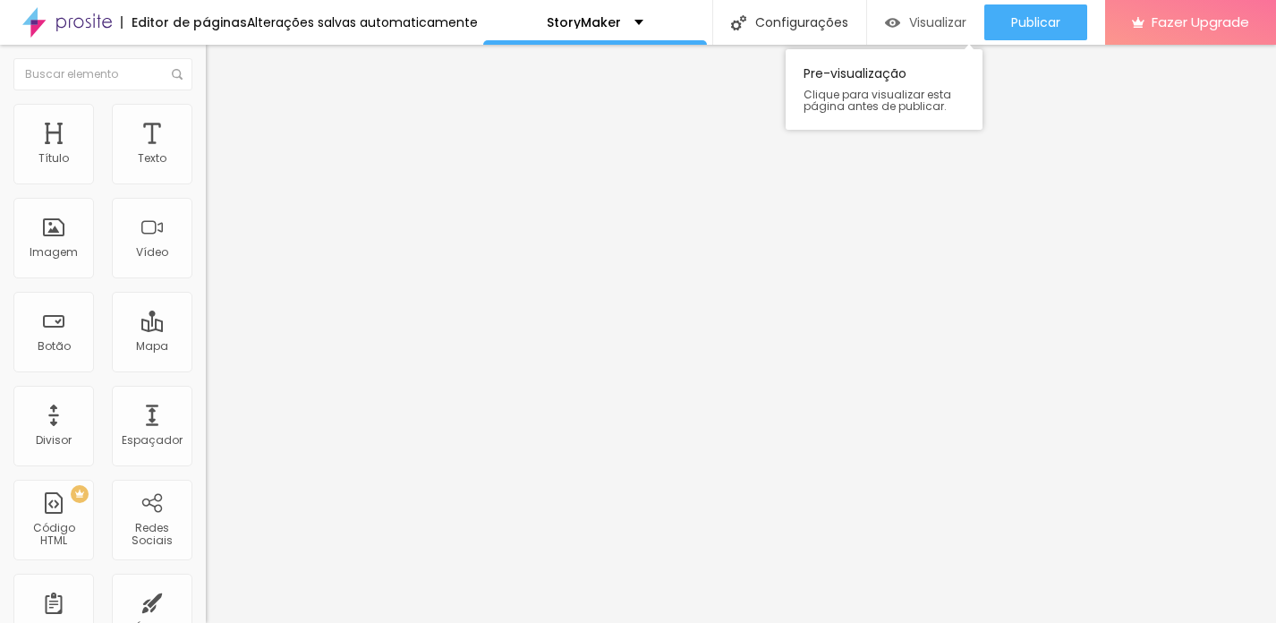
click at [909, 30] on span "Visualizar" at bounding box center [937, 22] width 57 height 14
click at [206, 268] on span "4:3 Standard" at bounding box center [242, 259] width 72 height 15
click at [206, 328] on span "Vertical 2" at bounding box center [231, 319] width 50 height 15
click at [206, 337] on div at bounding box center [309, 337] width 206 height 0
click at [206, 107] on img at bounding box center [214, 112] width 16 height 16
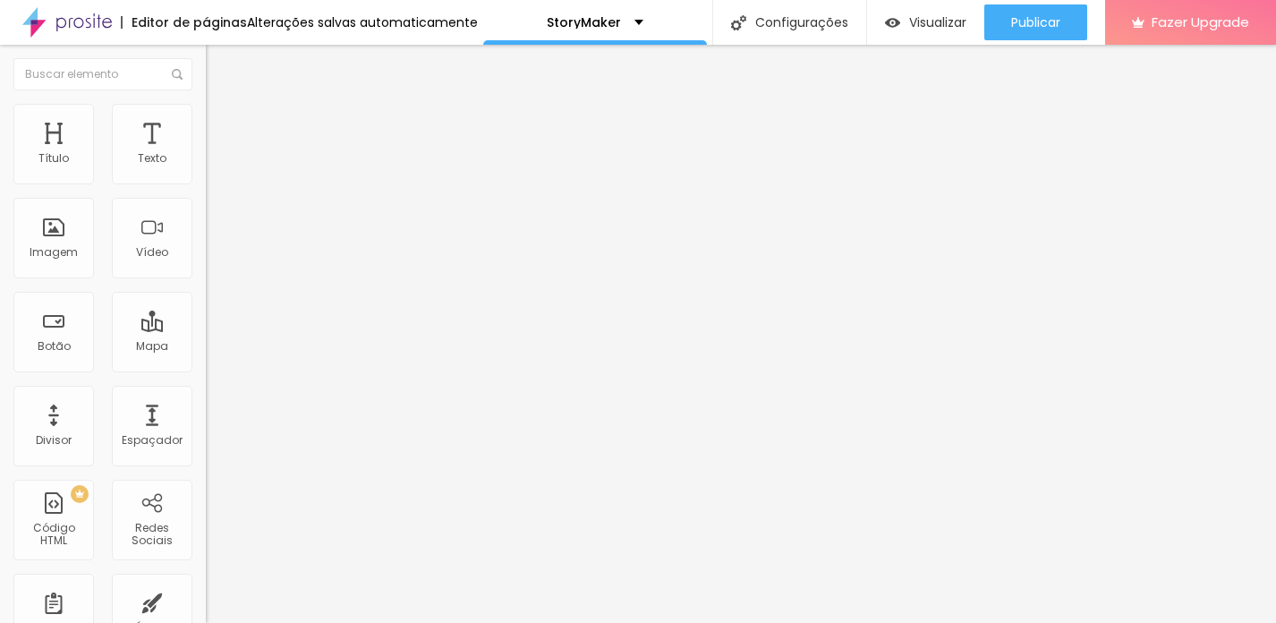
type input "99"
type input "98"
type input "95"
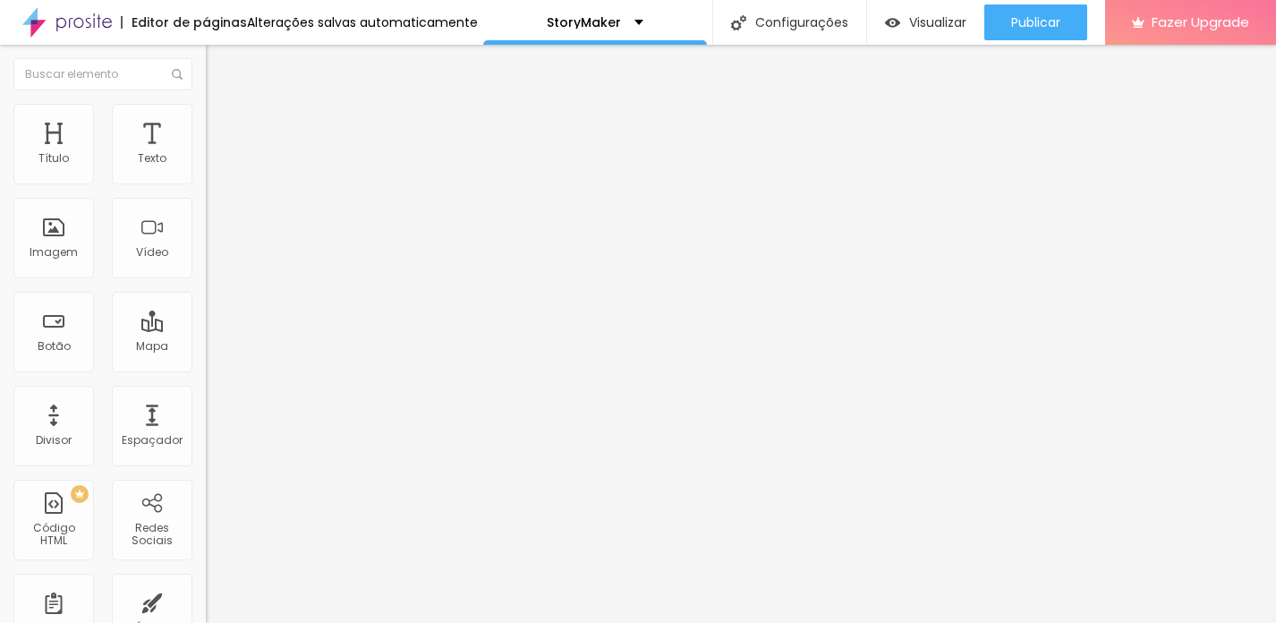
type input "95"
type input "92"
type input "89"
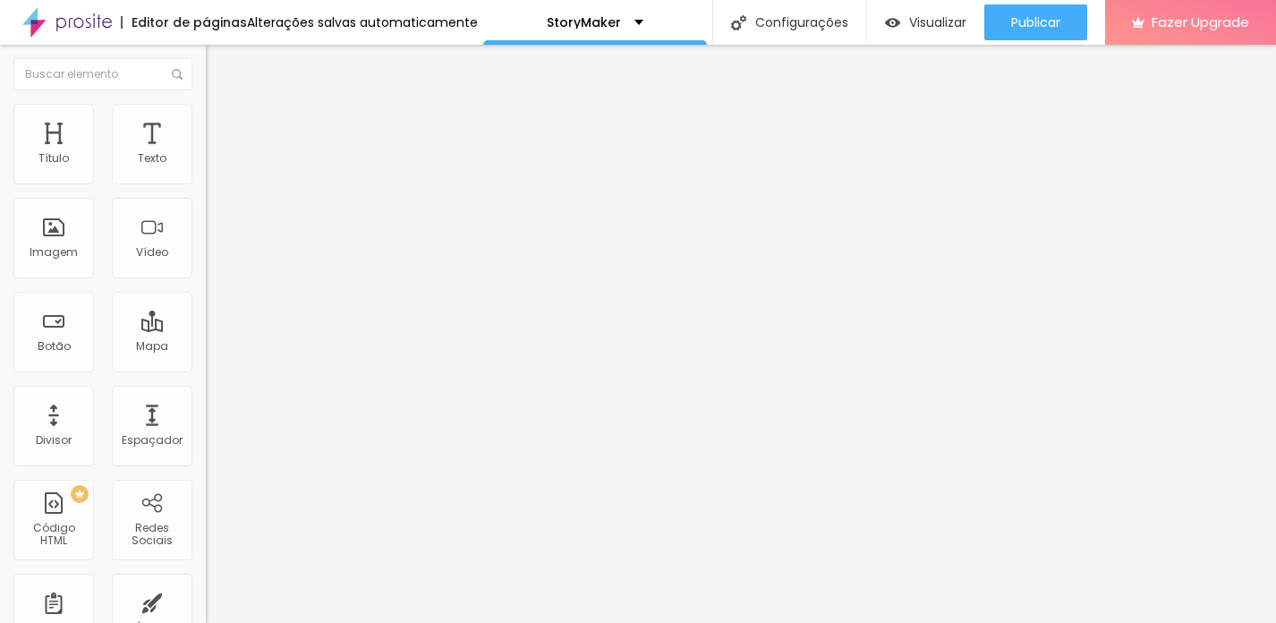
type input "85"
type input "82"
type input "81"
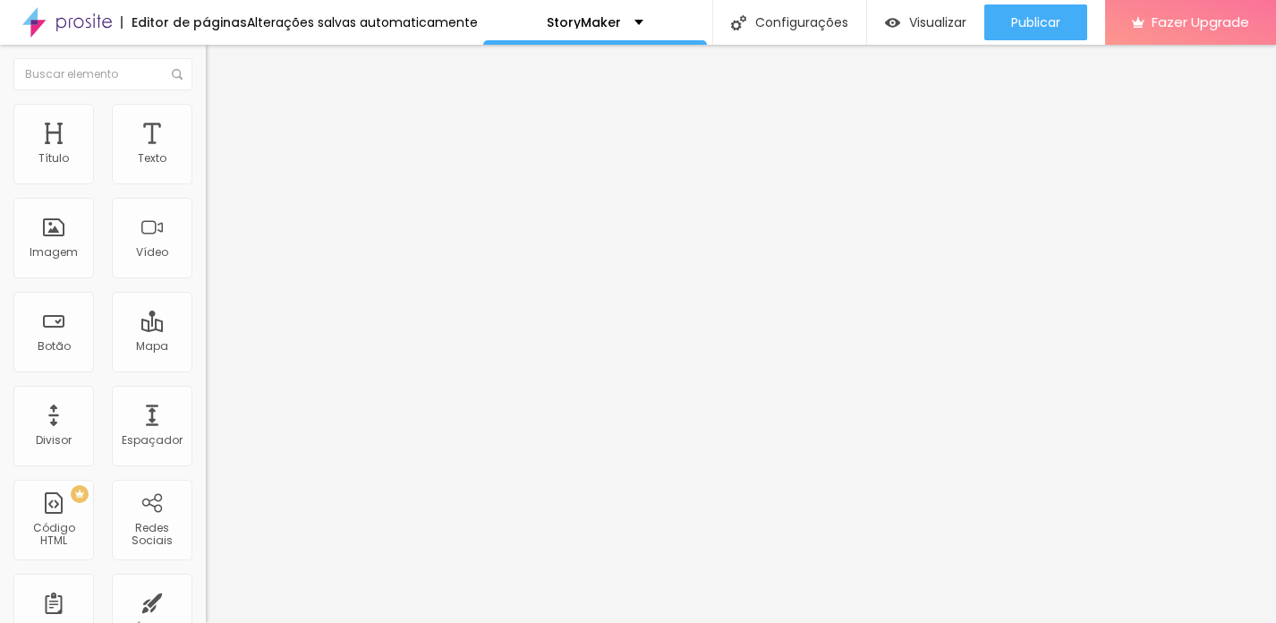
type input "81"
type input "80"
type input "79"
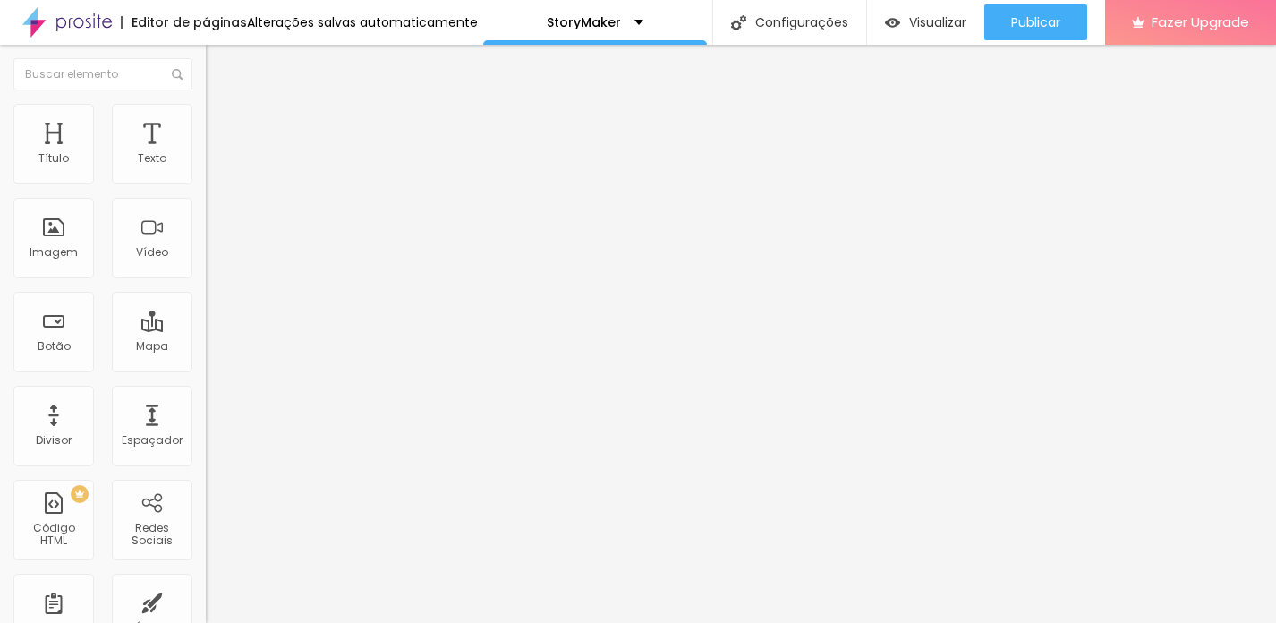
type input "78"
type input "77"
type input "76"
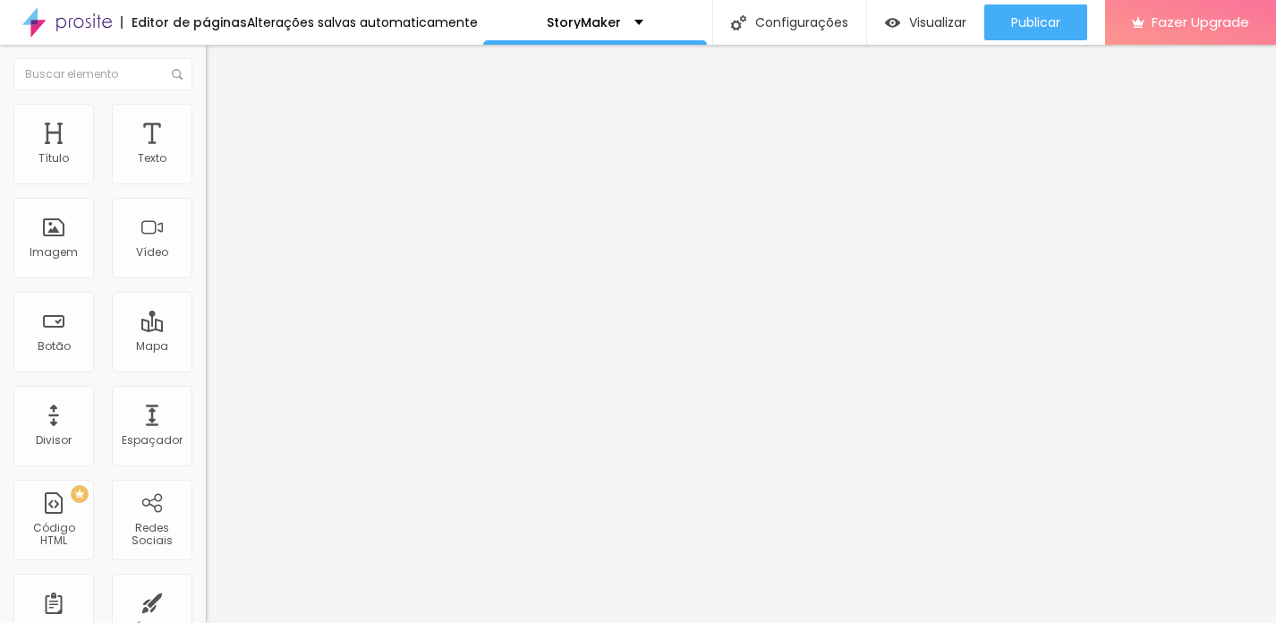
type input "76"
type input "75"
type input "74"
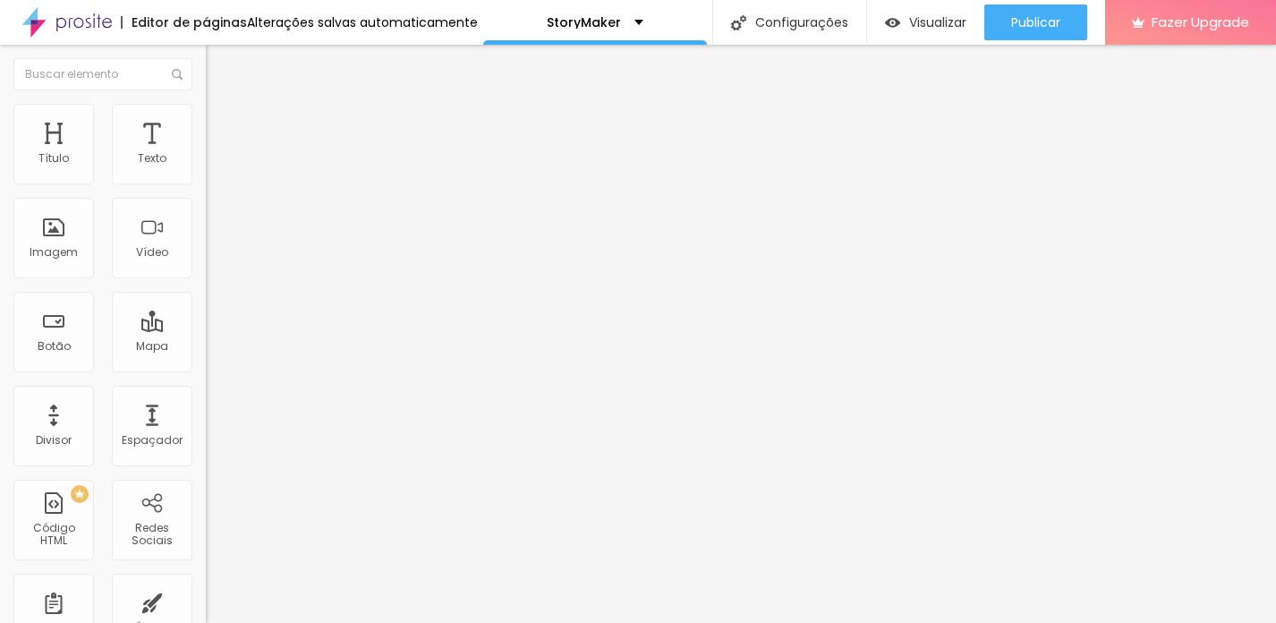
type input "72"
type input "71"
type input "70"
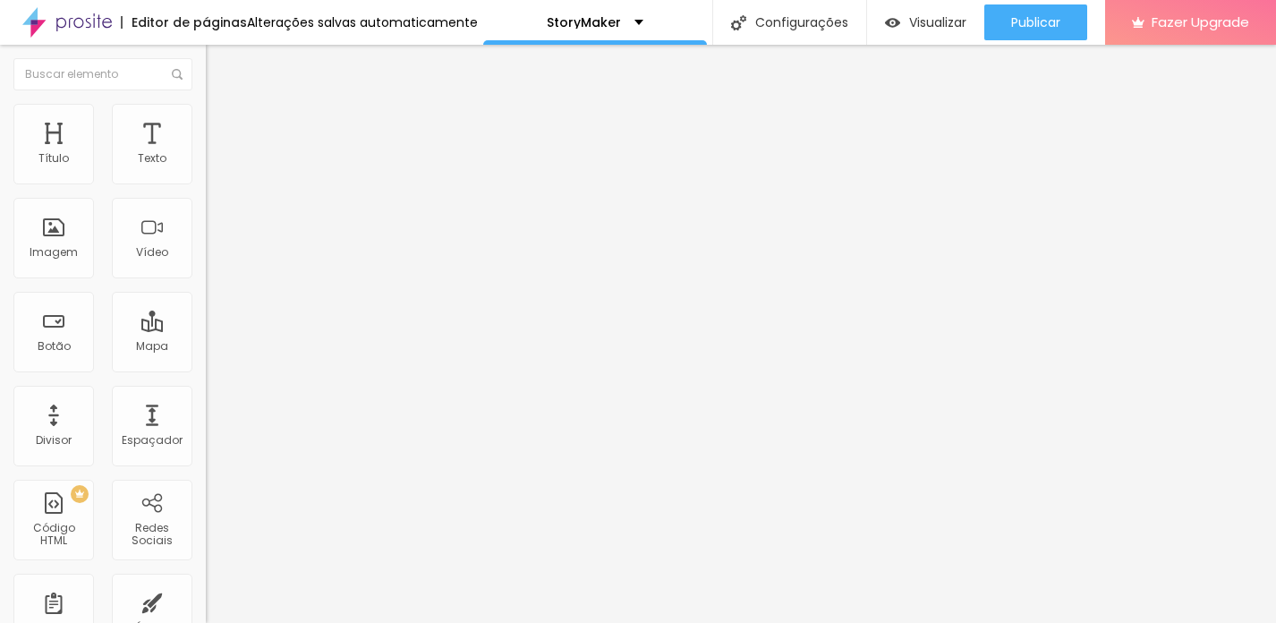
type input "70"
type input "69"
type input "68"
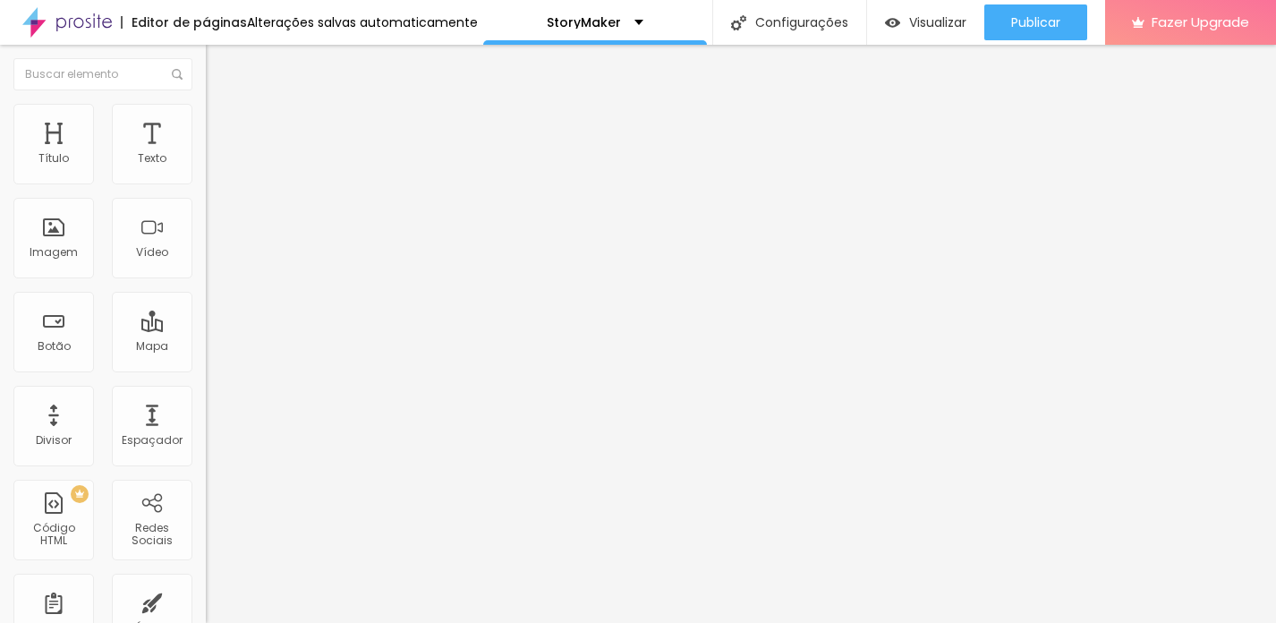
type input "67"
type input "66"
type input "65"
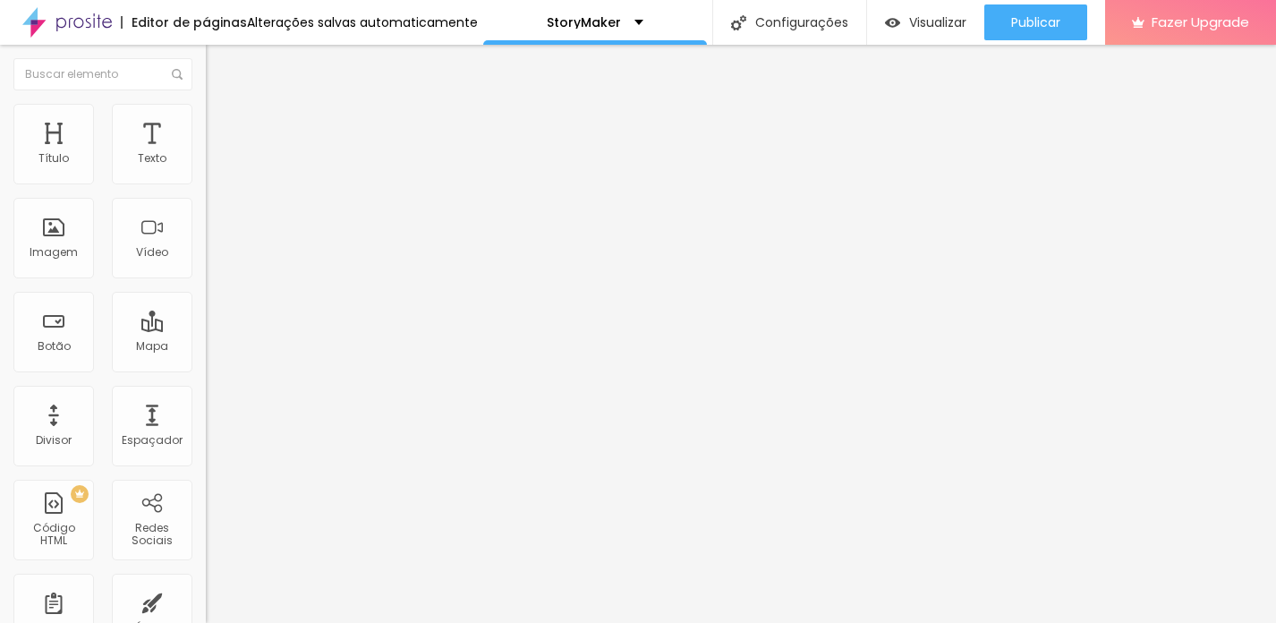
type input "65"
type input "64"
type input "63"
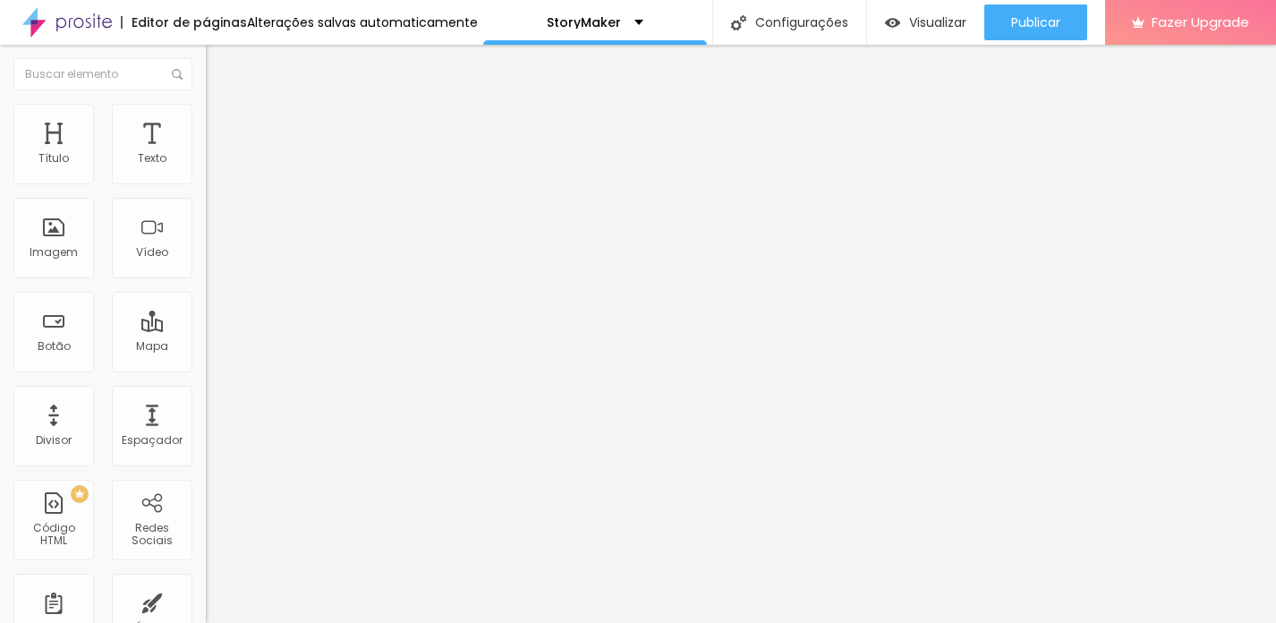
type input "62"
type input "60"
type input "58"
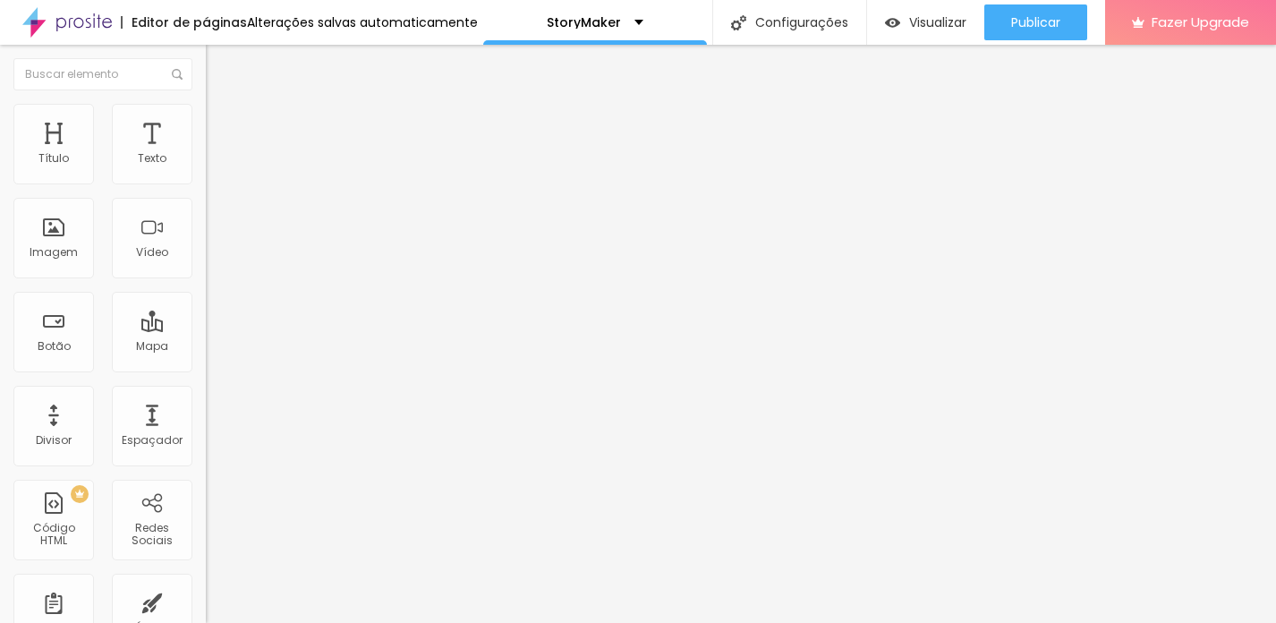
type input "58"
type input "56"
type input "55"
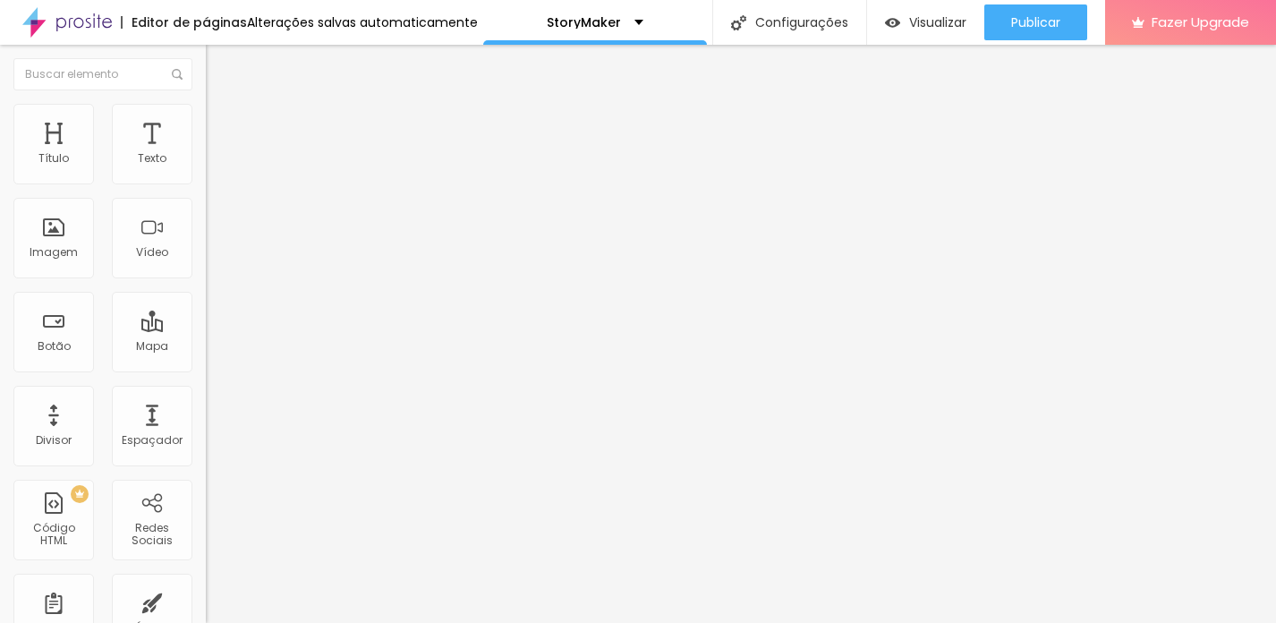
type input "54"
type input "53"
type input "52"
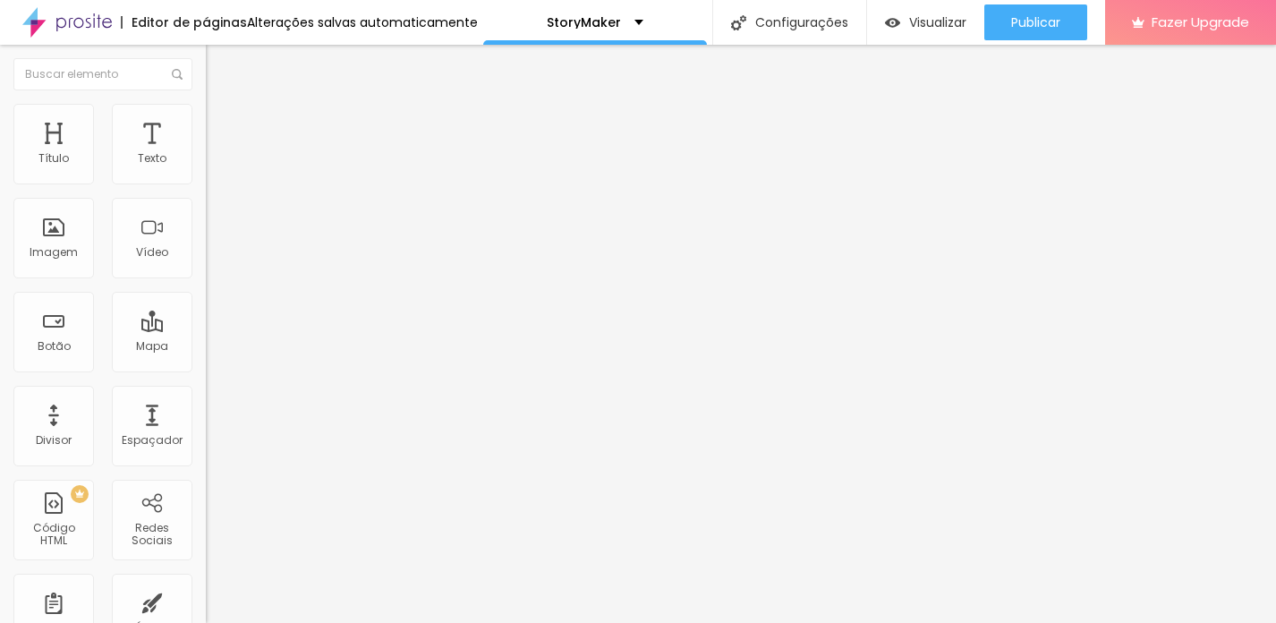
type input "52"
type input "51"
type input "50"
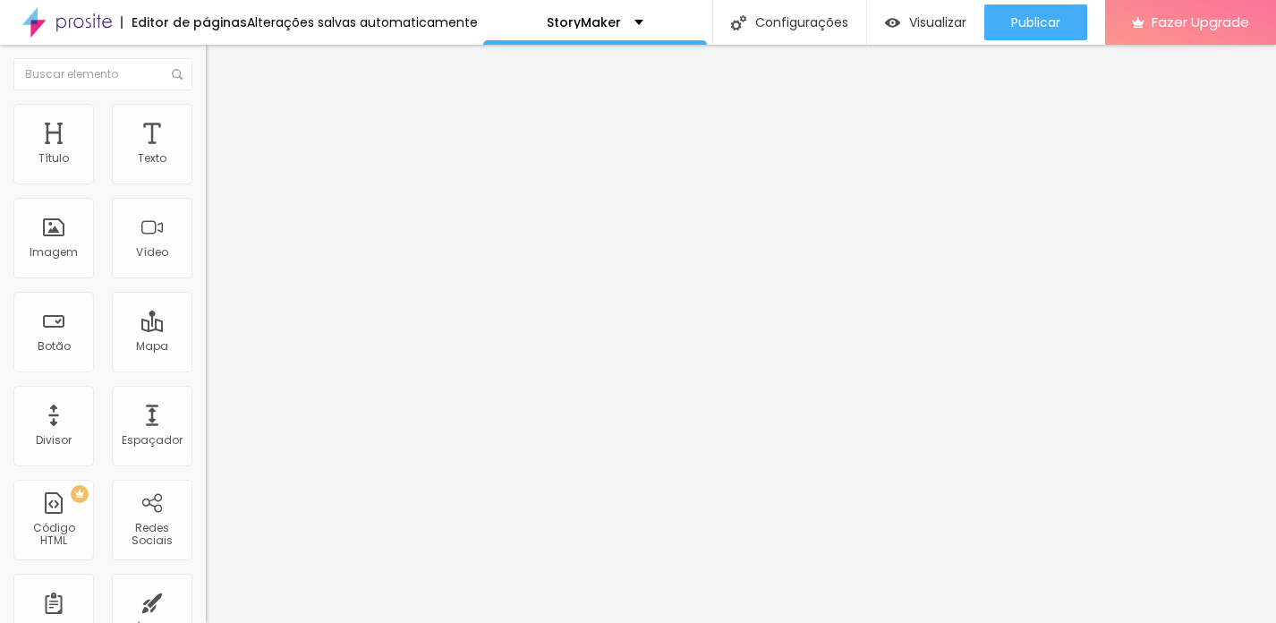
type input "49"
type input "48"
type input "47"
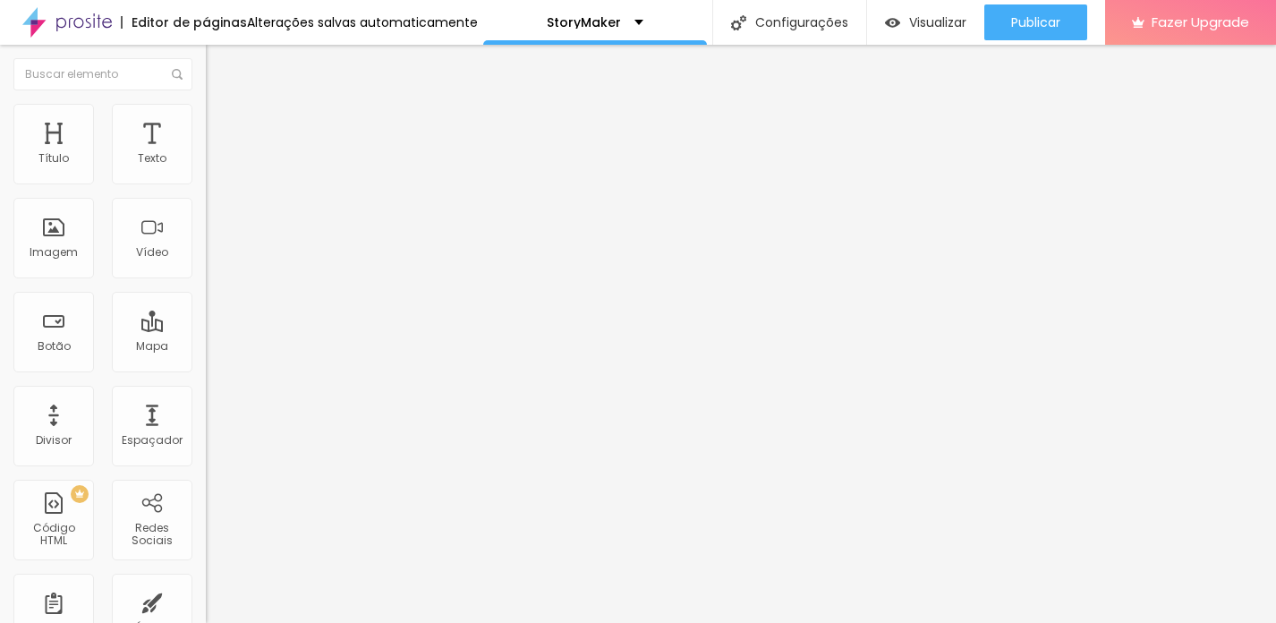
type input "47"
type input "46"
type input "45"
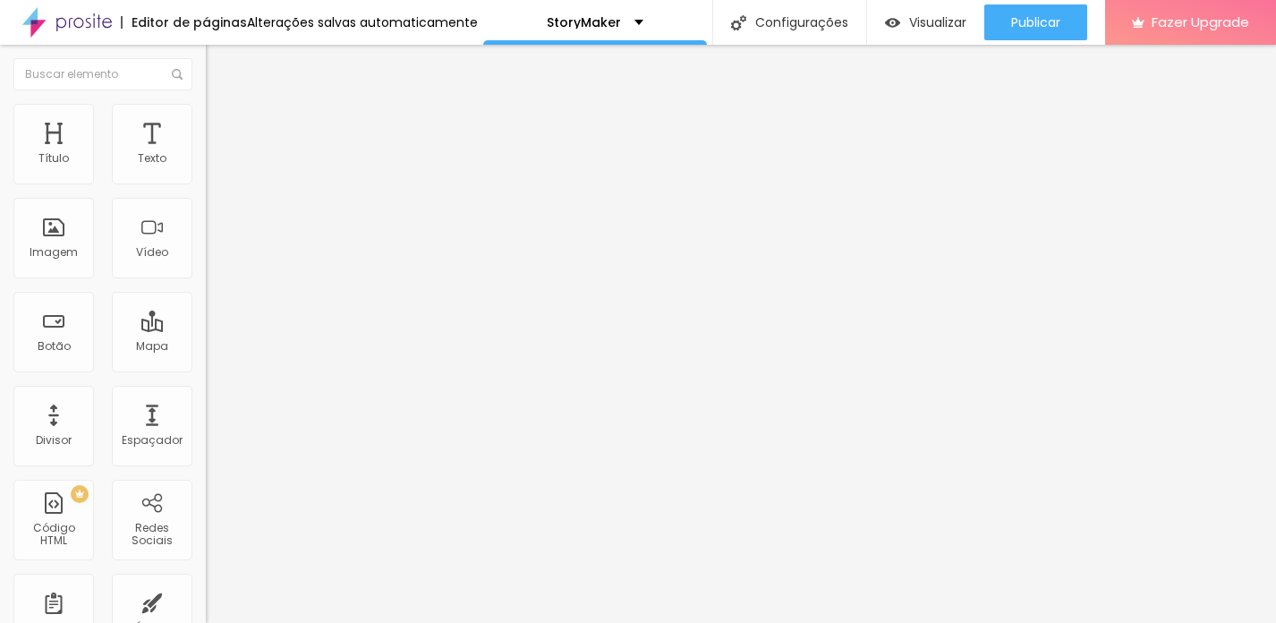
type input "44"
type input "43"
type input "42"
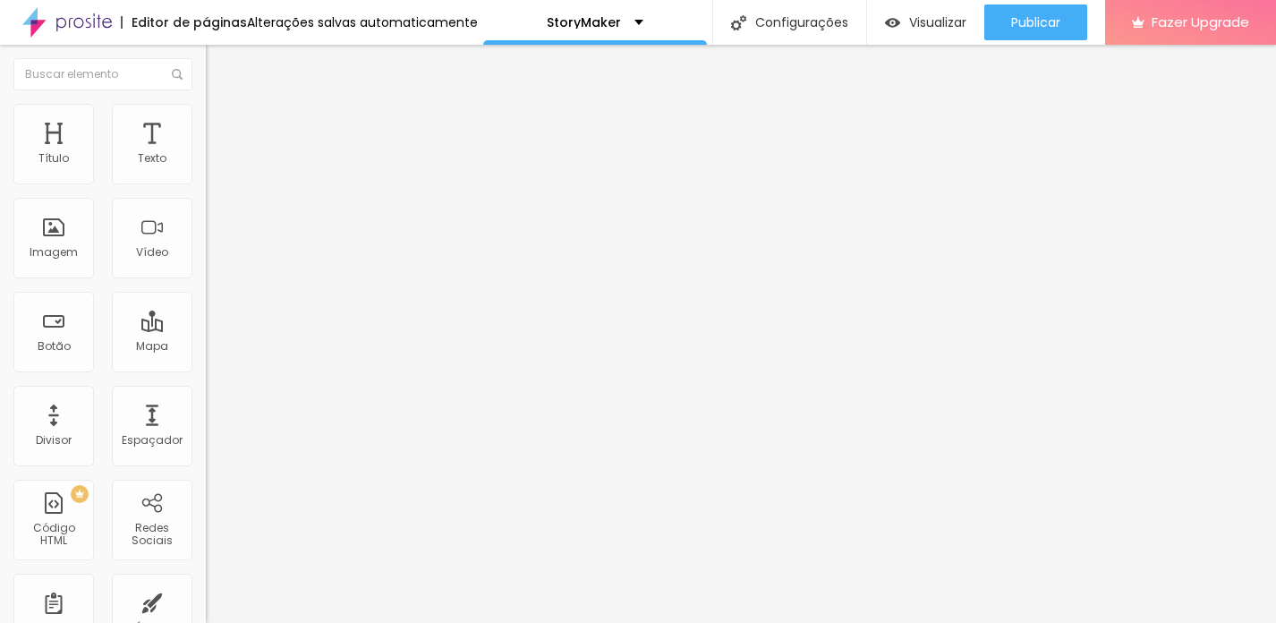
type input "42"
type input "41"
type input "40"
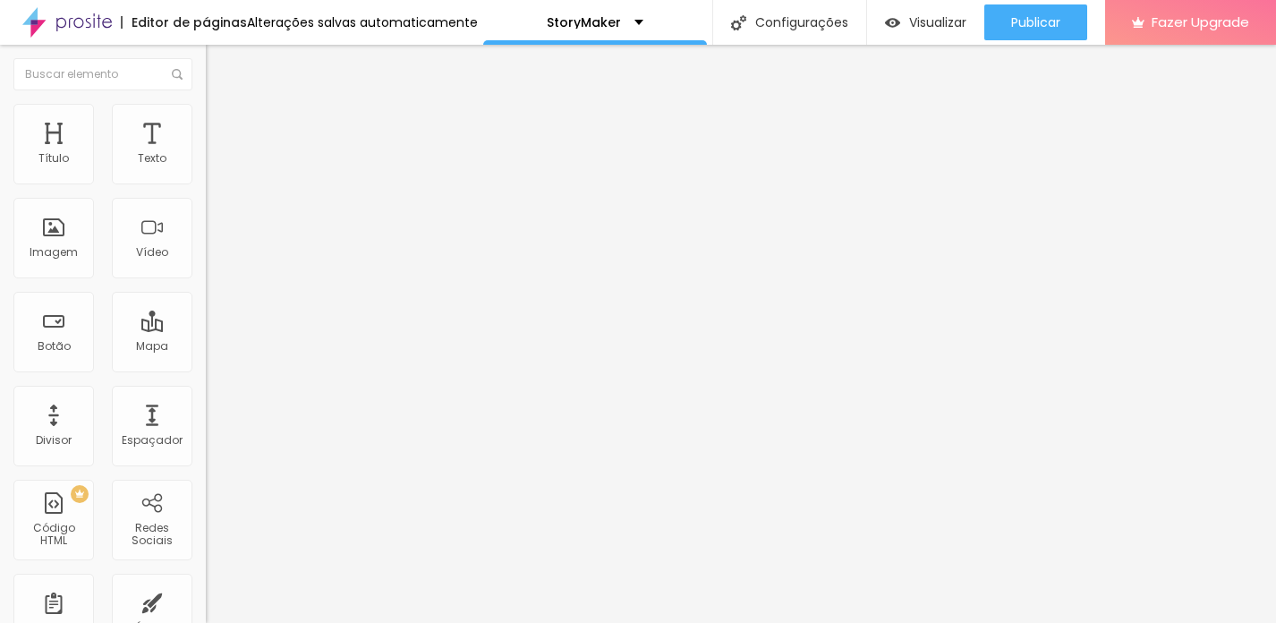
type input "39"
type input "38"
type input "37"
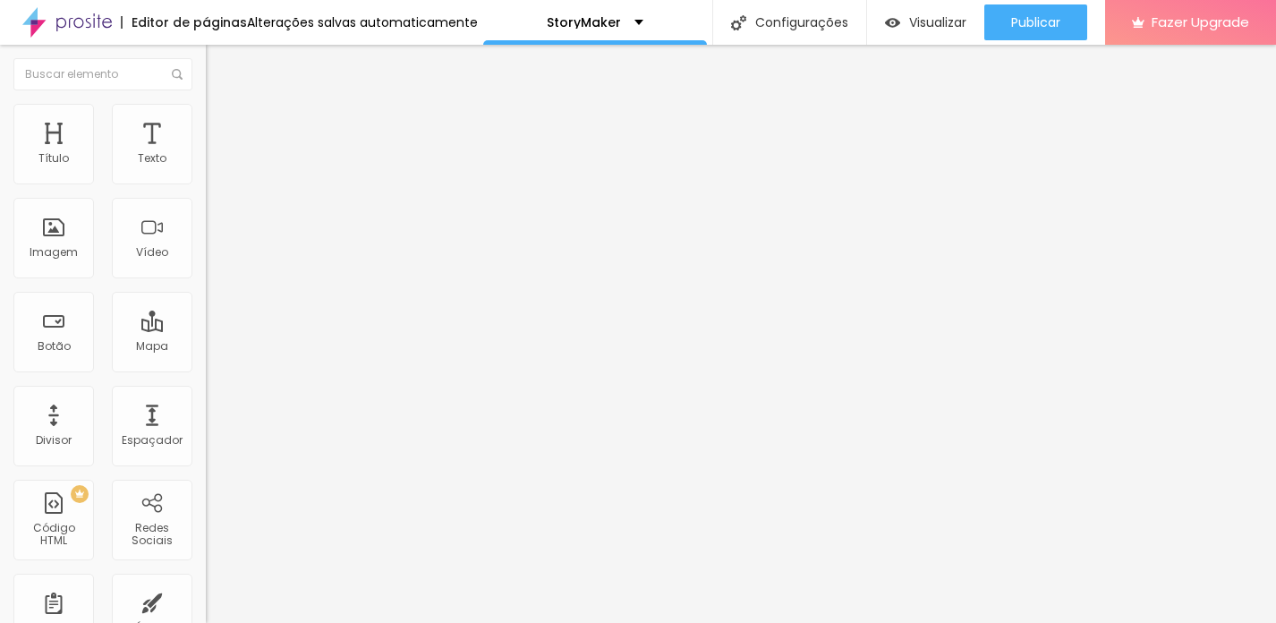
type input "37"
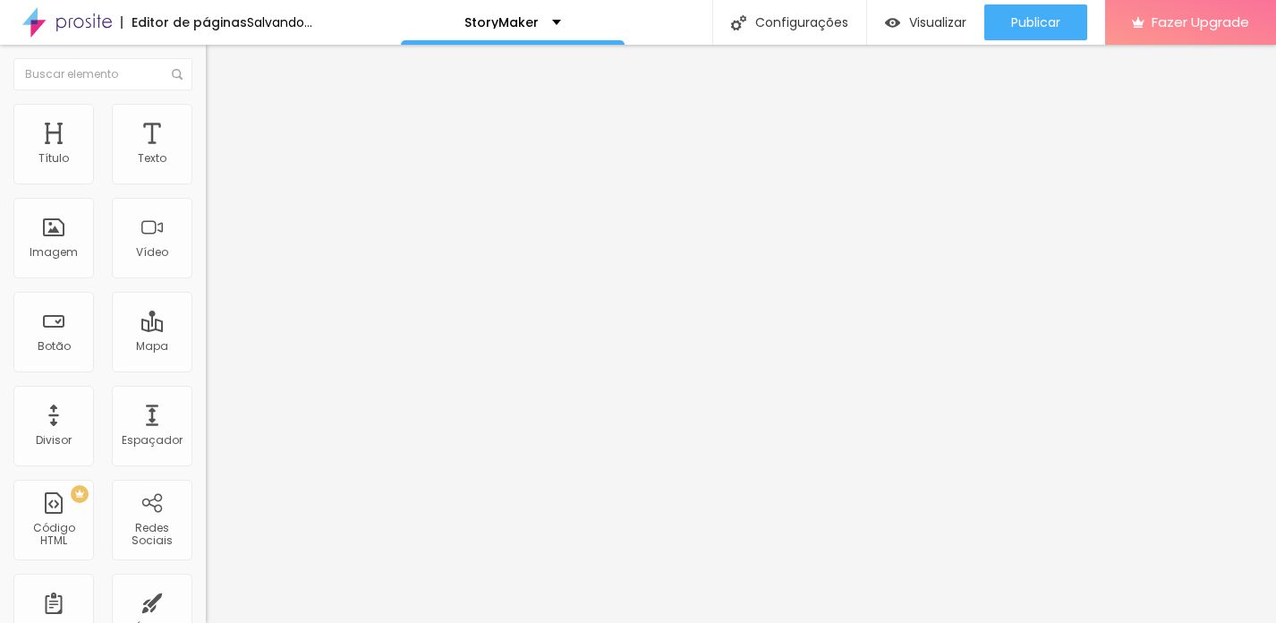
type input "36"
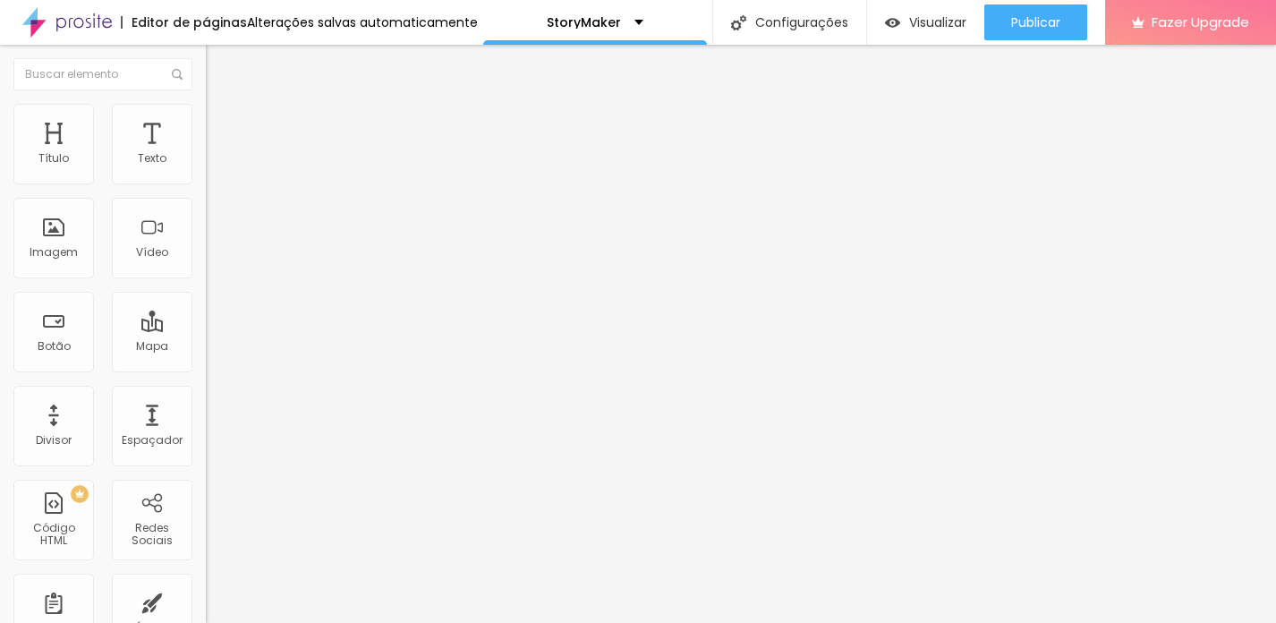
drag, startPoint x: 183, startPoint y: 192, endPoint x: 33, endPoint y: 203, distance: 150.8
type input "36"
click at [206, 183] on input "range" at bounding box center [263, 176] width 115 height 14
click at [206, 122] on li "Avançado" at bounding box center [309, 131] width 206 height 18
click at [206, 104] on li "Conteúdo" at bounding box center [309, 95] width 206 height 18
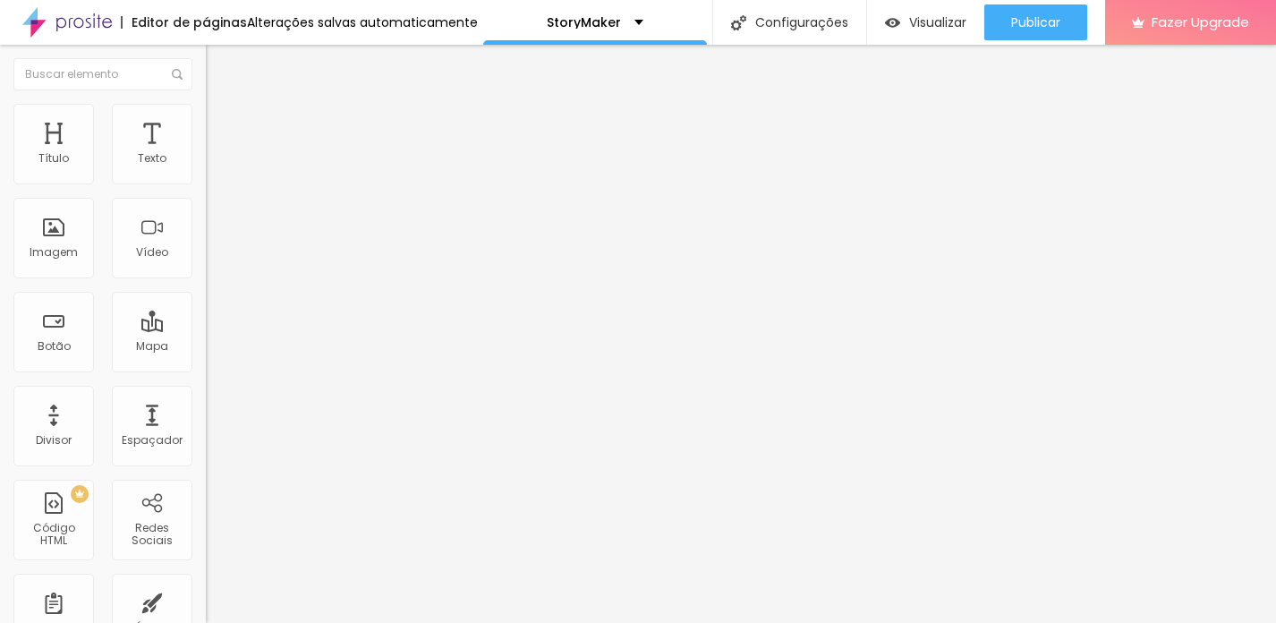
click at [206, 168] on input "[URL][DOMAIN_NAME]" at bounding box center [313, 159] width 215 height 18
click at [219, 64] on img "button" at bounding box center [226, 65] width 14 height 14
click at [206, 265] on button "button" at bounding box center [218, 255] width 25 height 19
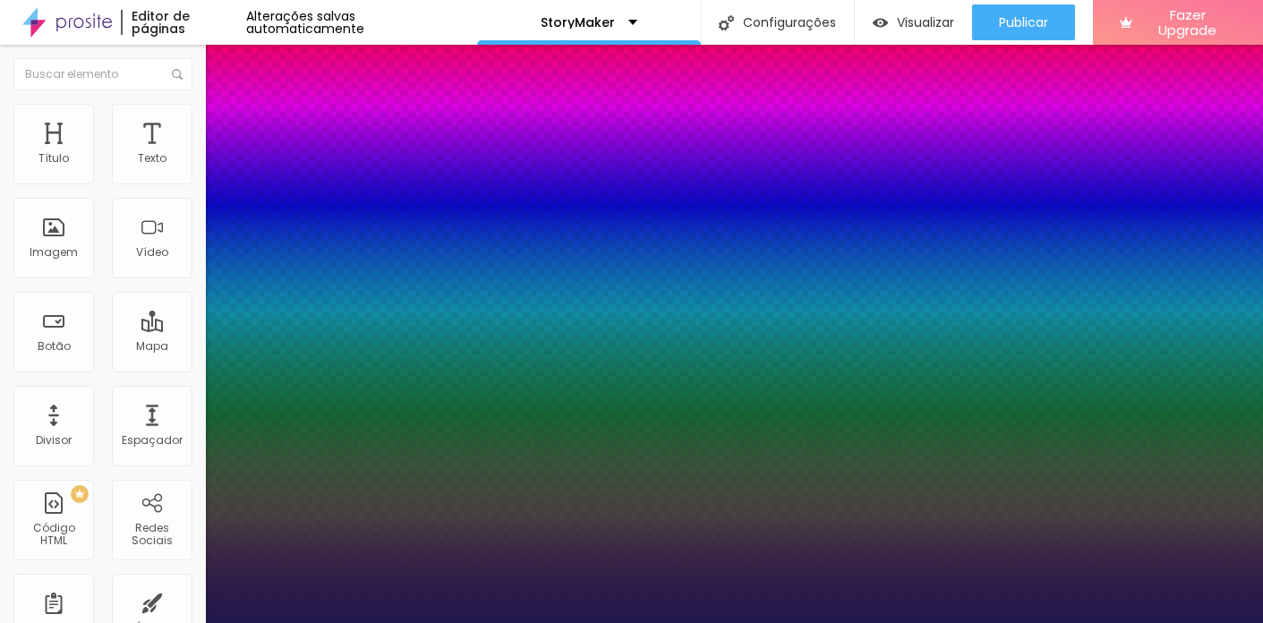
type input "1"
select select "Poppins"
type input "1"
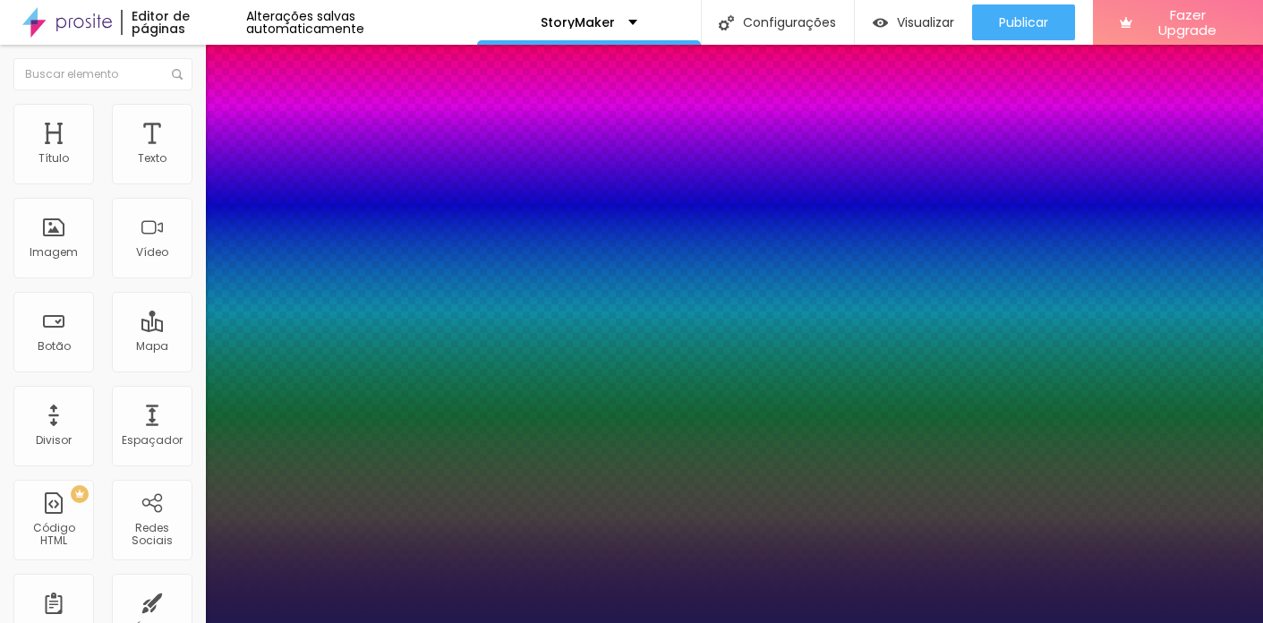
click at [421, 622] on div at bounding box center [631, 623] width 1263 height 0
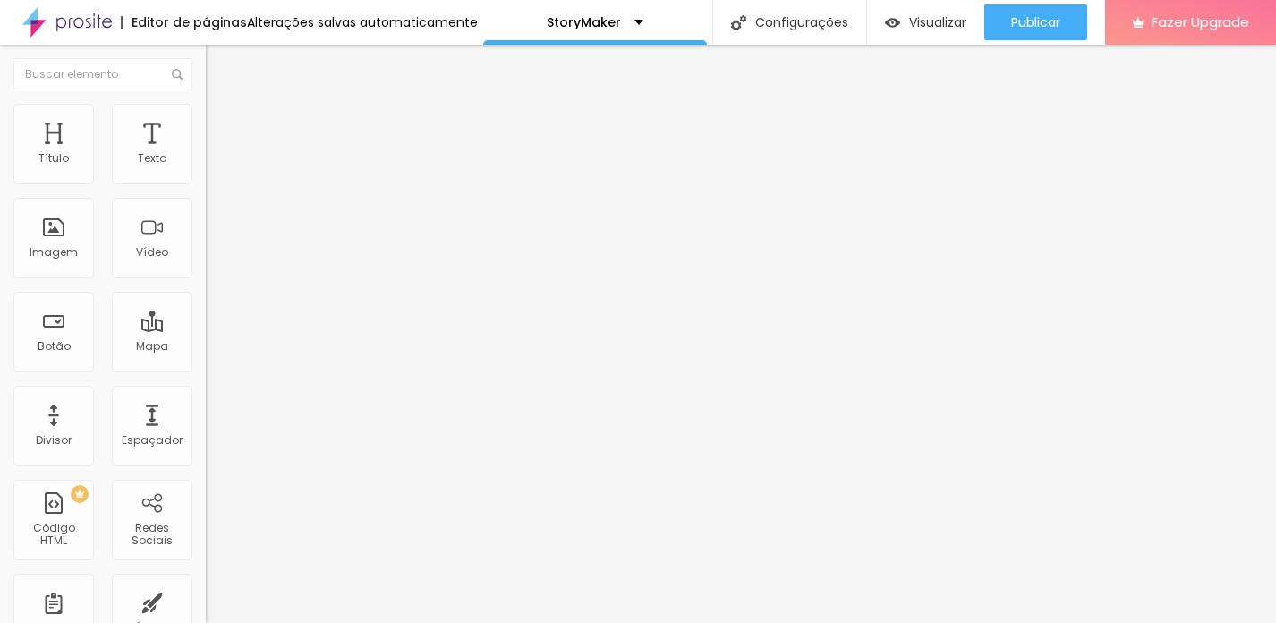
click at [206, 265] on button "button" at bounding box center [218, 255] width 25 height 19
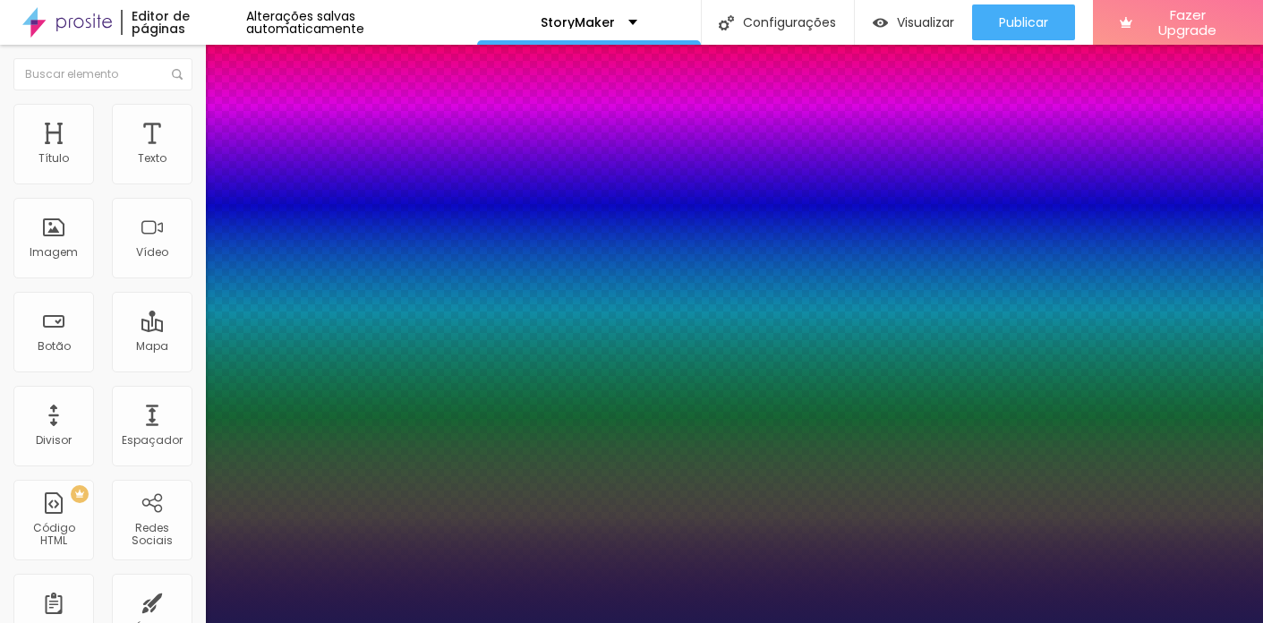
type input "1"
type input "24"
type input "1"
type input "44"
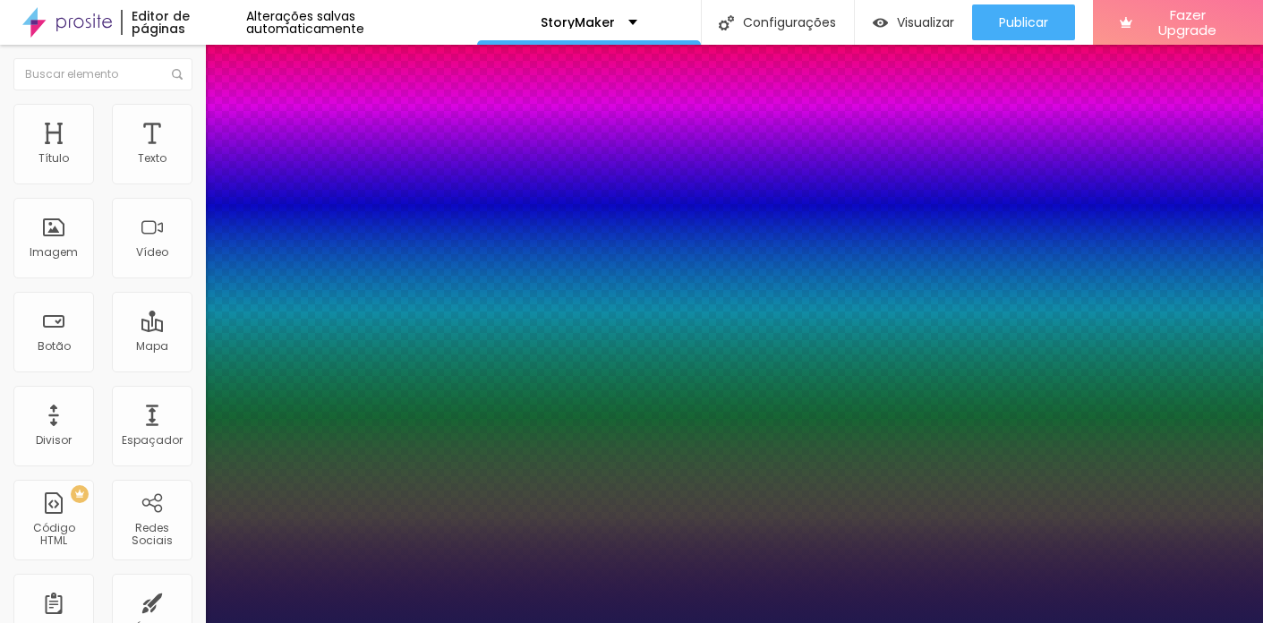
type input "44"
type input "1"
type input "45"
type input "1"
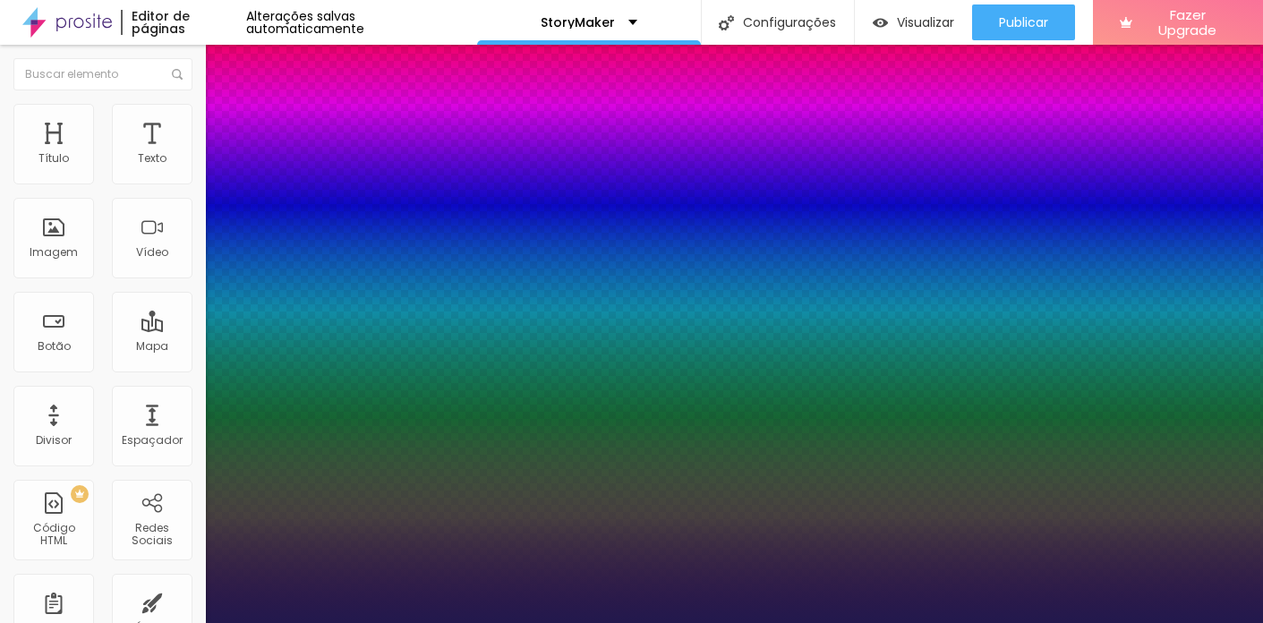
type input "46"
type input "1"
type input "47"
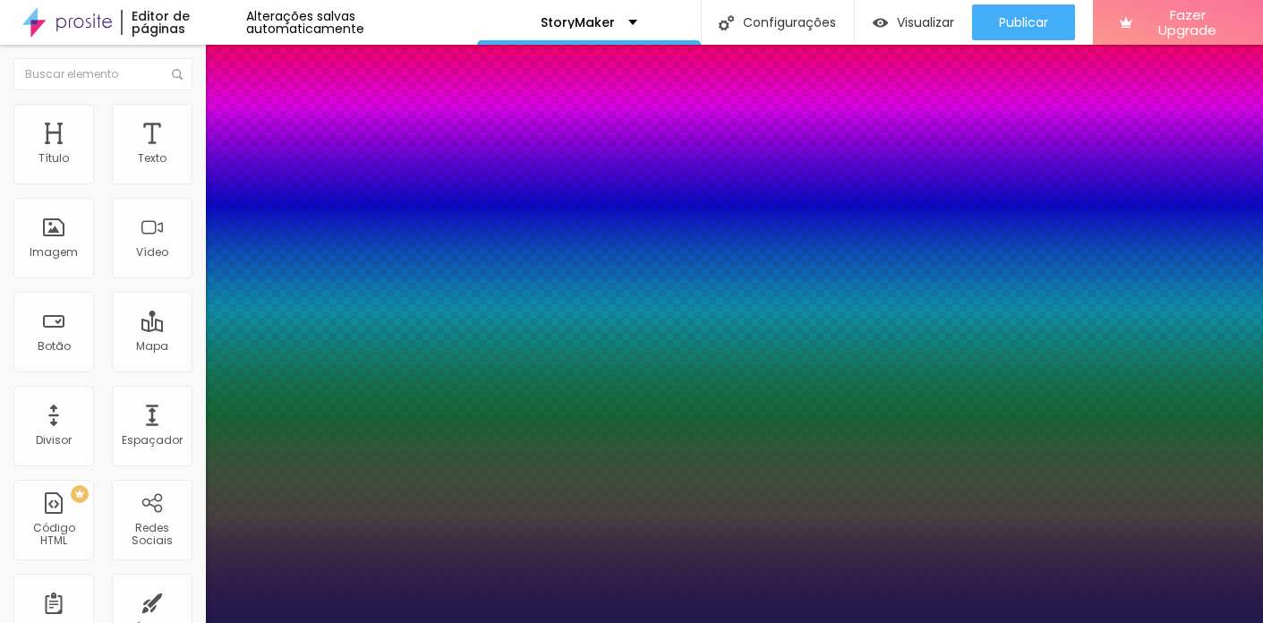
type input "1"
type input "48"
type input "1"
type input "50"
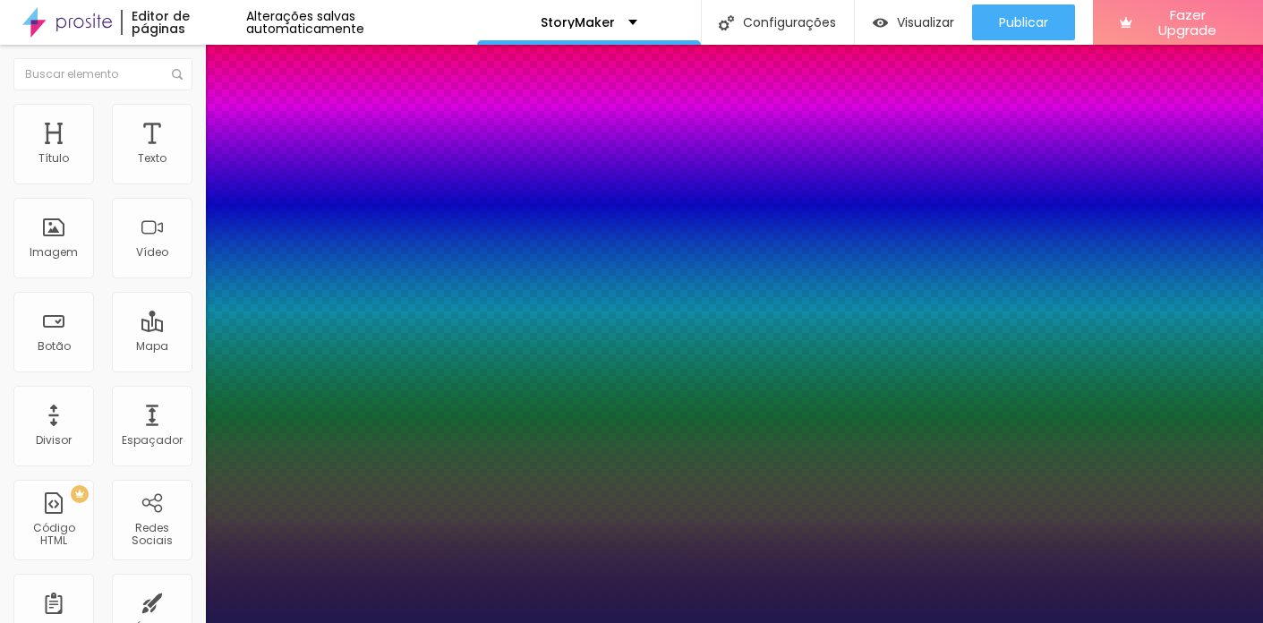
type input "50"
type input "1"
type input "51"
type input "1"
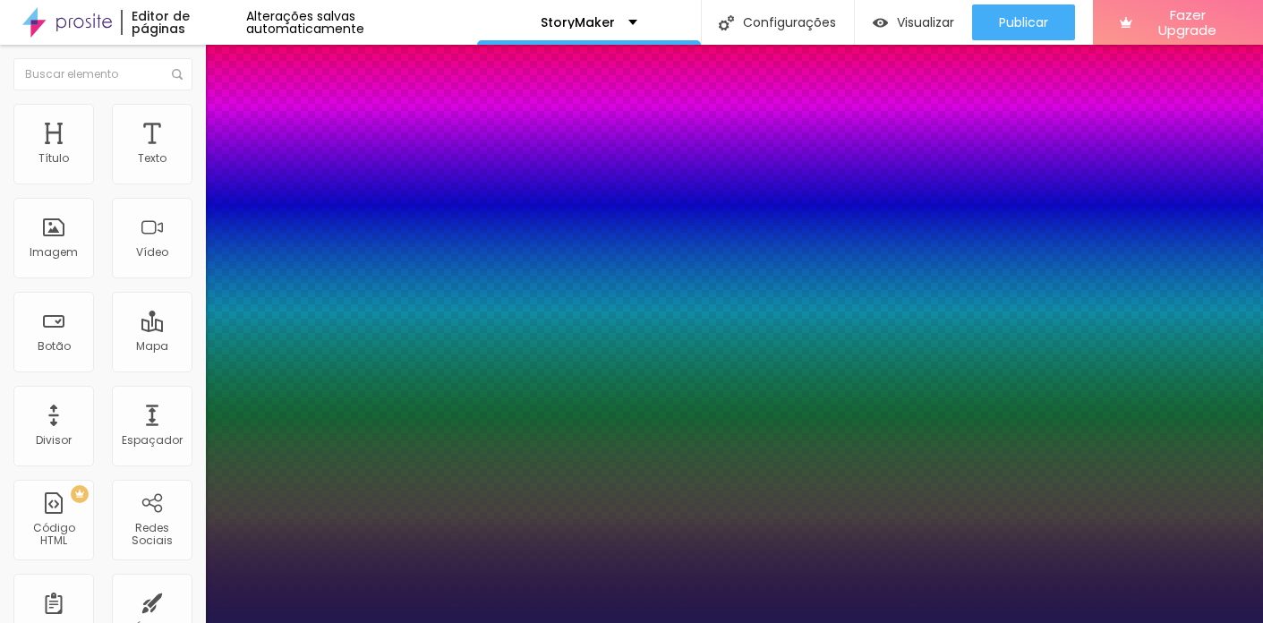
drag, startPoint x: 244, startPoint y: 504, endPoint x: 290, endPoint y: 505, distance: 45.7
type input "51"
click at [695, 622] on div at bounding box center [631, 623] width 1263 height 0
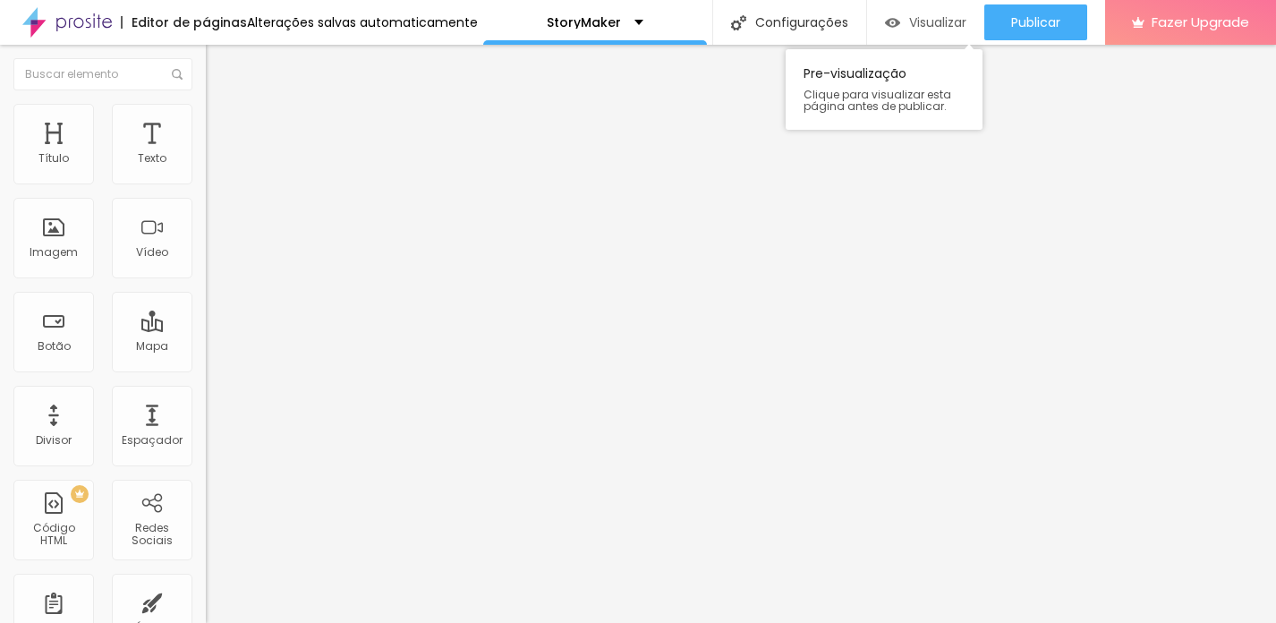
drag, startPoint x: 140, startPoint y: 150, endPoint x: 968, endPoint y: 6, distance: 841.2
click at [132, 260] on div "Vídeo" at bounding box center [152, 238] width 81 height 81
paste input "<iframe width="338" height="600" src="https://www.youtube.com/embed/AukHLxVuYPA…"
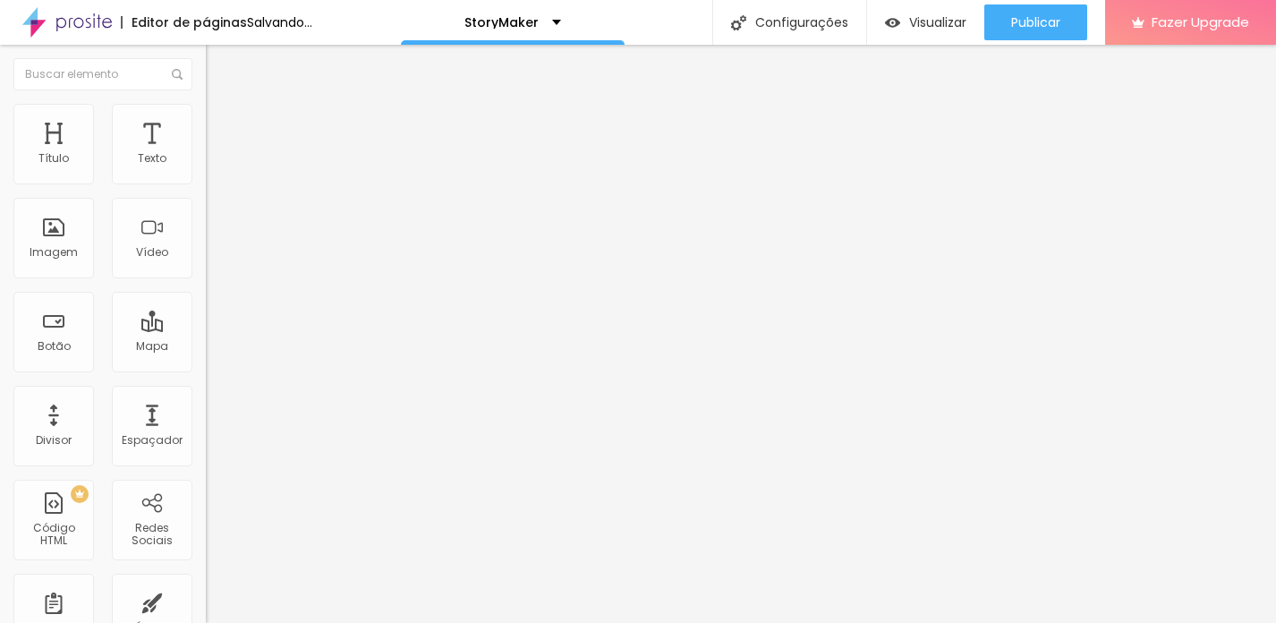
scroll to position [0, 1697]
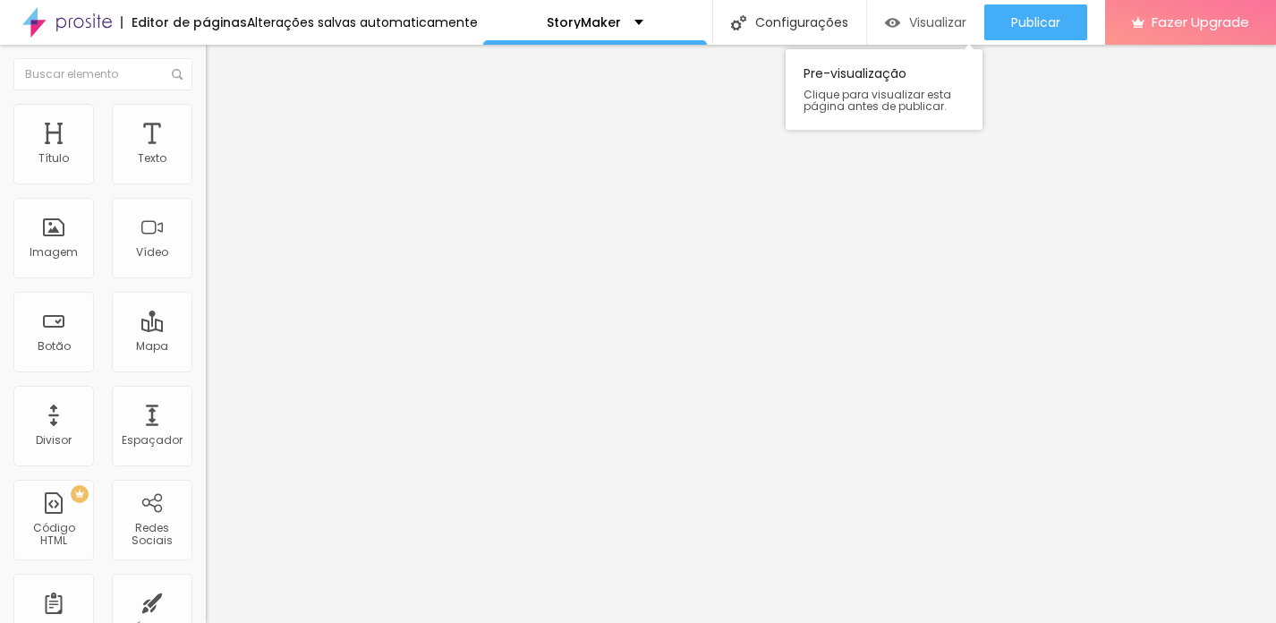
type input "<iframe width="338" height="600" src="https://www.youtube.com/embed/AukHLxVuYPA…"
click at [928, 30] on span "Visualizar" at bounding box center [937, 22] width 57 height 14
click at [219, 62] on img "button" at bounding box center [226, 65] width 14 height 14
click at [206, 115] on img at bounding box center [214, 112] width 16 height 16
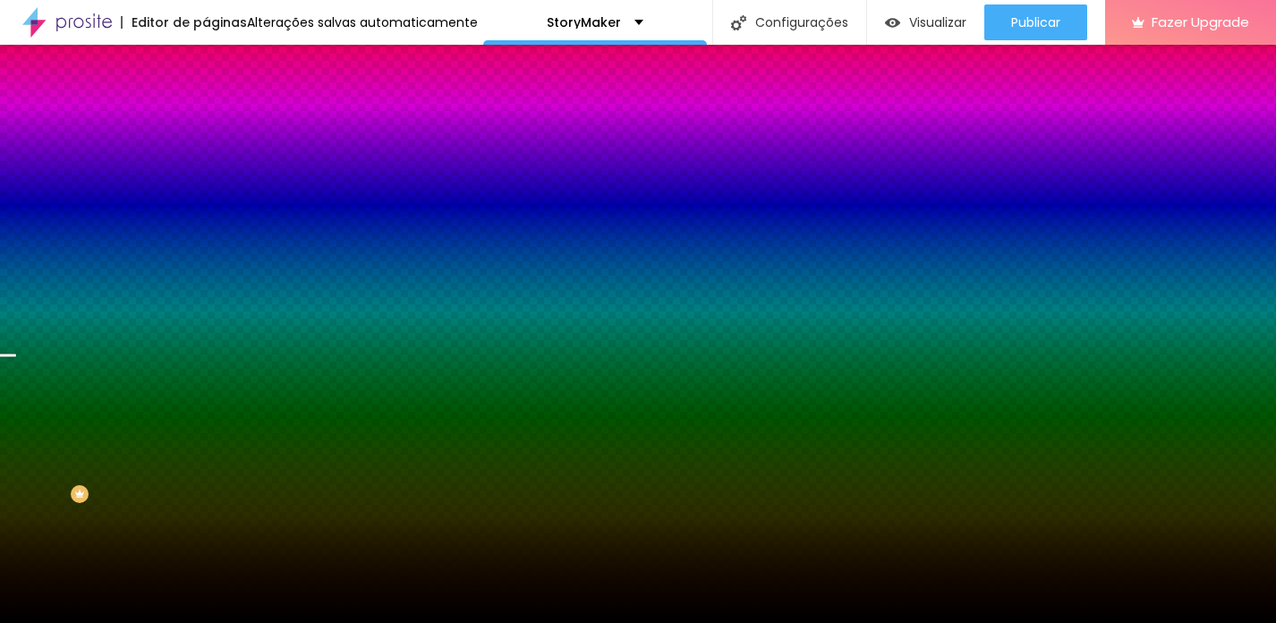
click at [206, 165] on span "Trocar imagem" at bounding box center [255, 156] width 98 height 15
click at [219, 66] on div "Editar Seção" at bounding box center [272, 65] width 106 height 14
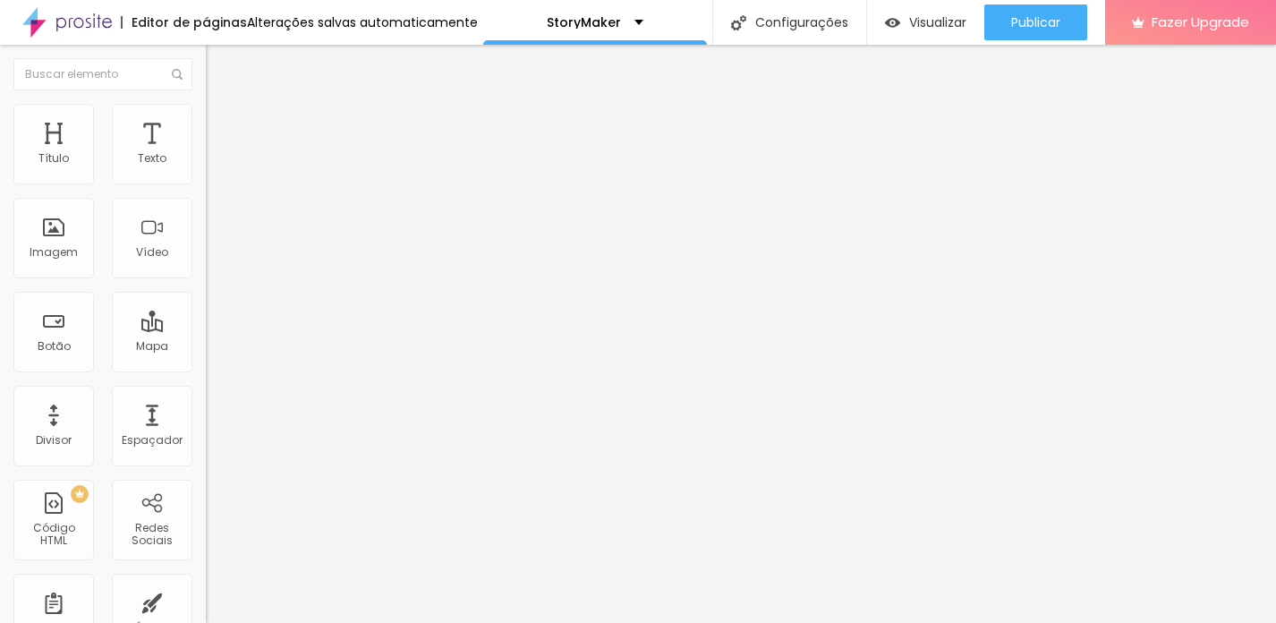
click at [213, 260] on icon "button" at bounding box center [218, 254] width 11 height 11
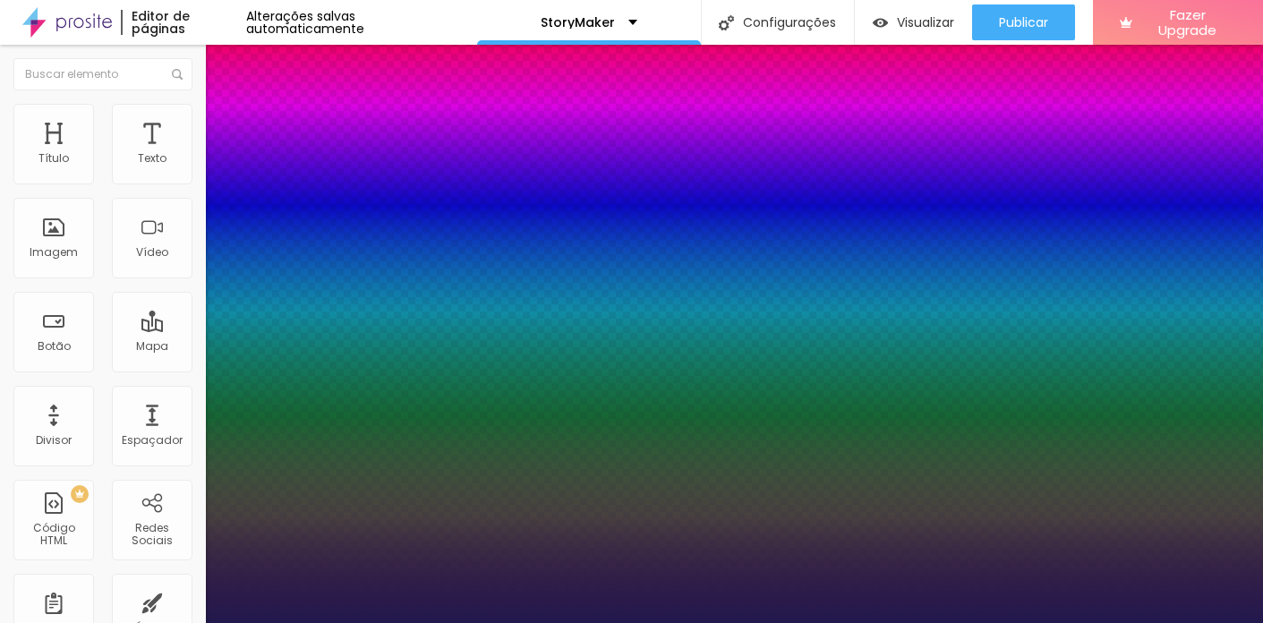
type input "1"
select select "Poppins"
type input "1"
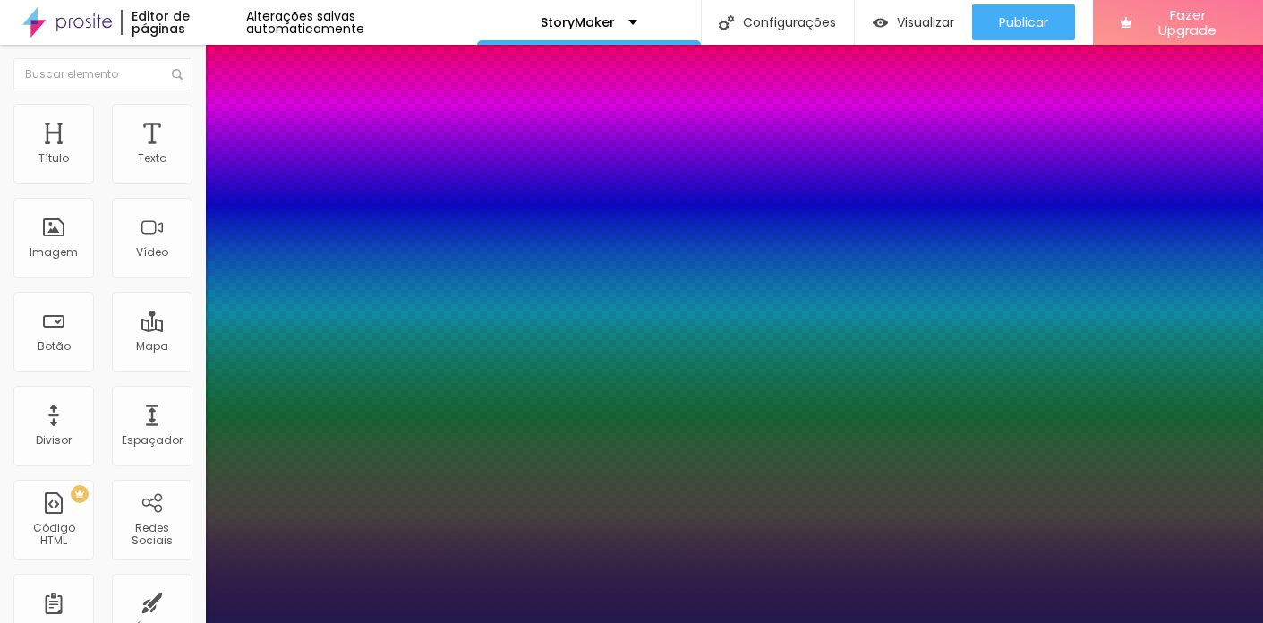
click at [409, 622] on div at bounding box center [631, 623] width 1263 height 0
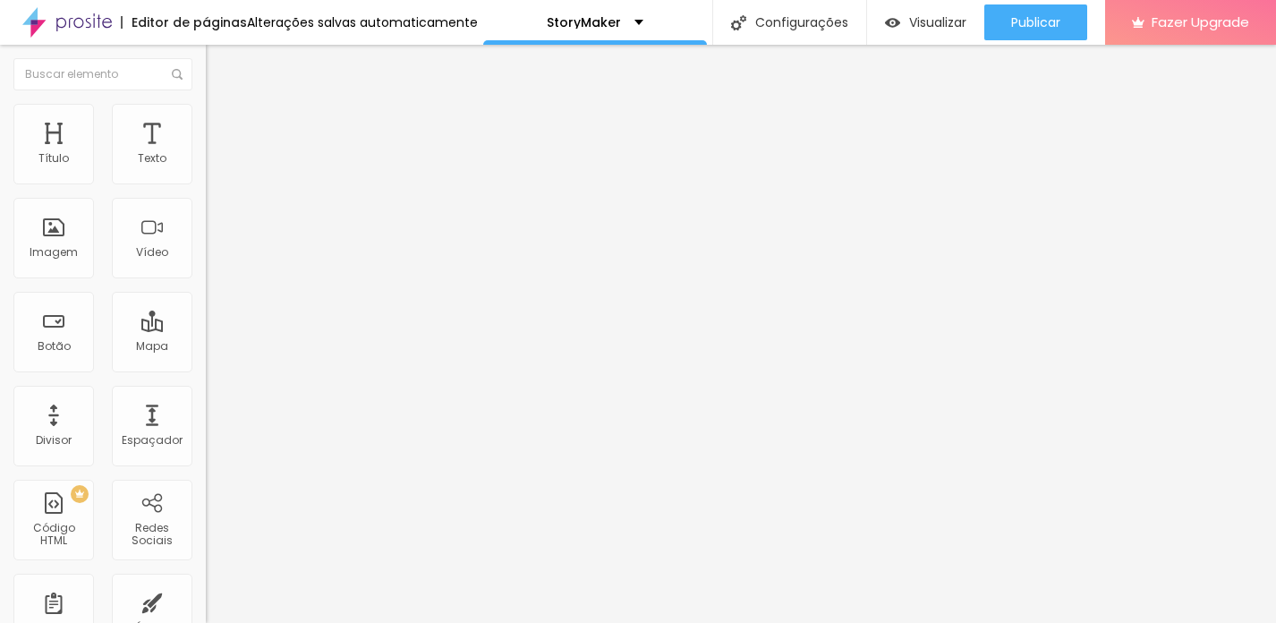
click at [206, 265] on button "button" at bounding box center [218, 255] width 25 height 19
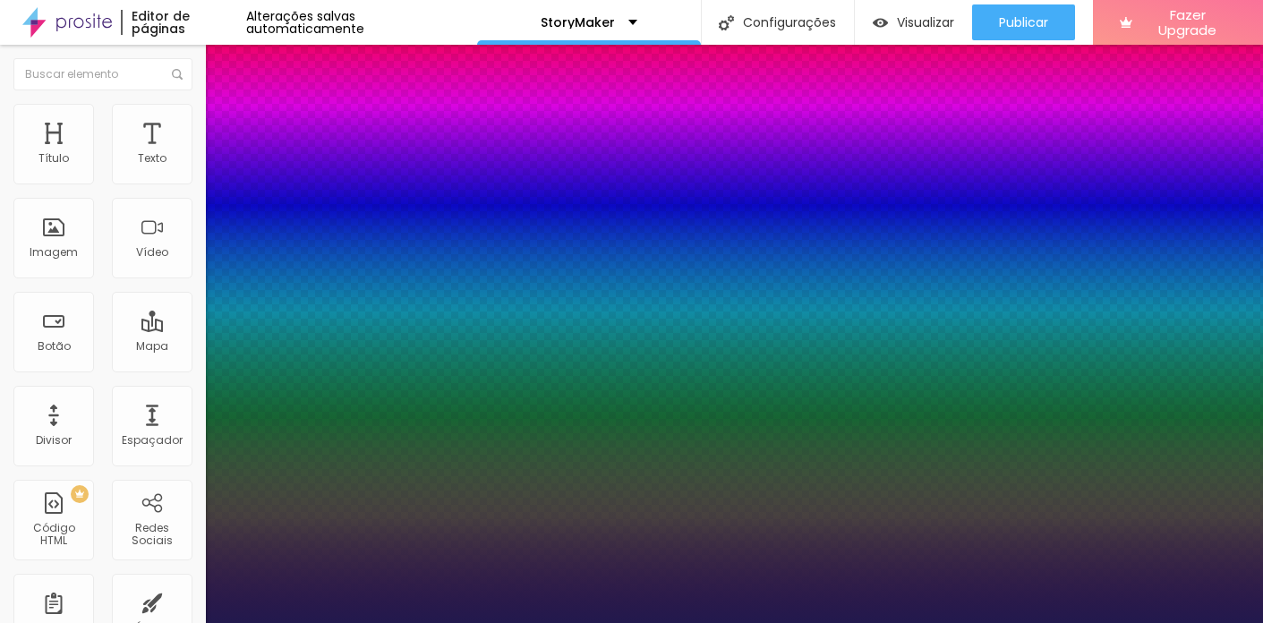
type input "1"
type input "22"
type input "1"
type input "34"
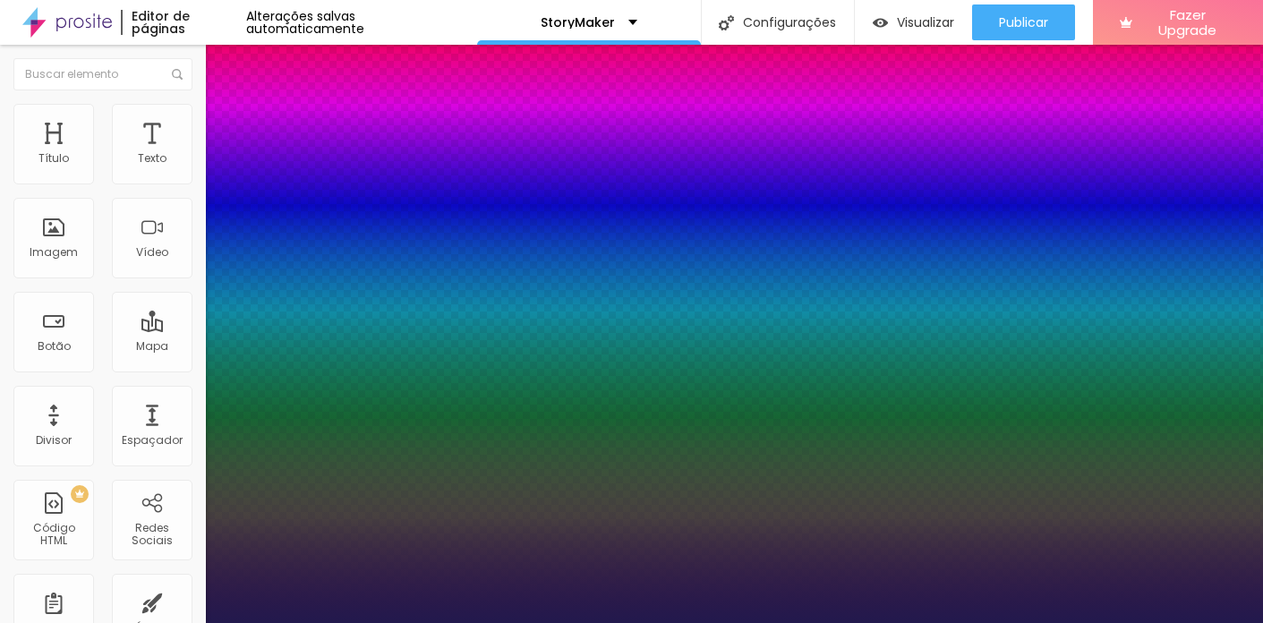
type input "34"
type input "1"
type input "35"
type input "1"
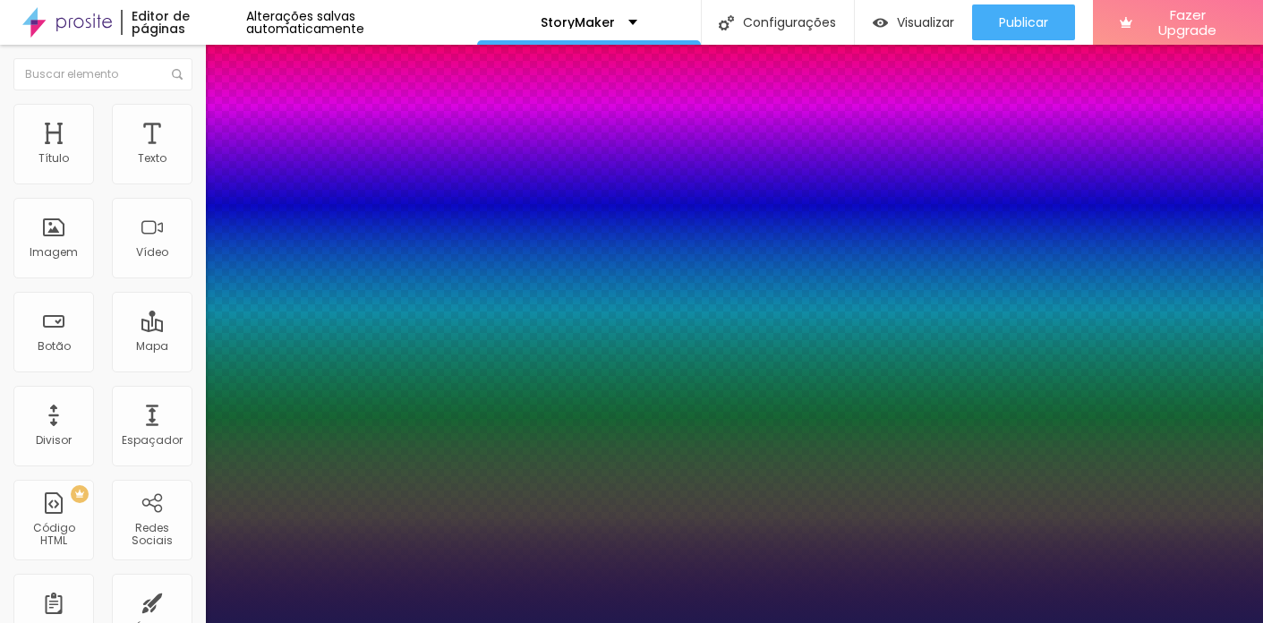
type input "36"
type input "1"
type input "37"
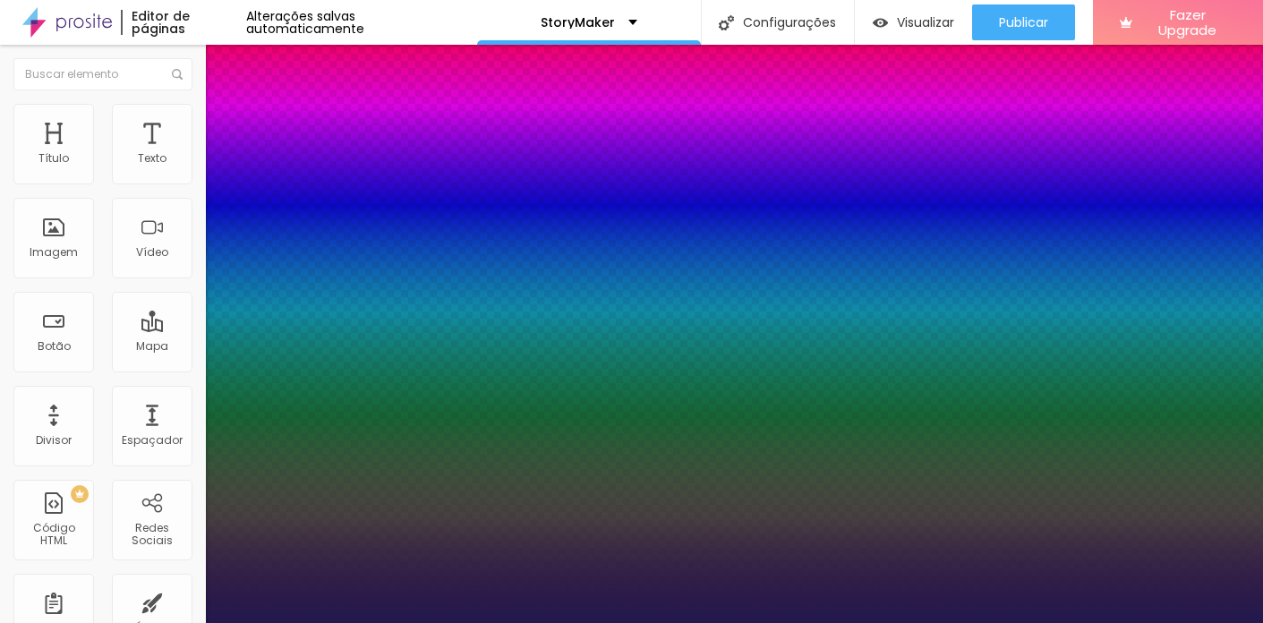
type input "1"
type input "38"
type input "1"
type input "39"
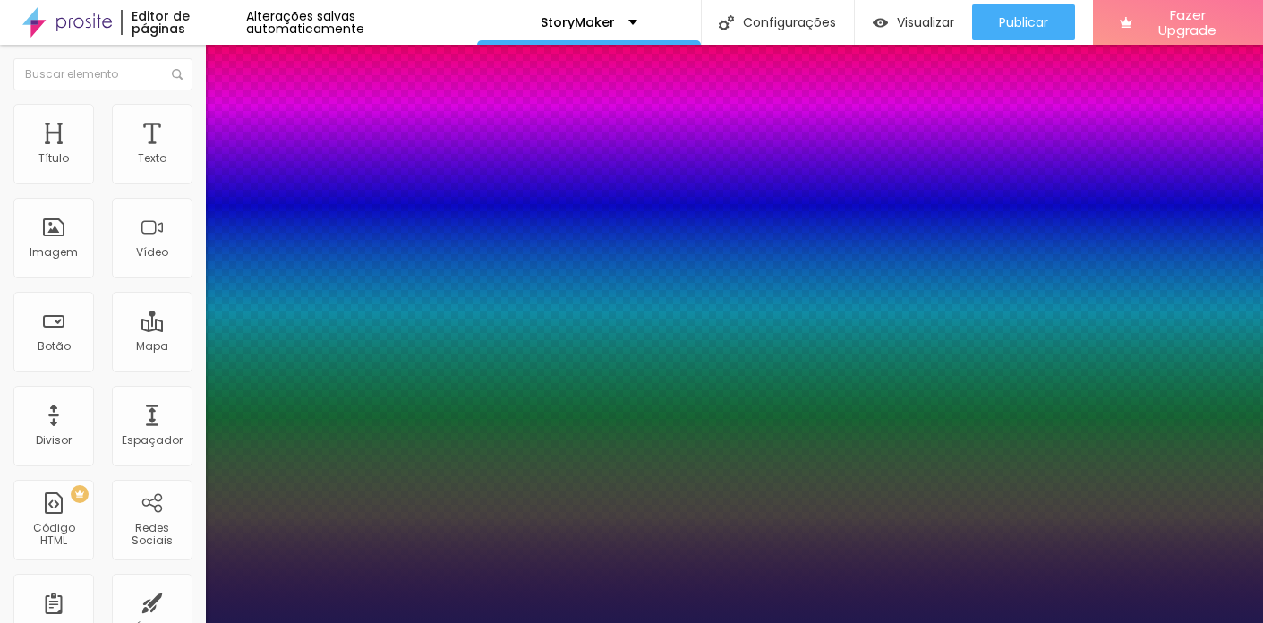
type input "39"
type input "1"
type input "40"
type input "1"
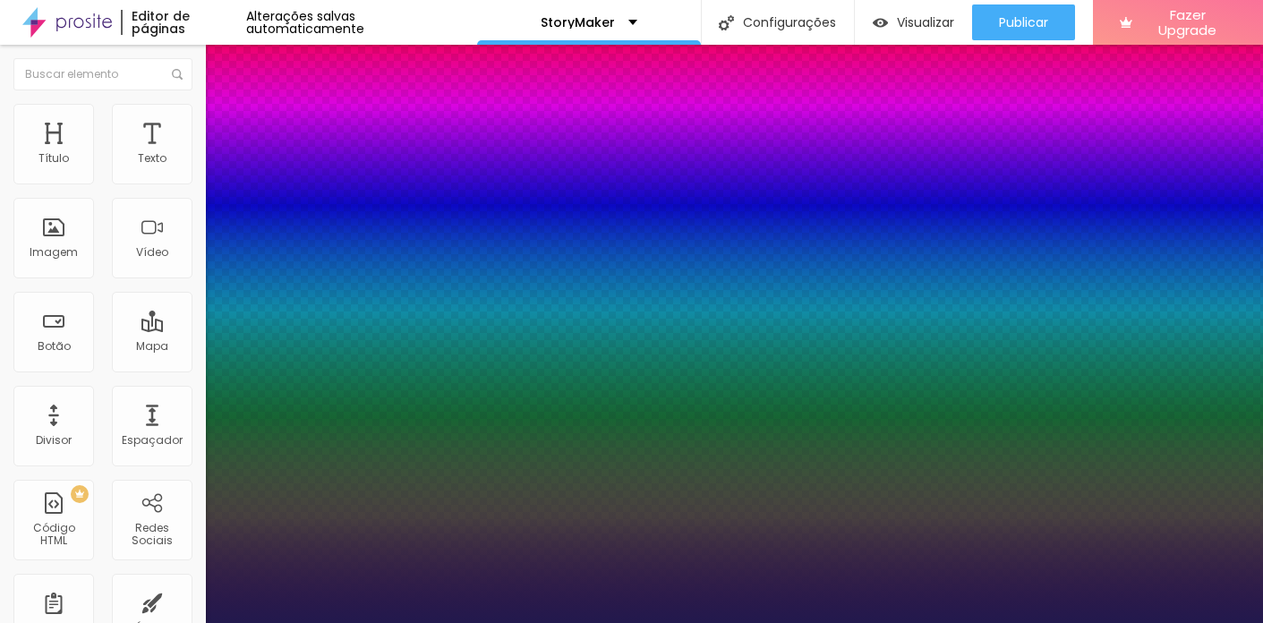
type input "41"
type input "1"
type input "42"
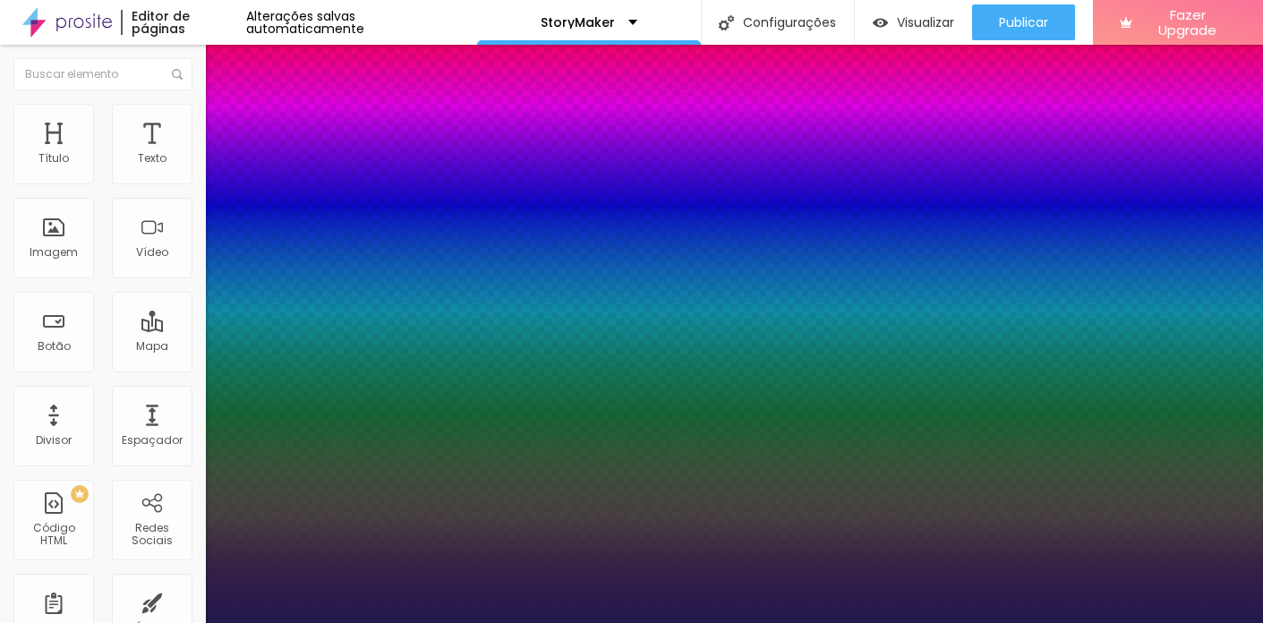
type input "1"
type input "43"
type input "1"
type input "45"
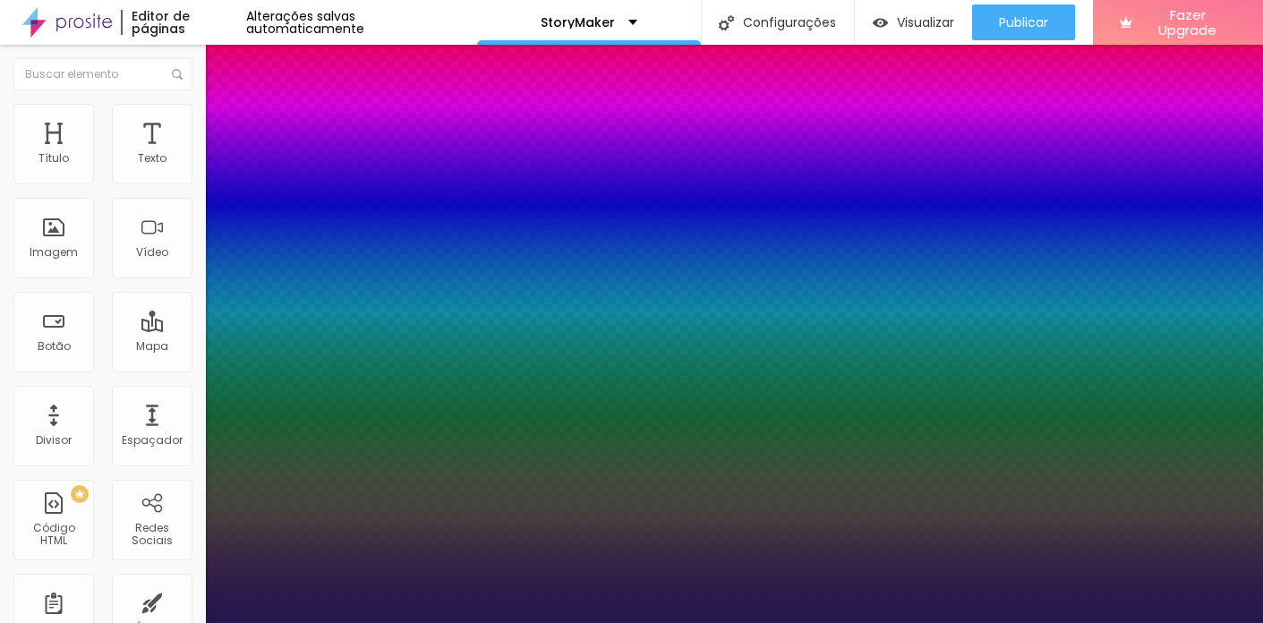
type input "45"
type input "1"
type input "44"
type input "1"
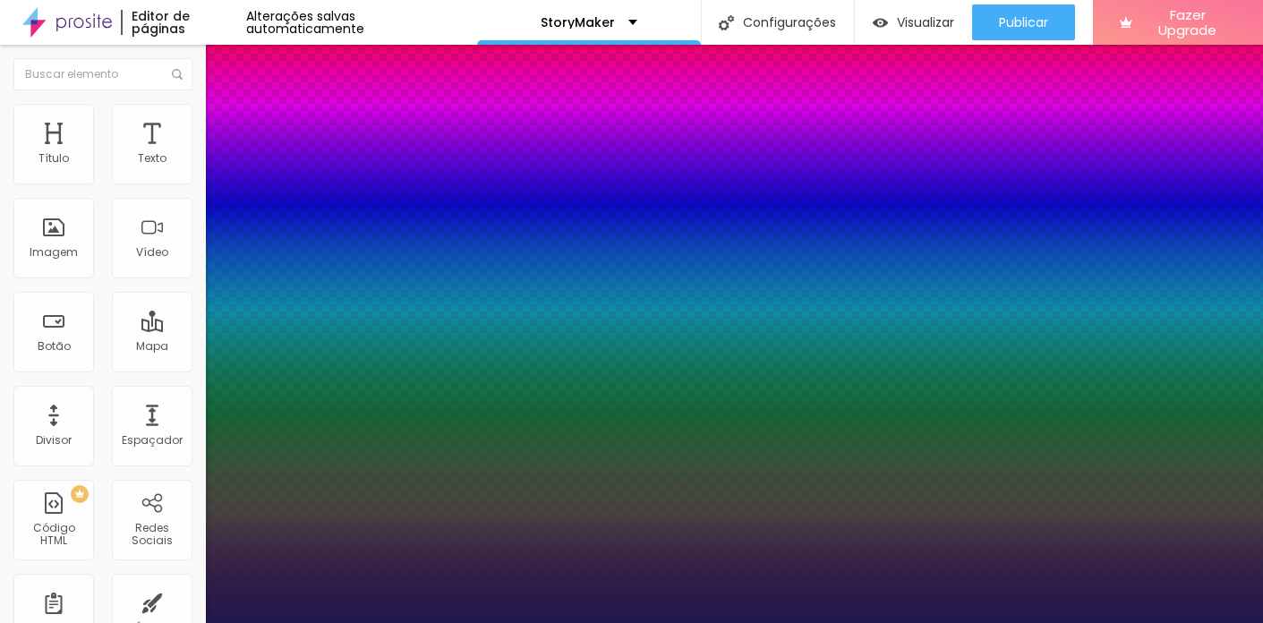
type input "41"
type input "1"
type input "40"
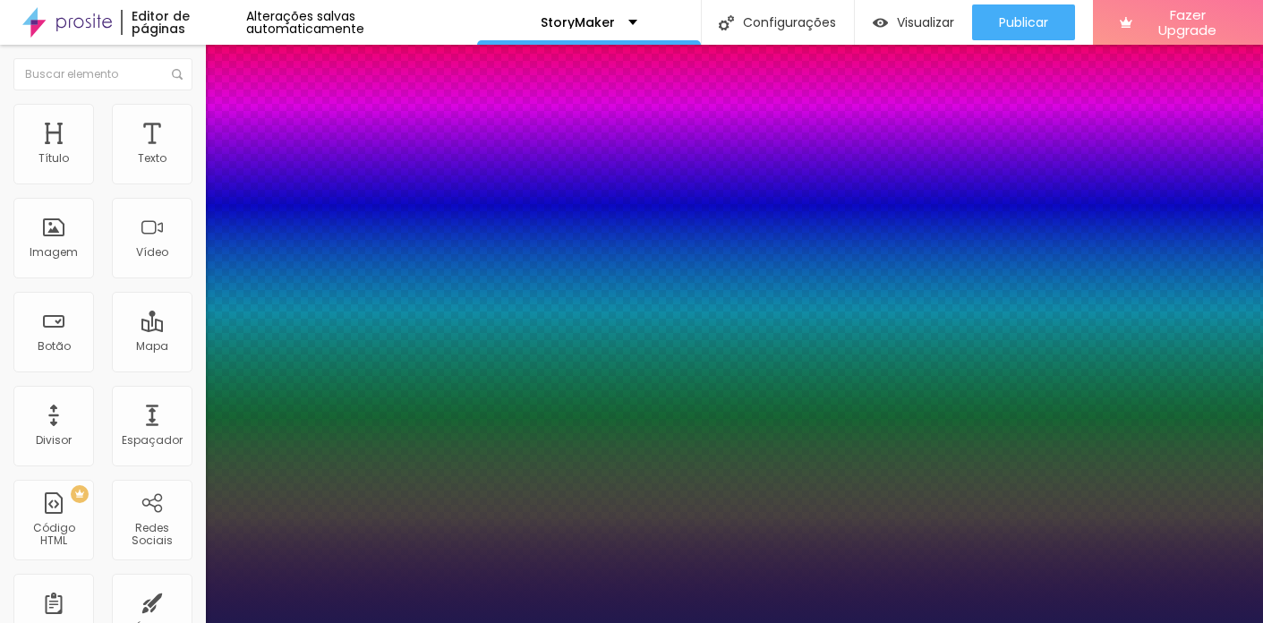
type input "1"
type input "41"
type input "1"
drag, startPoint x: 242, startPoint y: 506, endPoint x: 277, endPoint y: 507, distance: 35.0
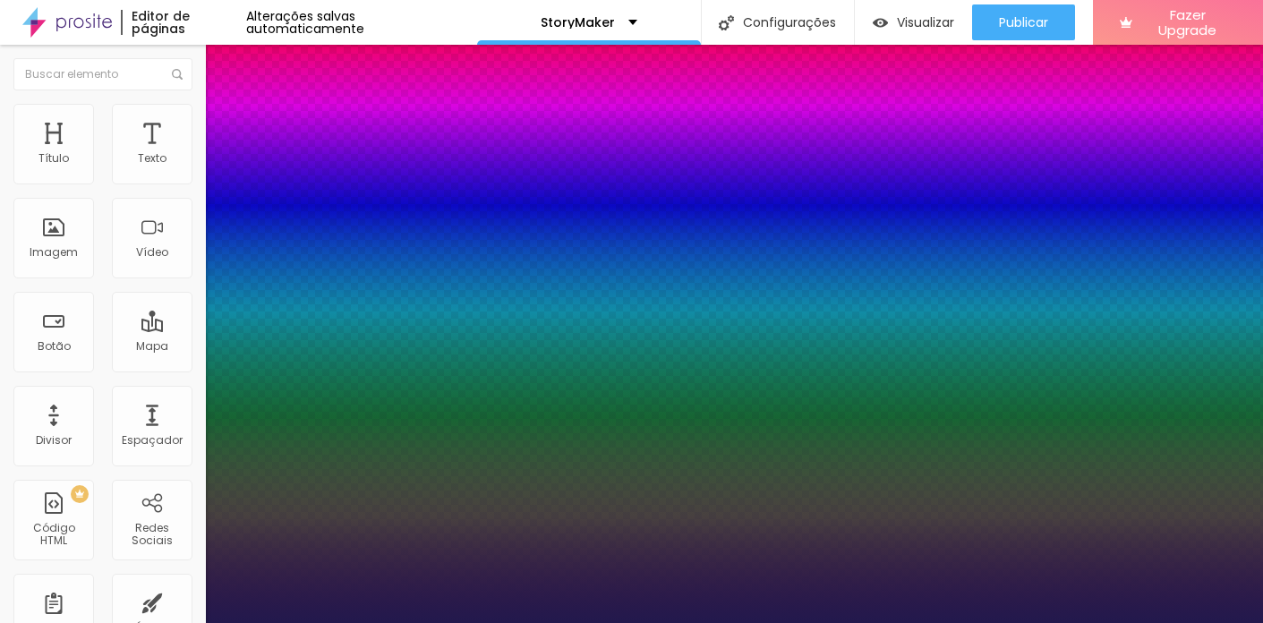
type input "41"
type input "1"
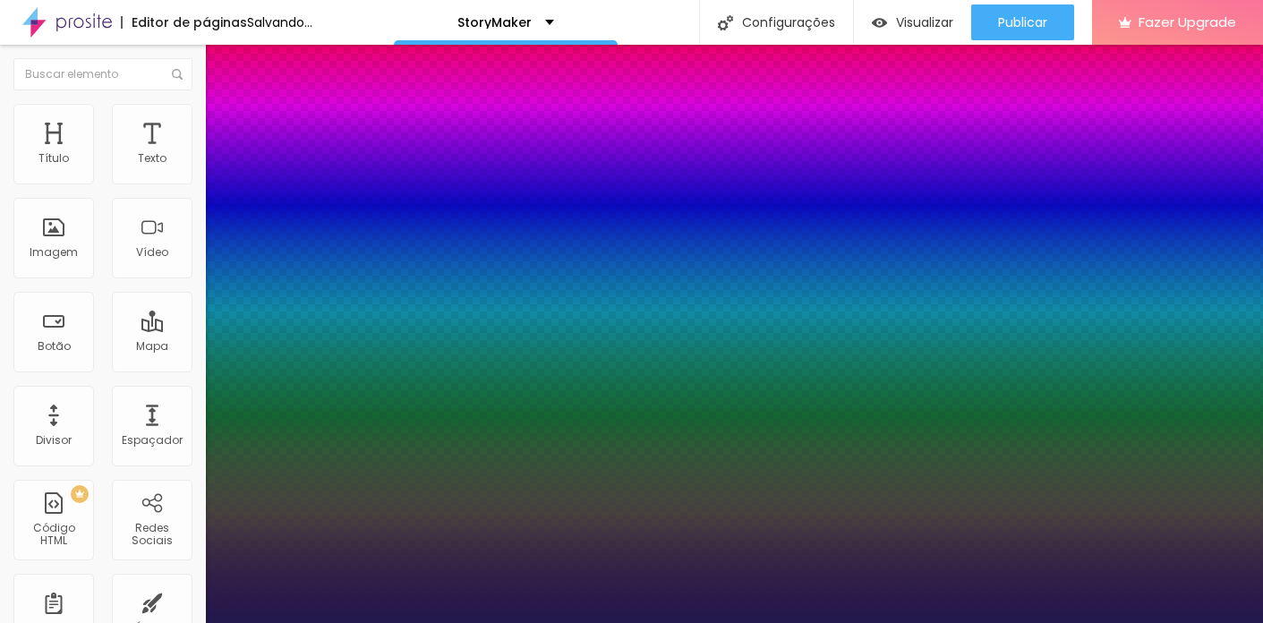
click at [947, 622] on div at bounding box center [631, 623] width 1263 height 0
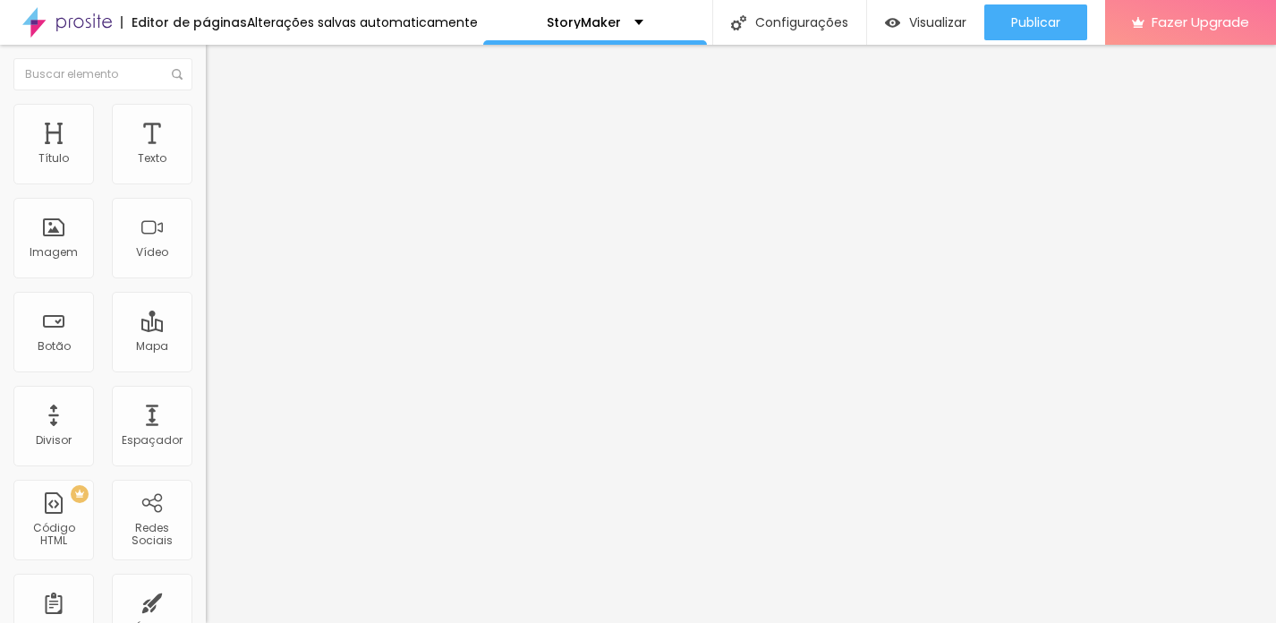
click at [206, 268] on span "9:16 Vertical 2" at bounding box center [242, 259] width 73 height 15
click at [206, 114] on img at bounding box center [214, 112] width 16 height 16
type input "33"
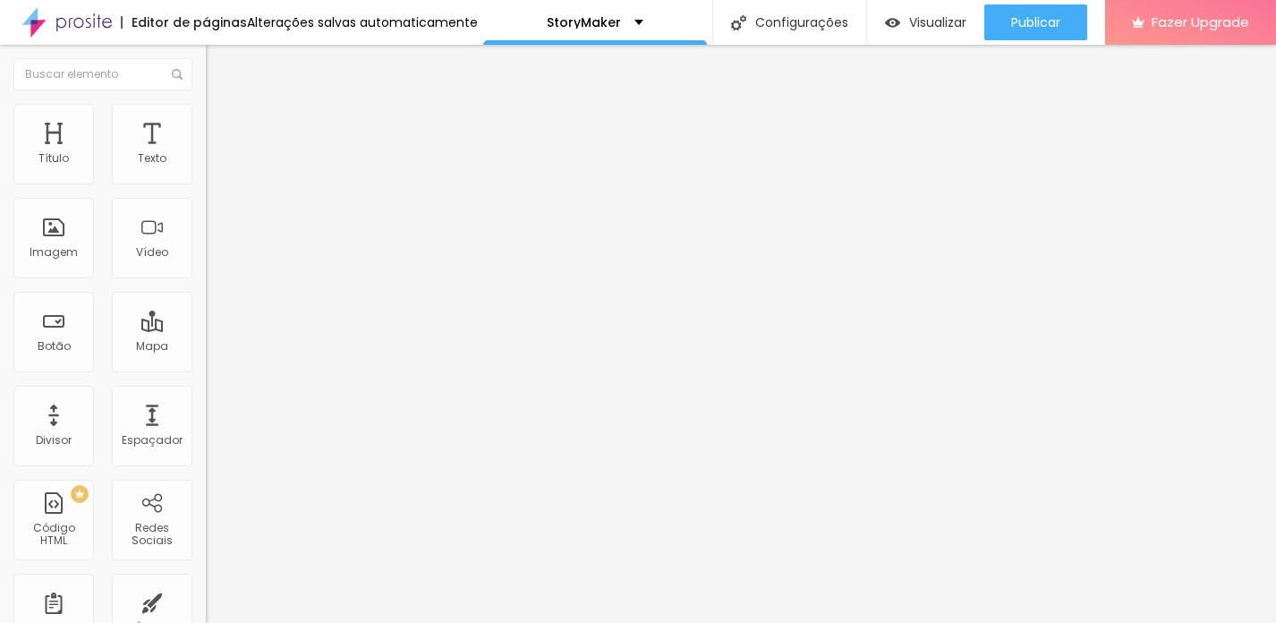
type input "32"
type input "31"
type input "30"
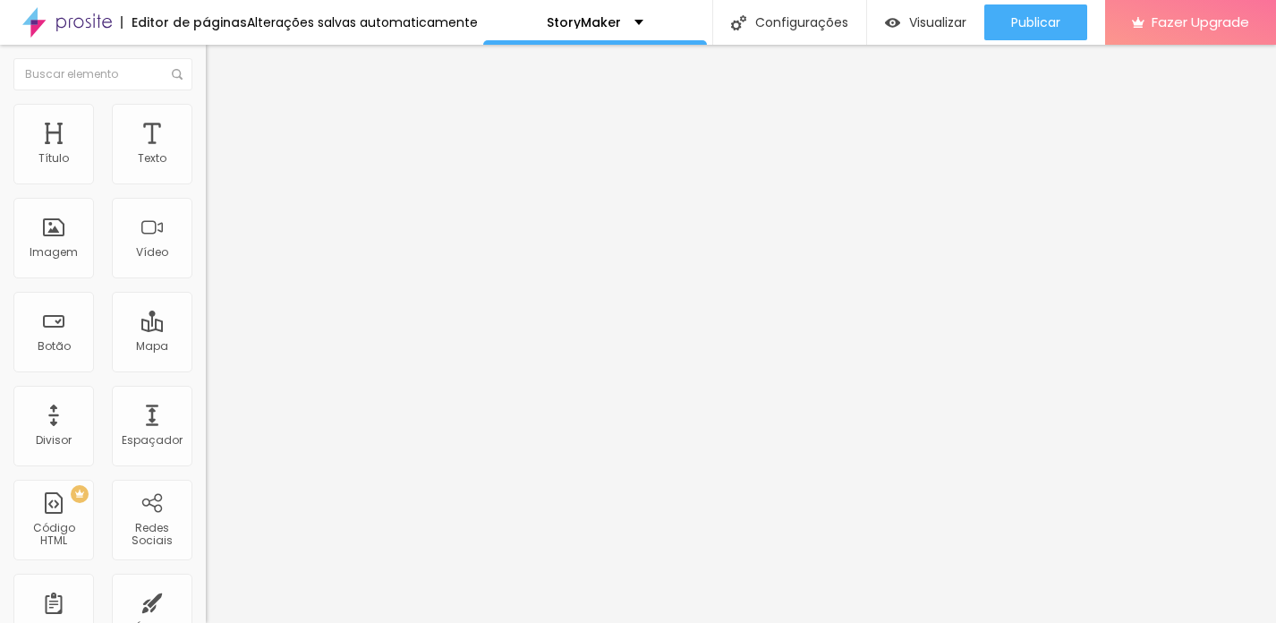
drag, startPoint x: 31, startPoint y: 191, endPoint x: 8, endPoint y: 196, distance: 23.9
type input "30"
click at [206, 183] on input "range" at bounding box center [263, 176] width 115 height 14
click at [139, 246] on div "Vídeo" at bounding box center [152, 252] width 32 height 13
click at [136, 253] on div "Vídeo" at bounding box center [152, 252] width 32 height 13
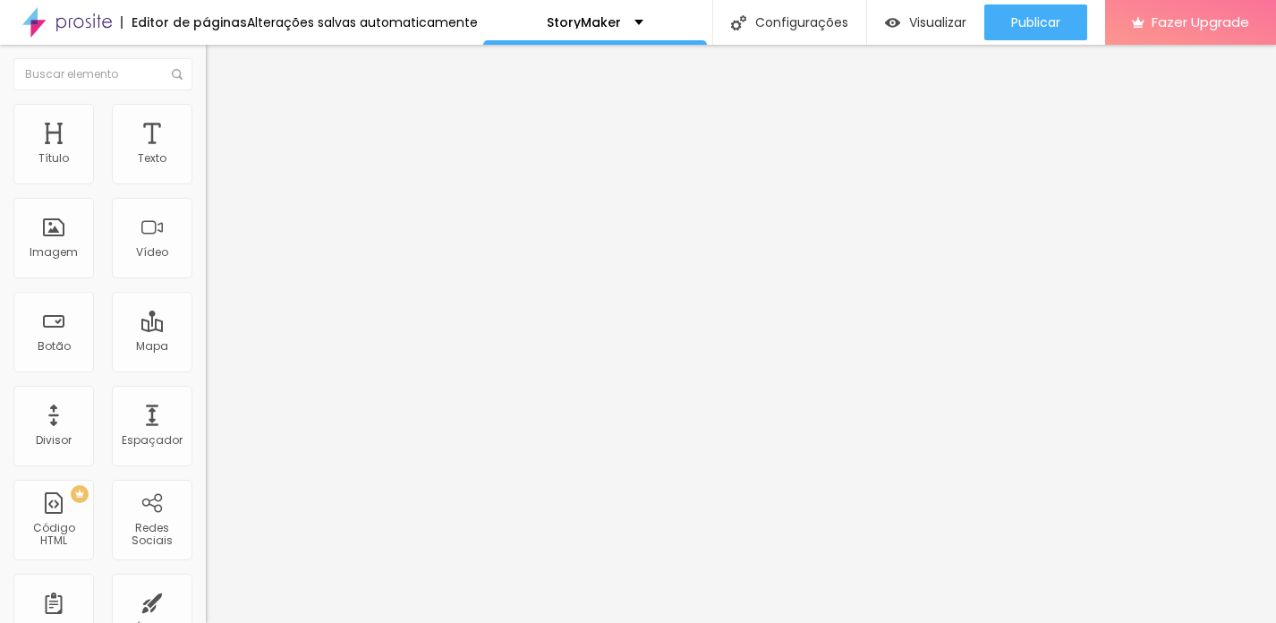
click at [206, 168] on input "text" at bounding box center [313, 159] width 215 height 18
paste input "<iframe width="338" height="600" src="https://www.youtube.com/embed/pnBMcHhbdng…"
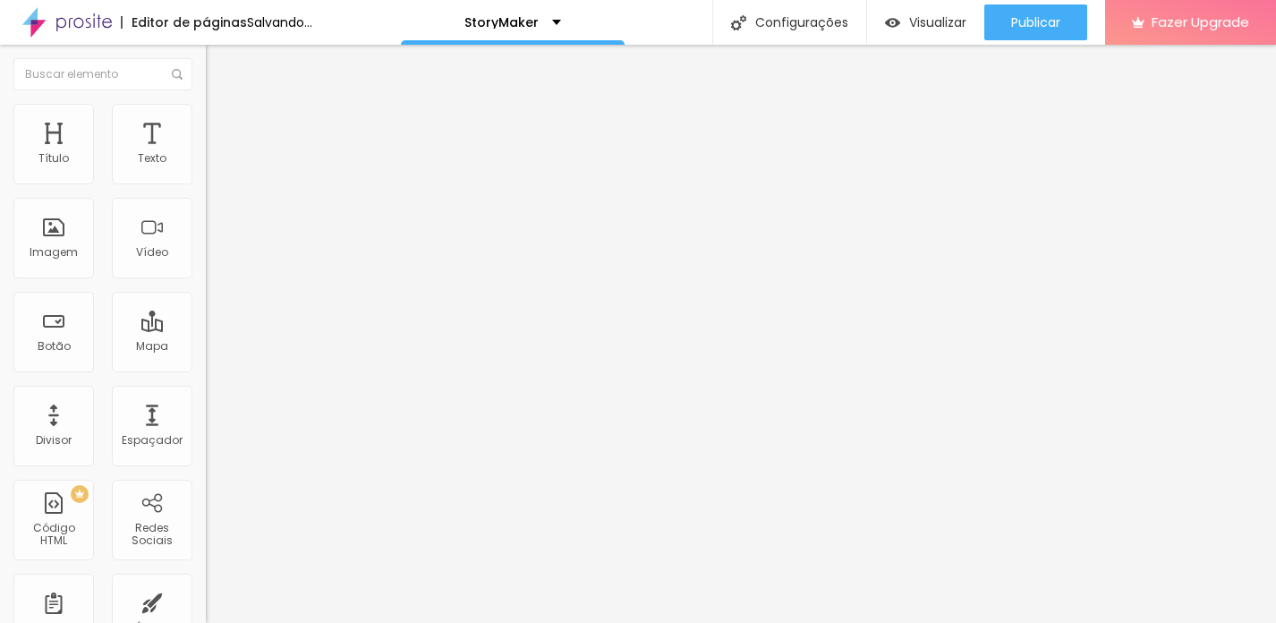
type input "<iframe width="338" height="600" src="https://www.youtube.com/embed/pnBMcHhbdng…"
click at [206, 268] on span "4:3 Standard" at bounding box center [242, 259] width 72 height 15
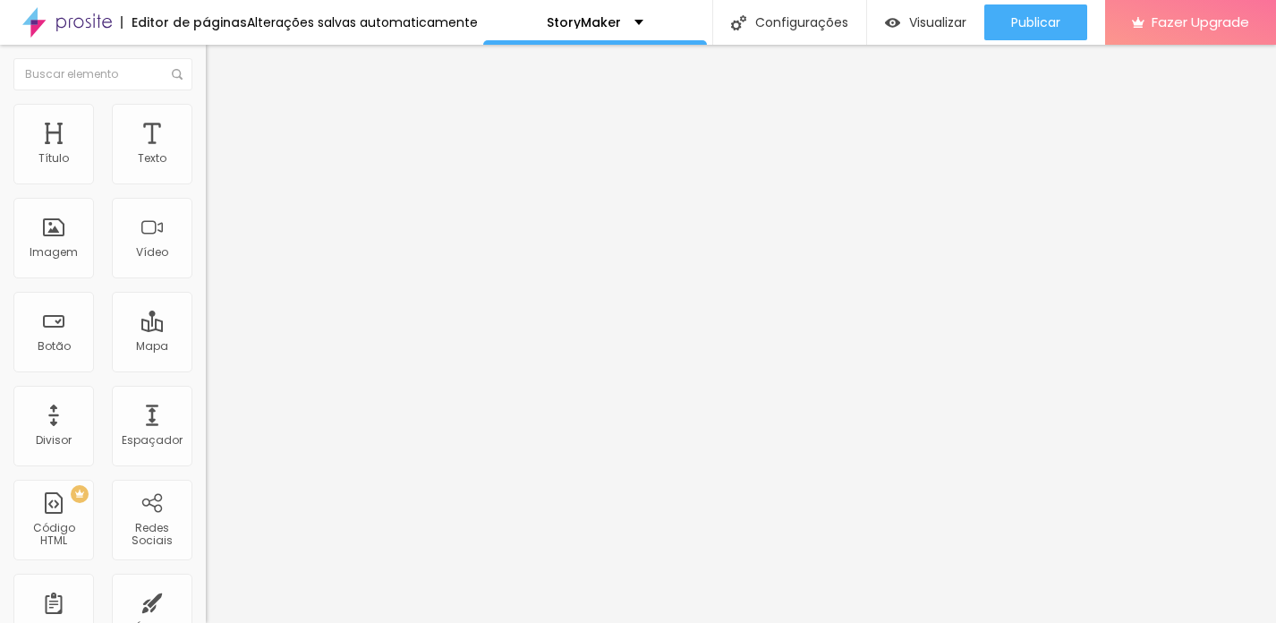
click at [206, 326] on div "Vertical 2 9:16" at bounding box center [309, 320] width 206 height 11
click at [206, 110] on img at bounding box center [214, 112] width 16 height 16
type input "96"
type input "81"
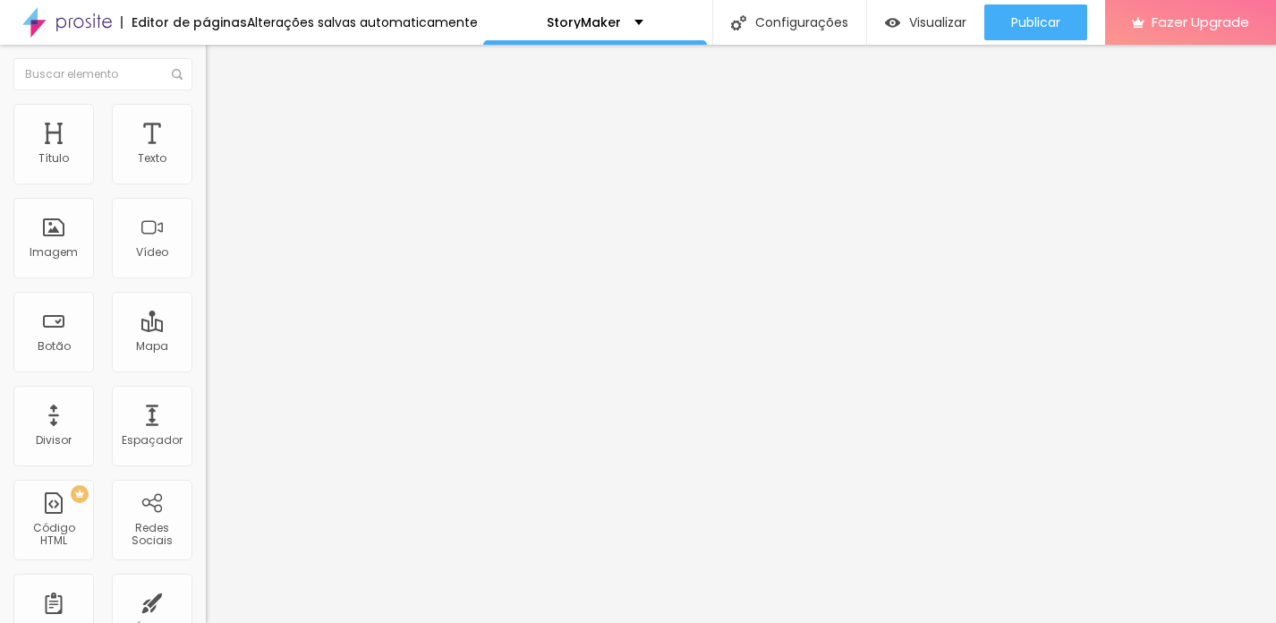
type input "81"
type input "78"
type input "70"
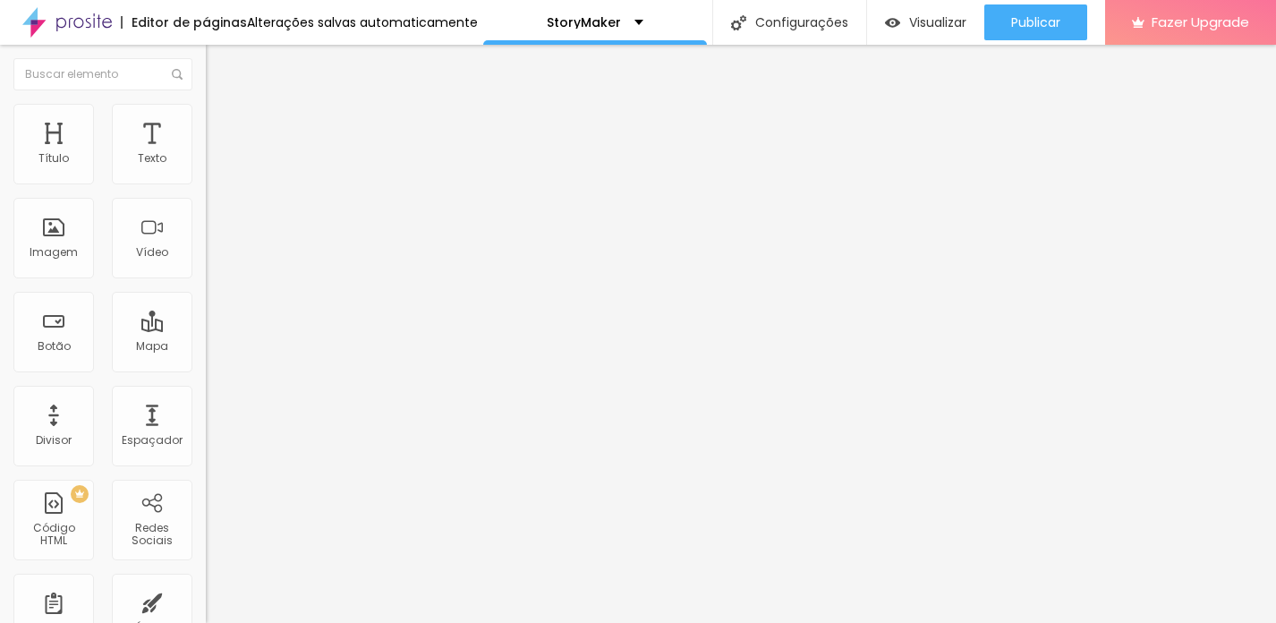
type input "59"
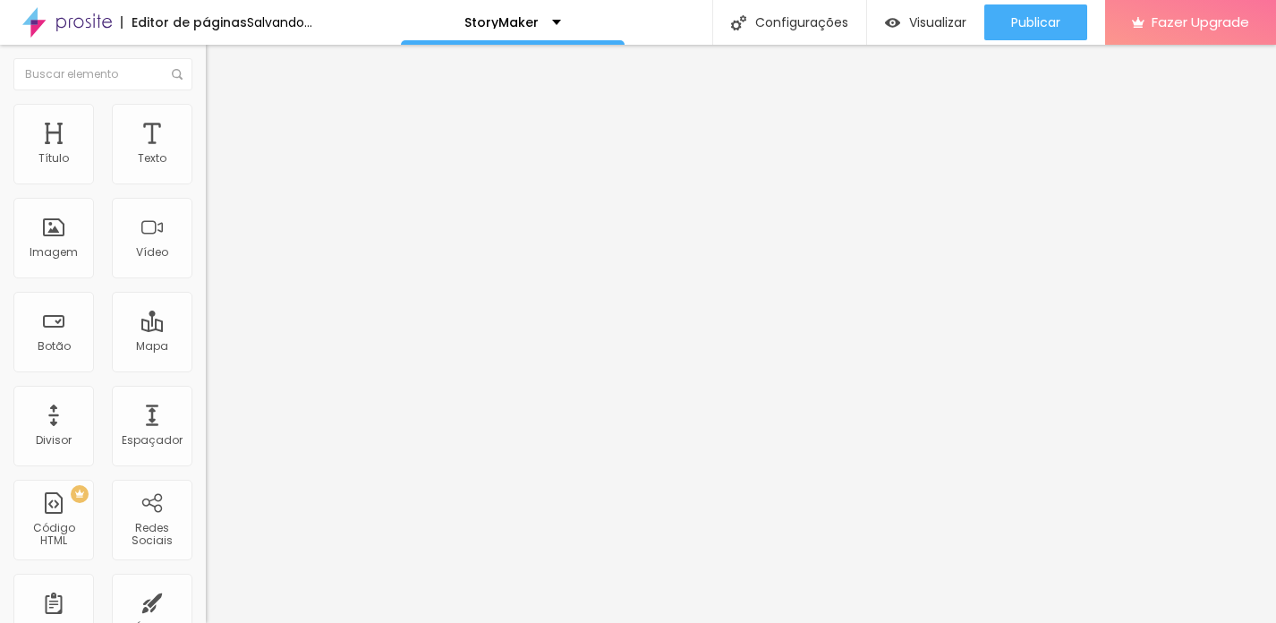
drag, startPoint x: 175, startPoint y: 193, endPoint x: -13, endPoint y: 197, distance: 187.1
click at [206, 183] on input "range" at bounding box center [263, 176] width 115 height 14
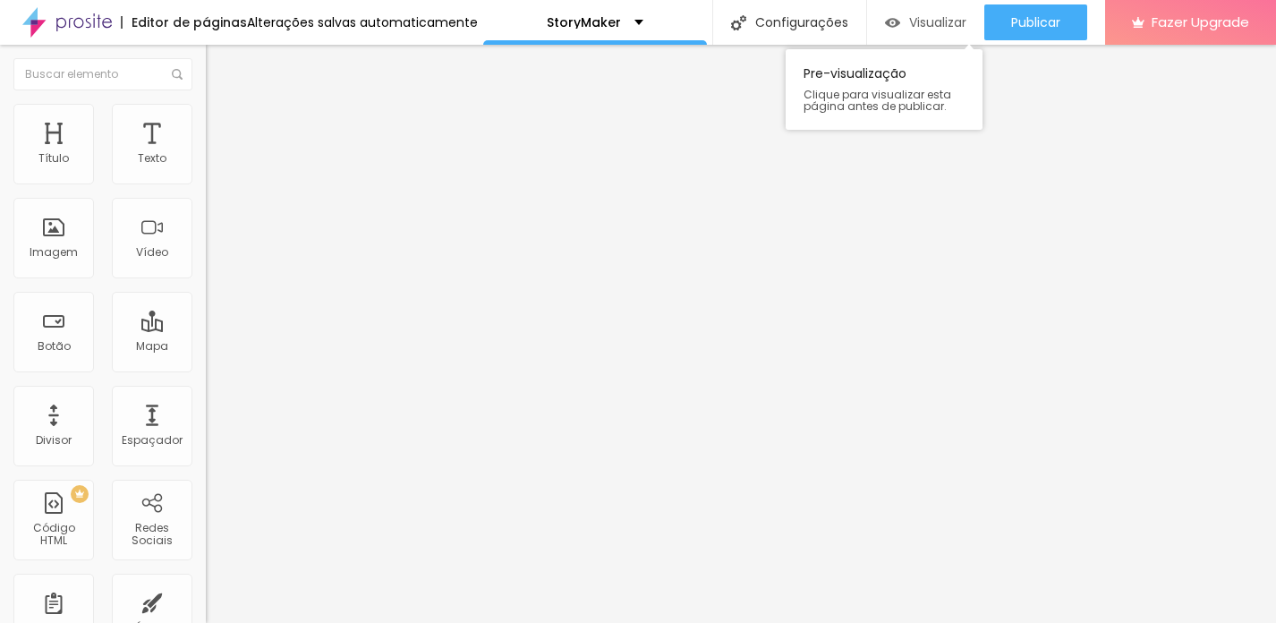
click at [935, 21] on span "Visualizar" at bounding box center [937, 22] width 57 height 14
